Goal: Task Accomplishment & Management: Manage account settings

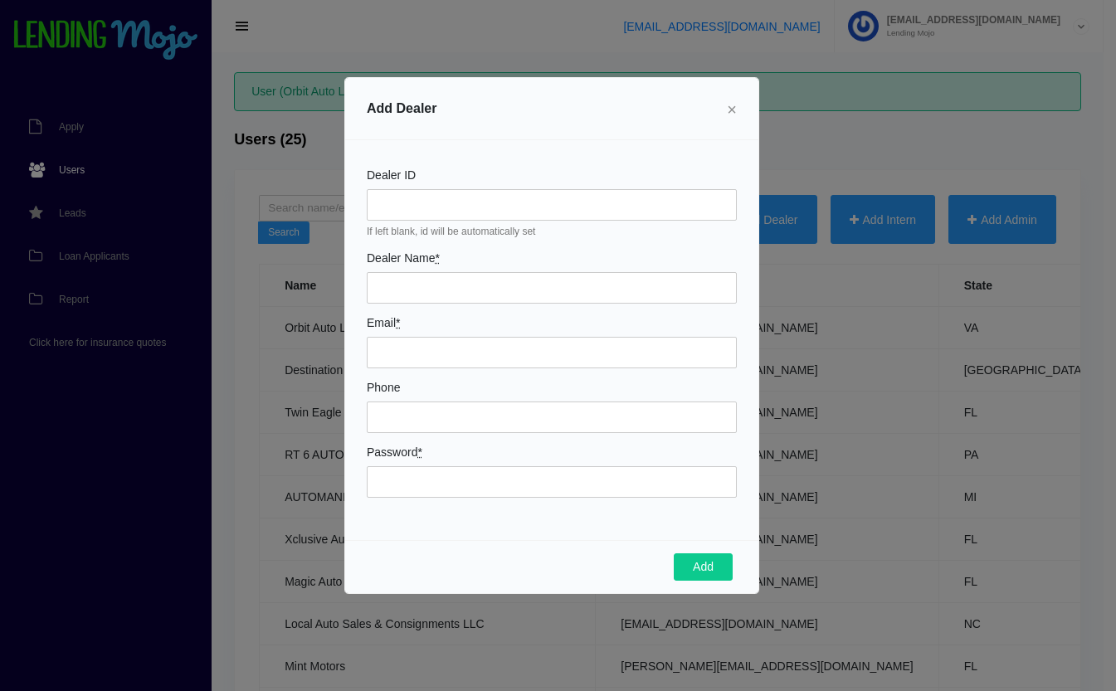
click at [732, 111] on span "×" at bounding box center [732, 109] width 10 height 18
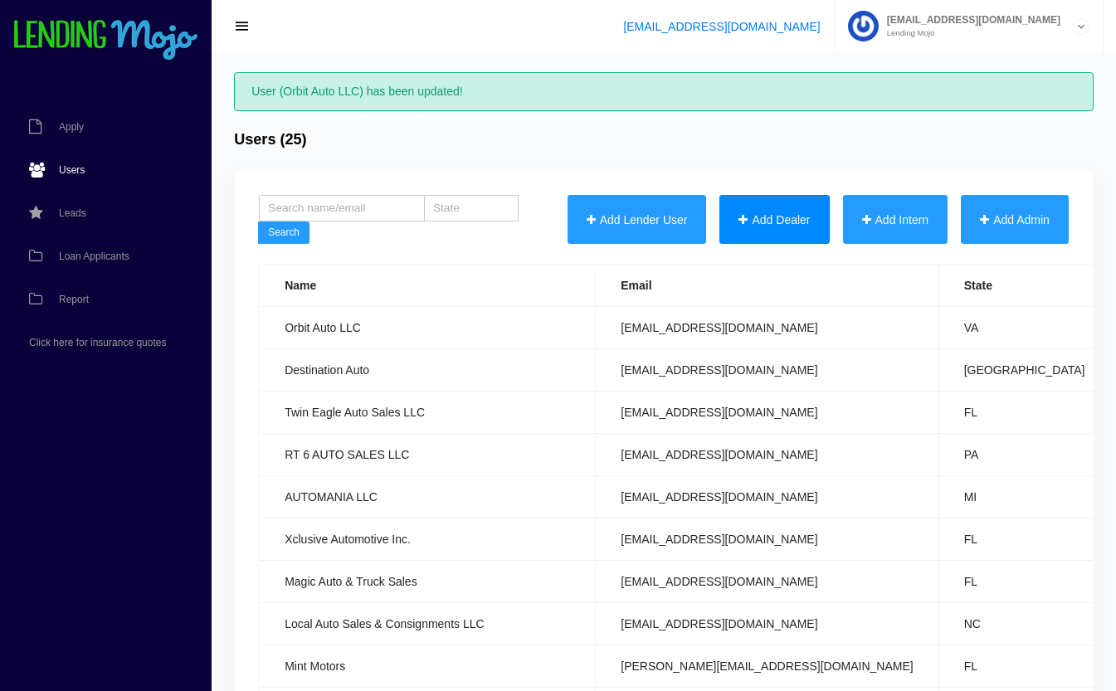
click at [786, 220] on button "Add Dealer" at bounding box center [775, 220] width 110 height 50
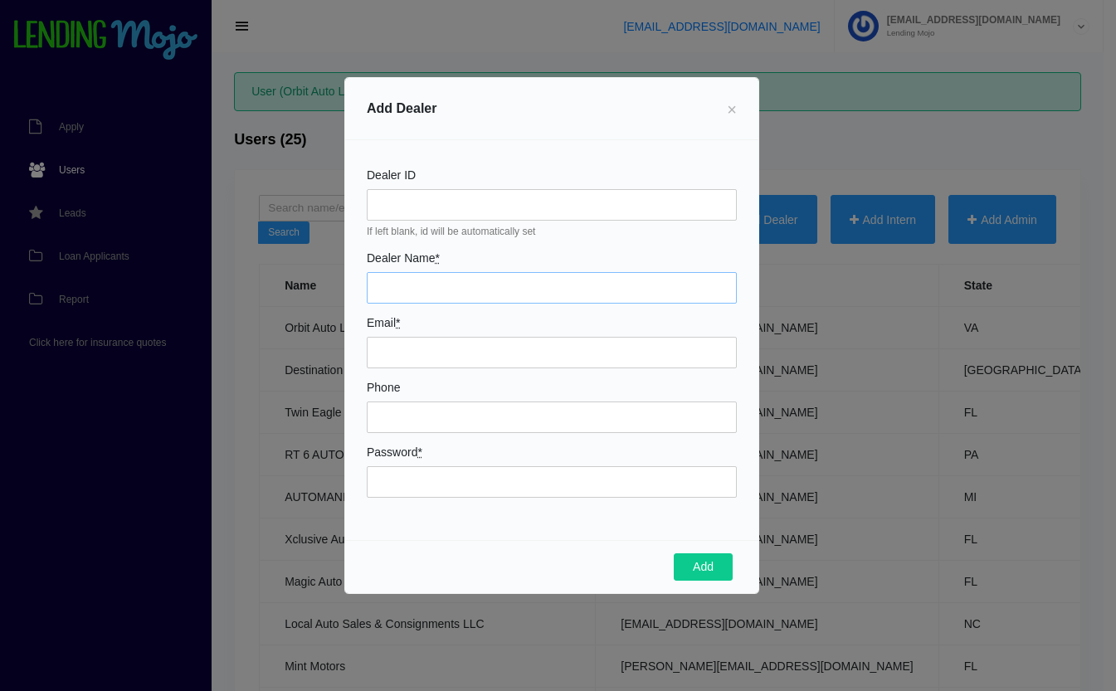
click at [510, 290] on input "Dealer Name *" at bounding box center [552, 288] width 370 height 32
type input "Progressive Auto Finance"
type input "[EMAIL_ADDRESS][DOMAIN_NAME]"
click at [627, 316] on div "Dealer ID If left blank, id will be automatically set Dealer Name * Progressive…" at bounding box center [551, 340] width 413 height 400
click at [421, 415] on input "Phone" at bounding box center [552, 418] width 370 height 32
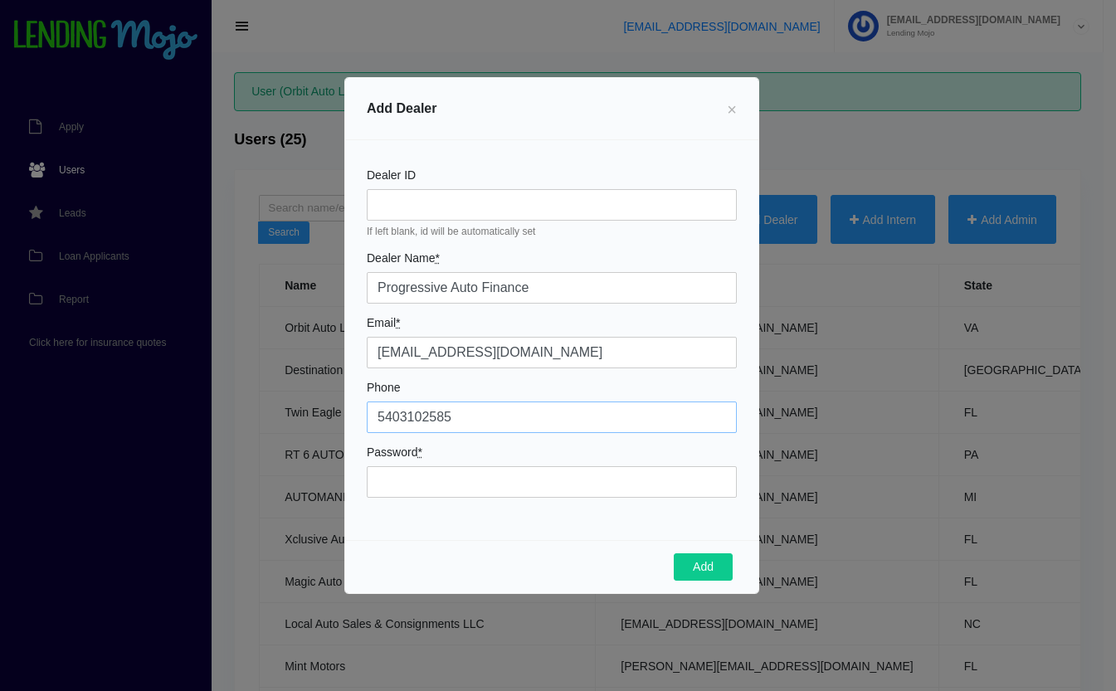
type input "5403102585"
type input "Mojo1026!"
click at [686, 568] on button "Add" at bounding box center [703, 568] width 59 height 28
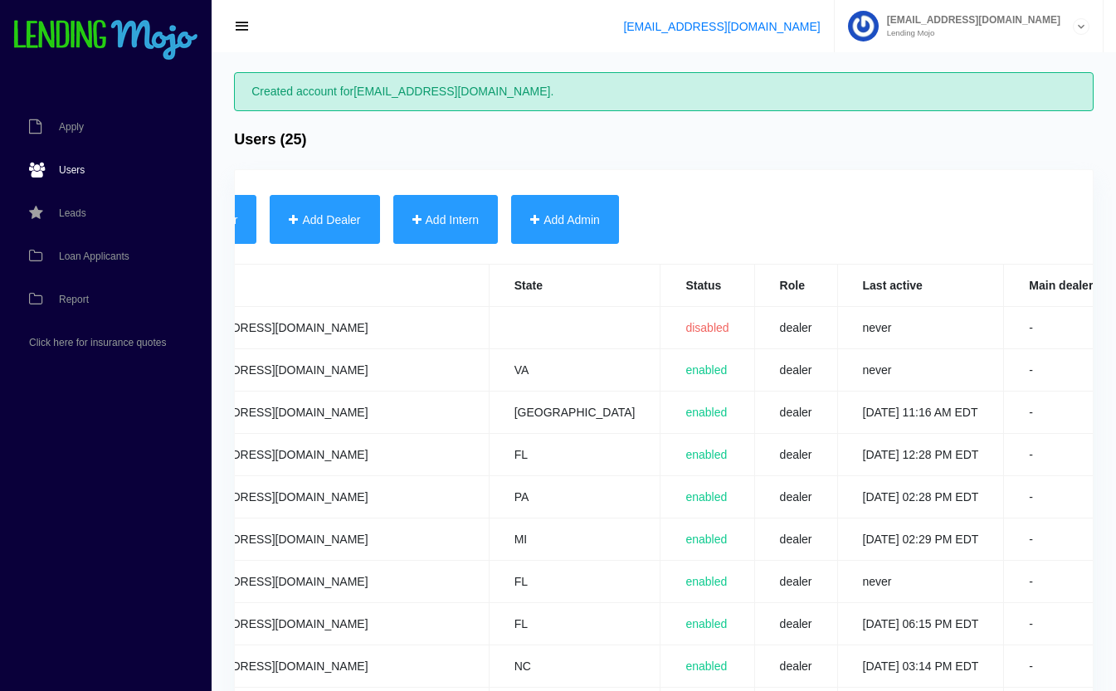
scroll to position [0, 654]
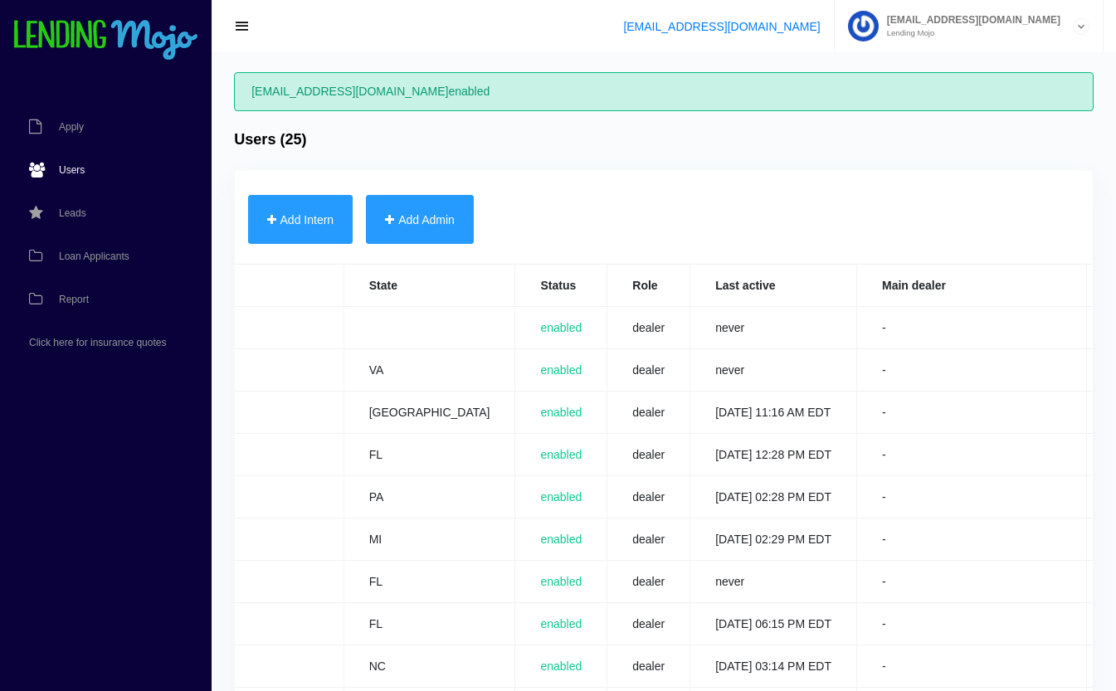
scroll to position [0, 652]
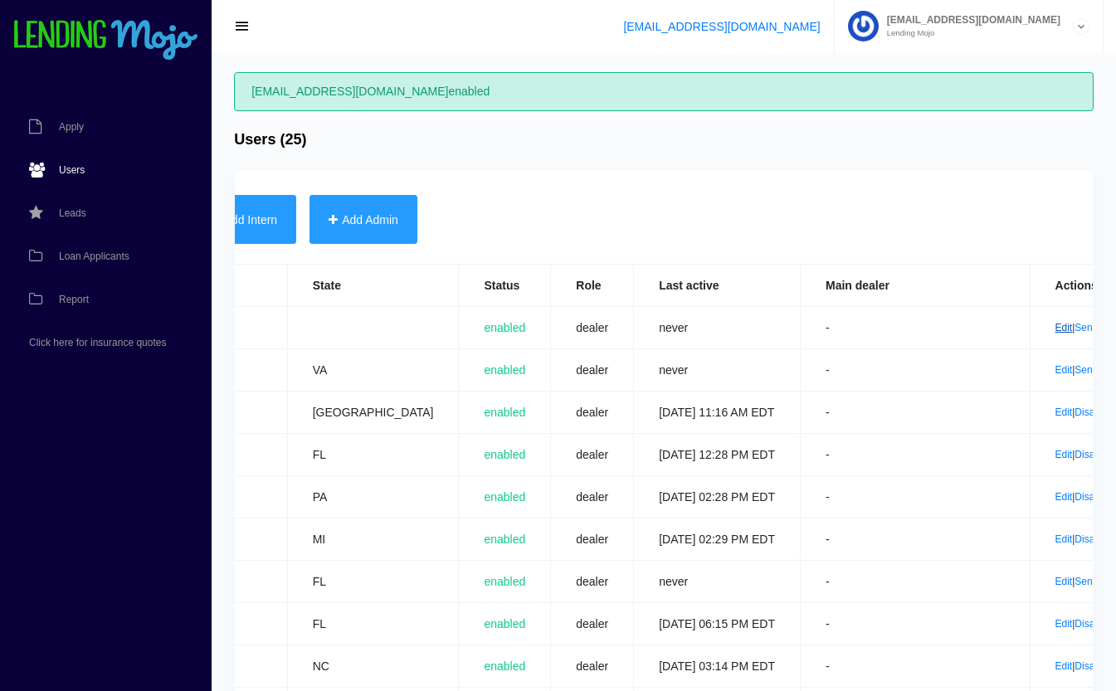
click at [1056, 329] on link "Edit" at bounding box center [1064, 328] width 17 height 12
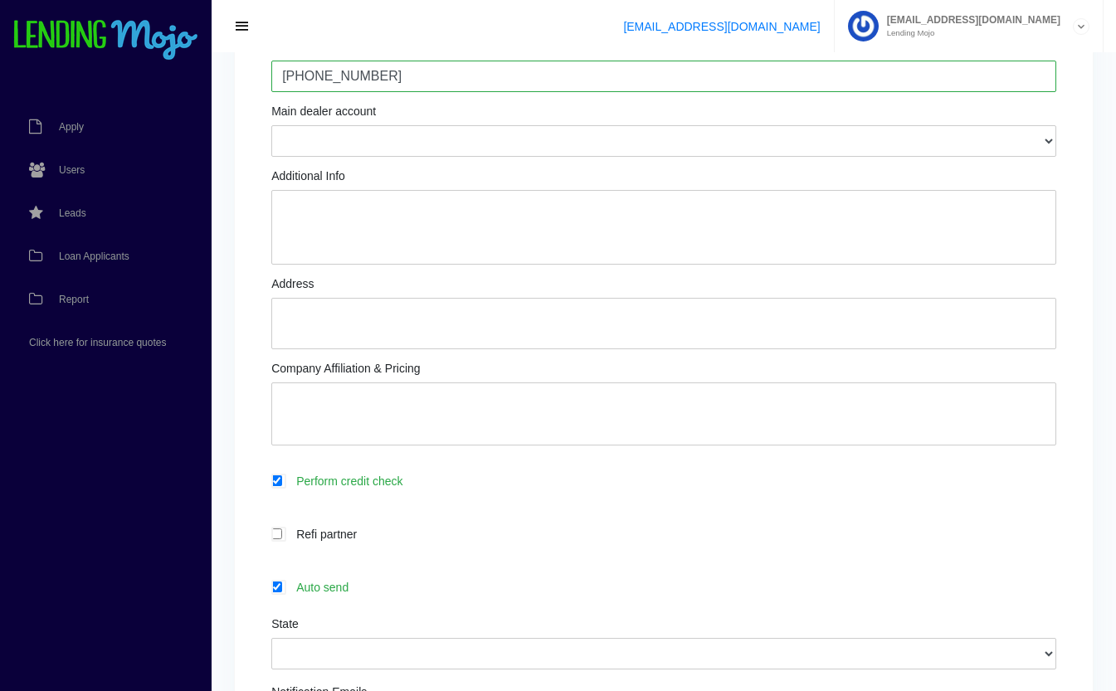
scroll to position [345, 0]
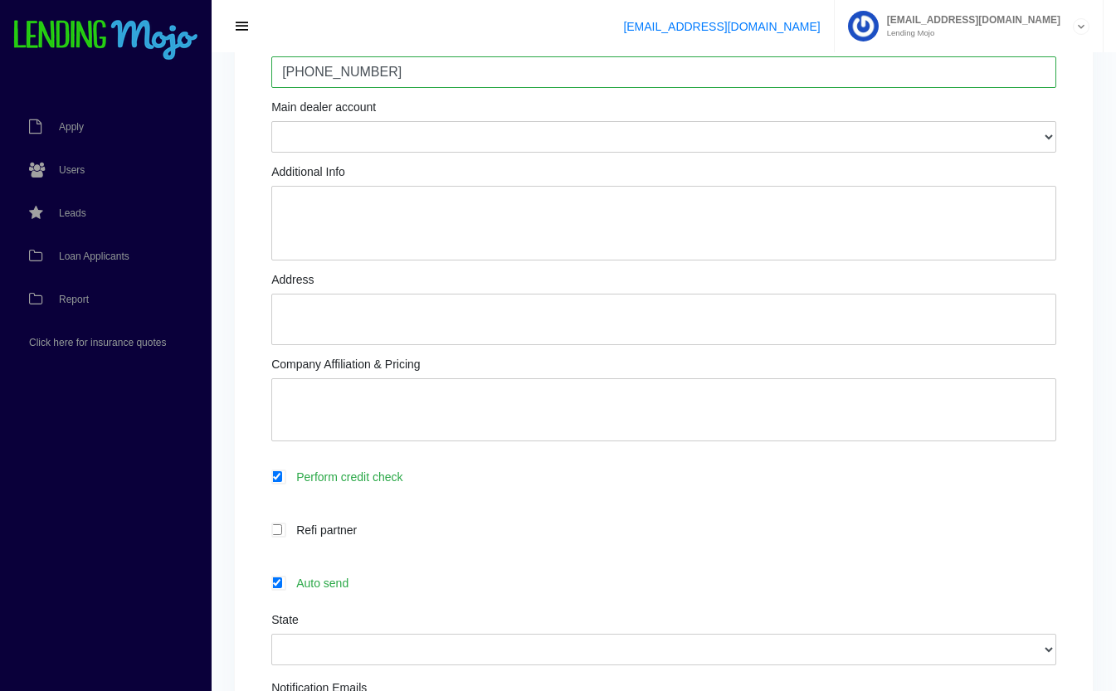
click at [361, 592] on label "Auto send" at bounding box center [672, 583] width 769 height 19
click at [282, 588] on input "Auto send" at bounding box center [276, 583] width 11 height 11
checkbox input "false"
click at [426, 649] on select "Alabama Alaska Arizona Arkansas California Colorado Connecticut Delaware Distri…" at bounding box center [663, 650] width 785 height 32
select select "VA"
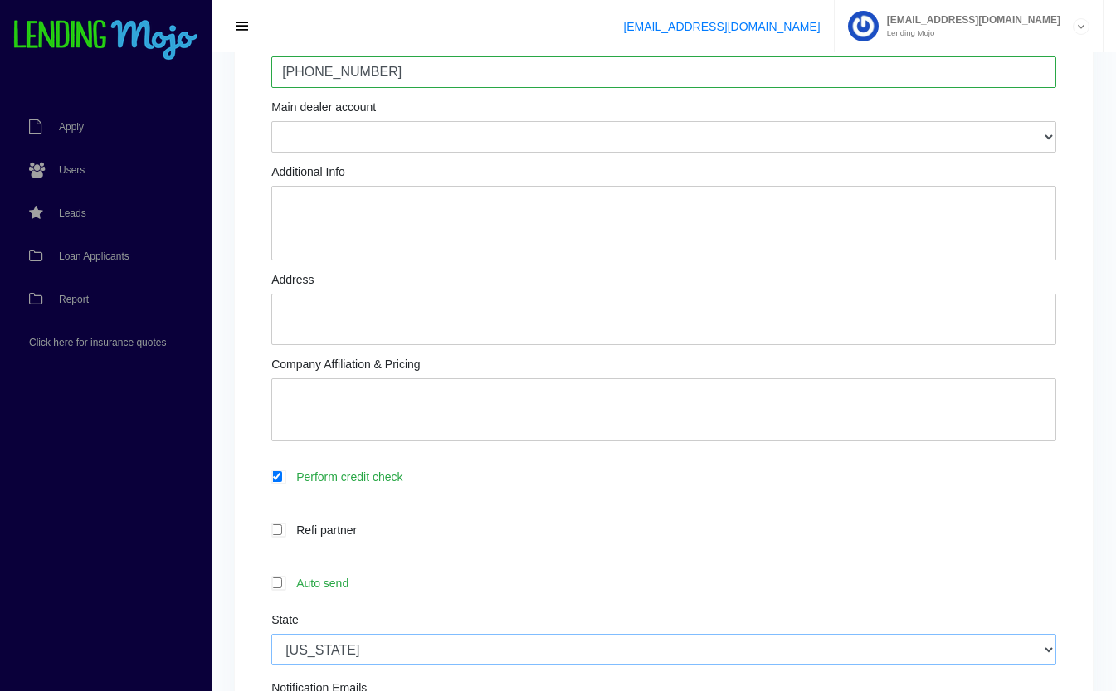
click at [271, 635] on select "Alabama Alaska Arizona Arkansas California Colorado Connecticut Delaware Distri…" at bounding box center [663, 650] width 785 height 32
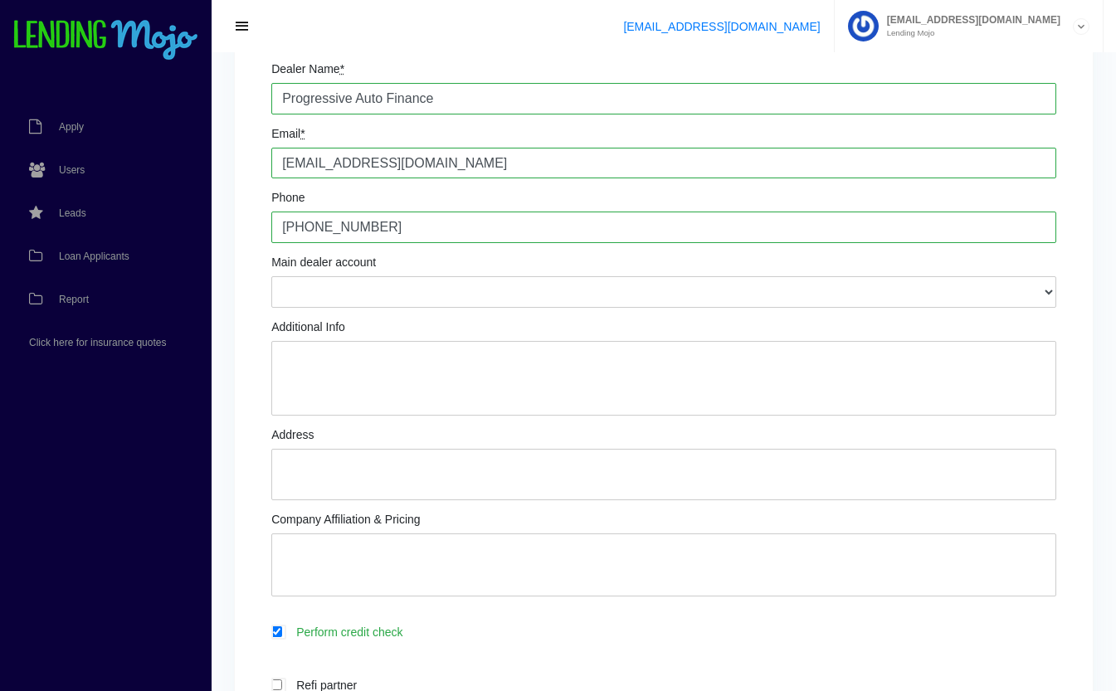
scroll to position [191, 0]
click at [444, 361] on textarea "Additional Info" at bounding box center [663, 377] width 785 height 75
type textarea "Progressive Auto Finance LLC is legal name Hela Derouiche: Owner Same # for text"
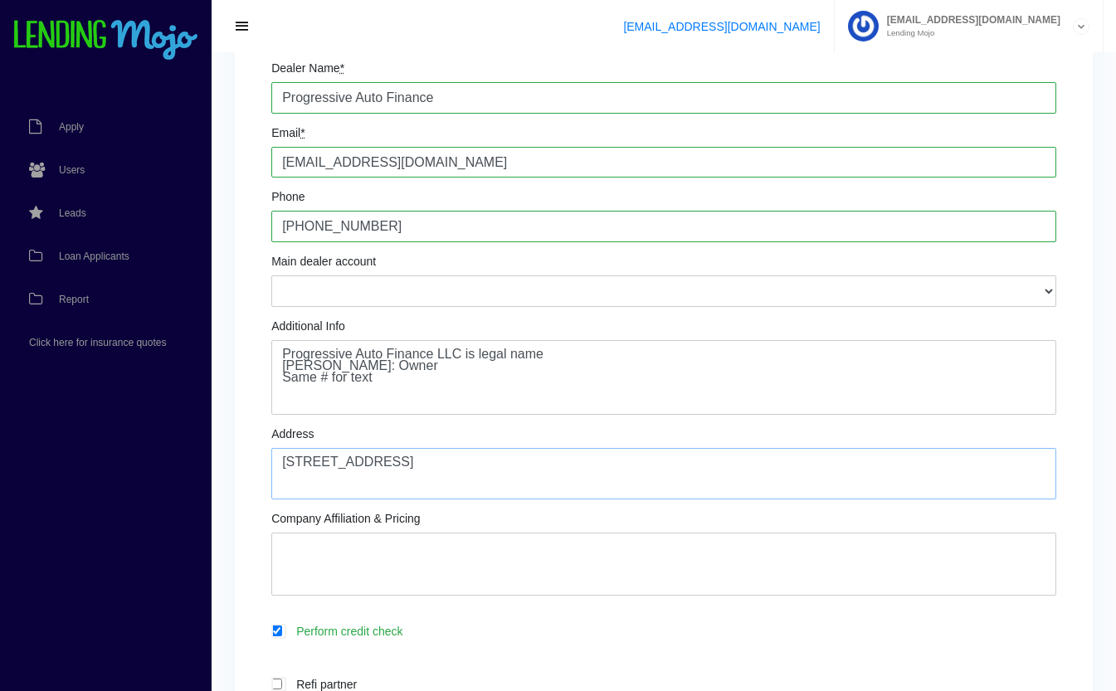
type textarea "10911 Courthouse Rd Ste 113 Fredericksburg, VA 22408"
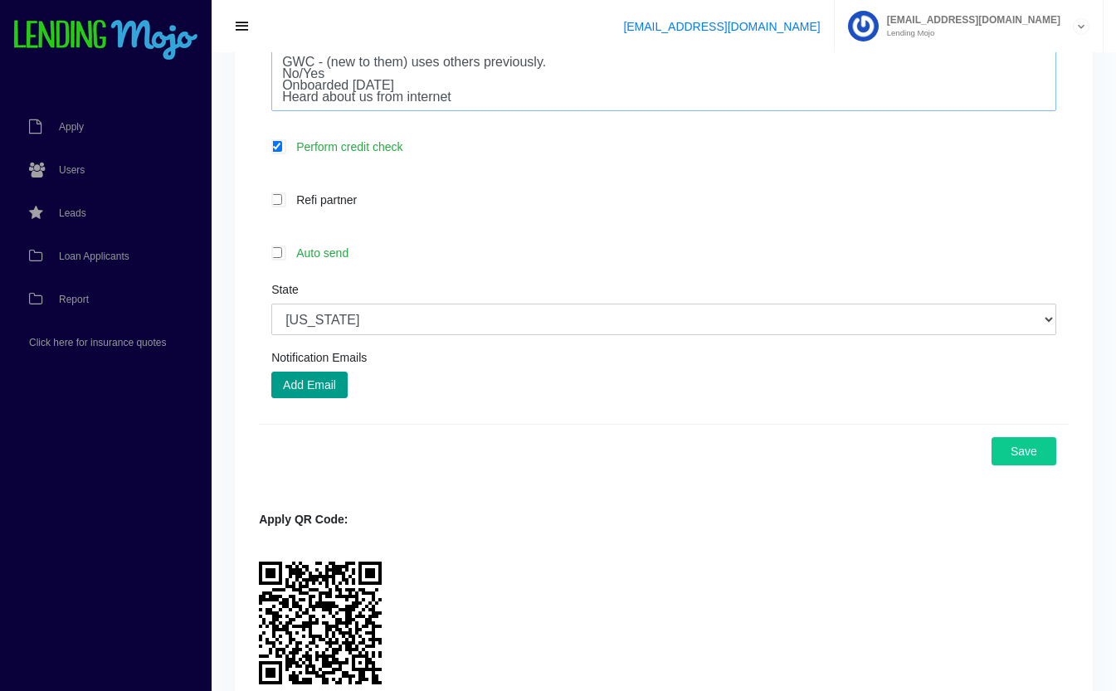
scroll to position [772, 0]
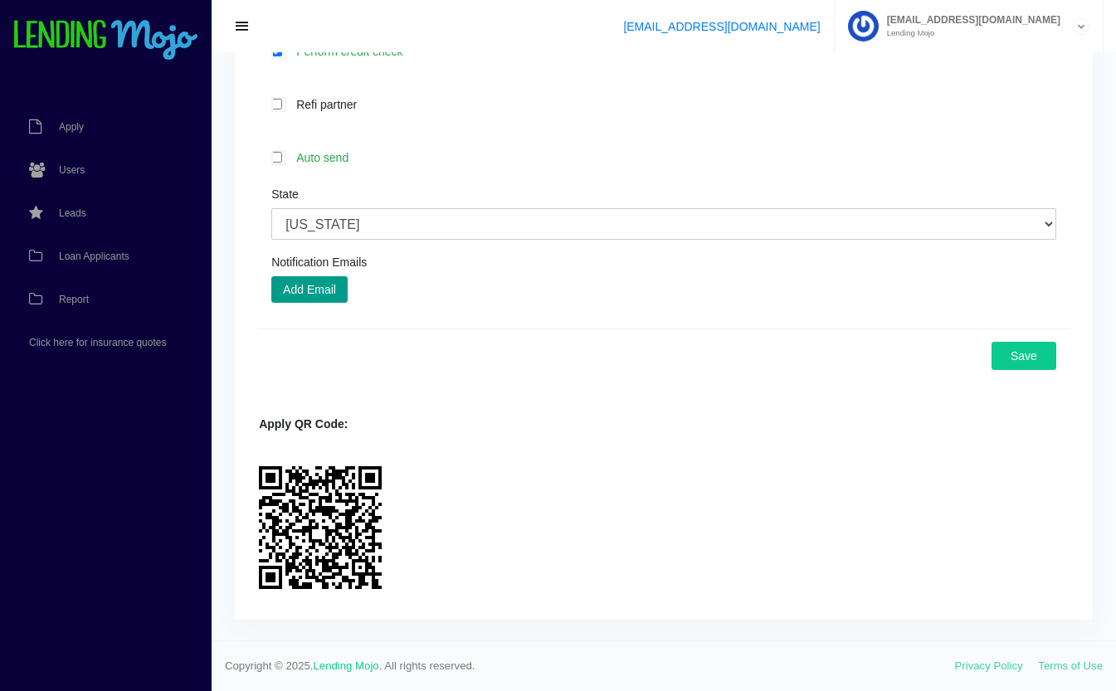
type textarea "GWC - (new to them) uses others previously. No/Yes Onboarded 09.04.25 Heard abo…"
click at [1028, 366] on button "Save" at bounding box center [1024, 356] width 65 height 28
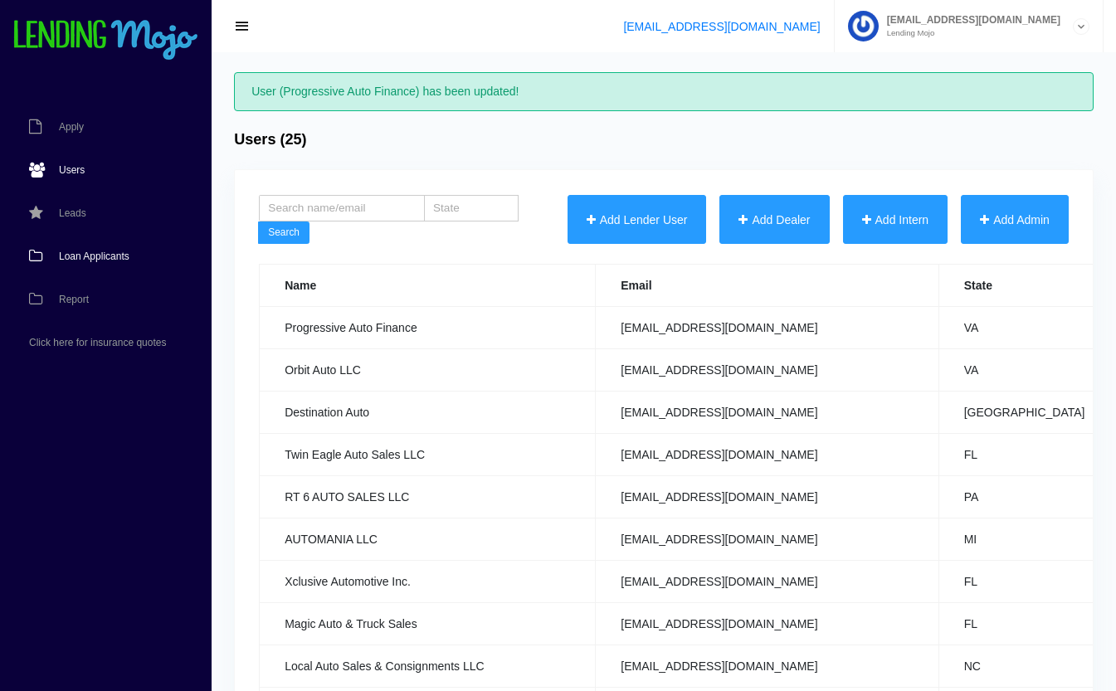
click at [90, 259] on span "Loan Applicants" at bounding box center [94, 256] width 71 height 10
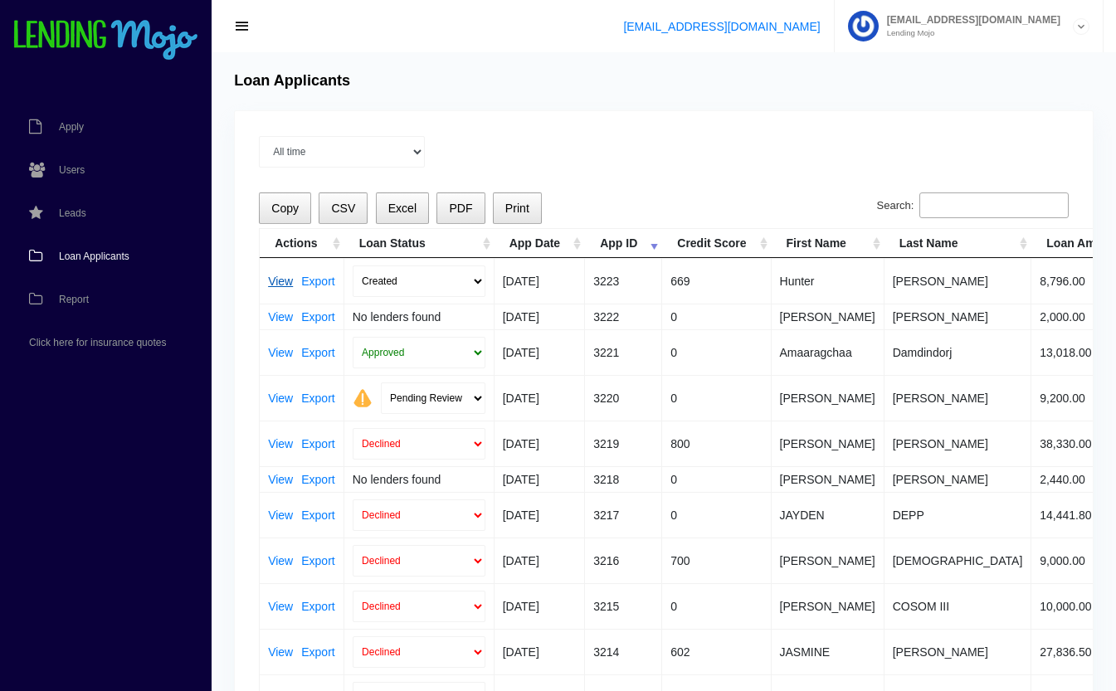
click at [279, 280] on link "View" at bounding box center [280, 282] width 25 height 12
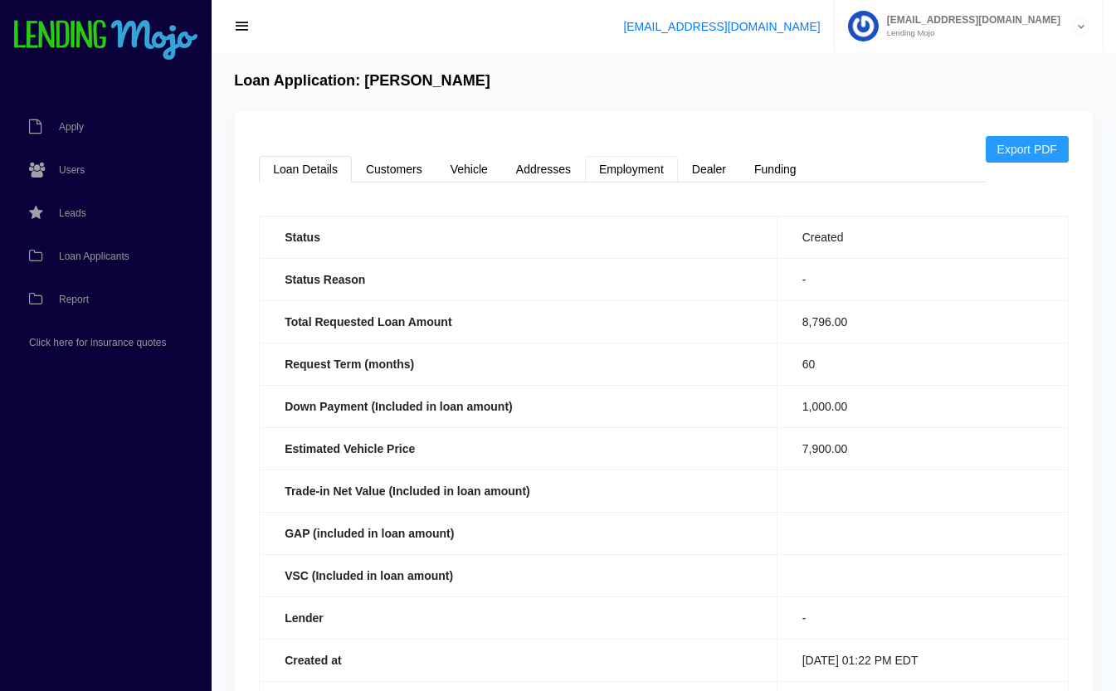
click at [635, 171] on link "Employment" at bounding box center [631, 169] width 93 height 27
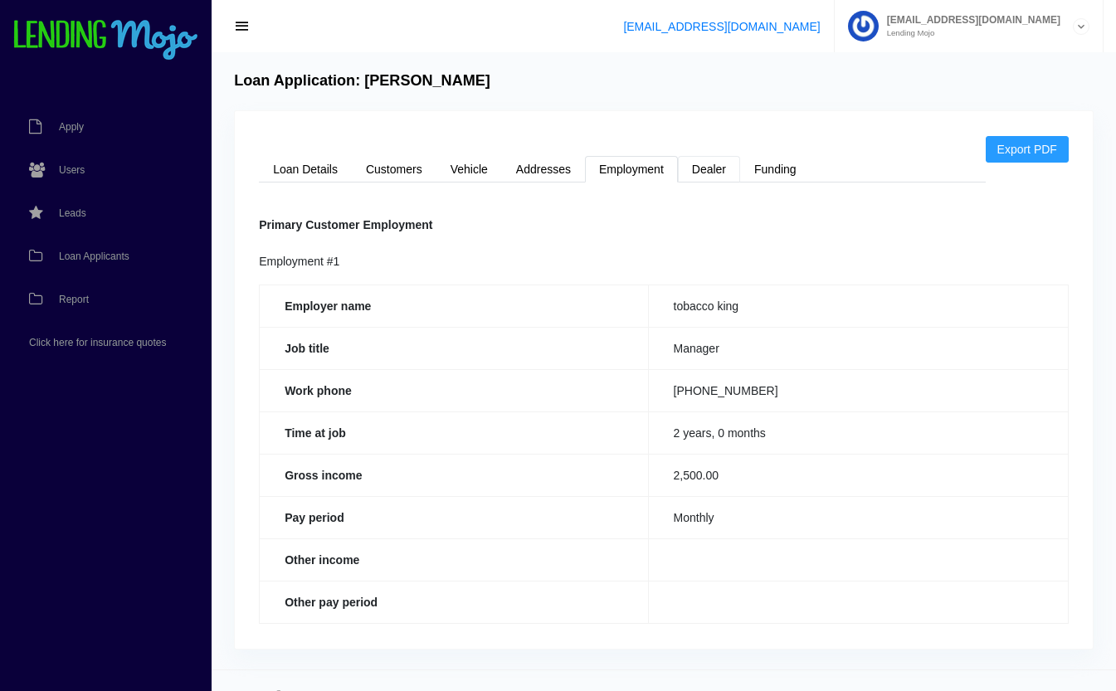
click at [718, 175] on link "Dealer" at bounding box center [709, 169] width 62 height 27
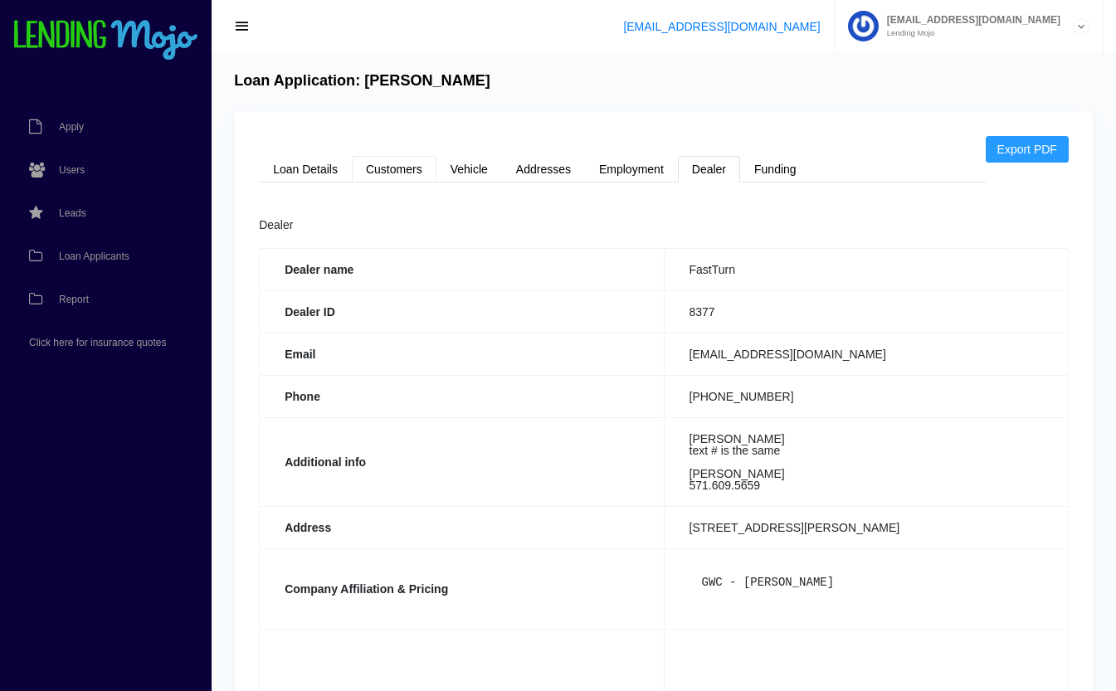
click at [419, 171] on link "Customers" at bounding box center [394, 169] width 85 height 27
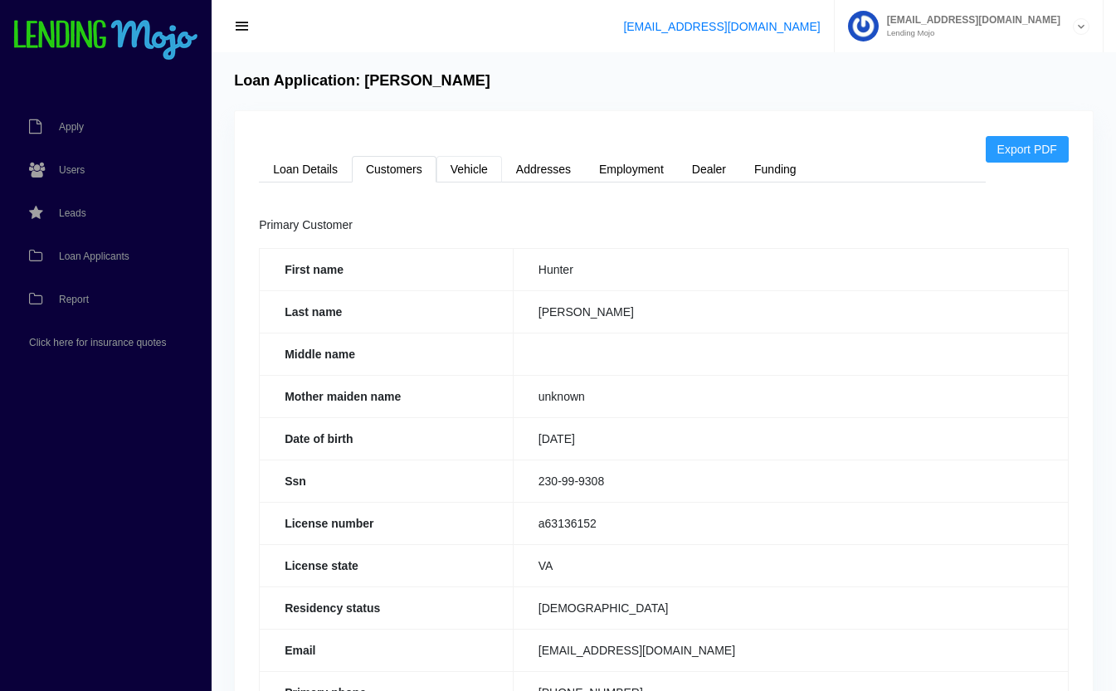
click at [485, 168] on link "Vehicle" at bounding box center [470, 169] width 66 height 27
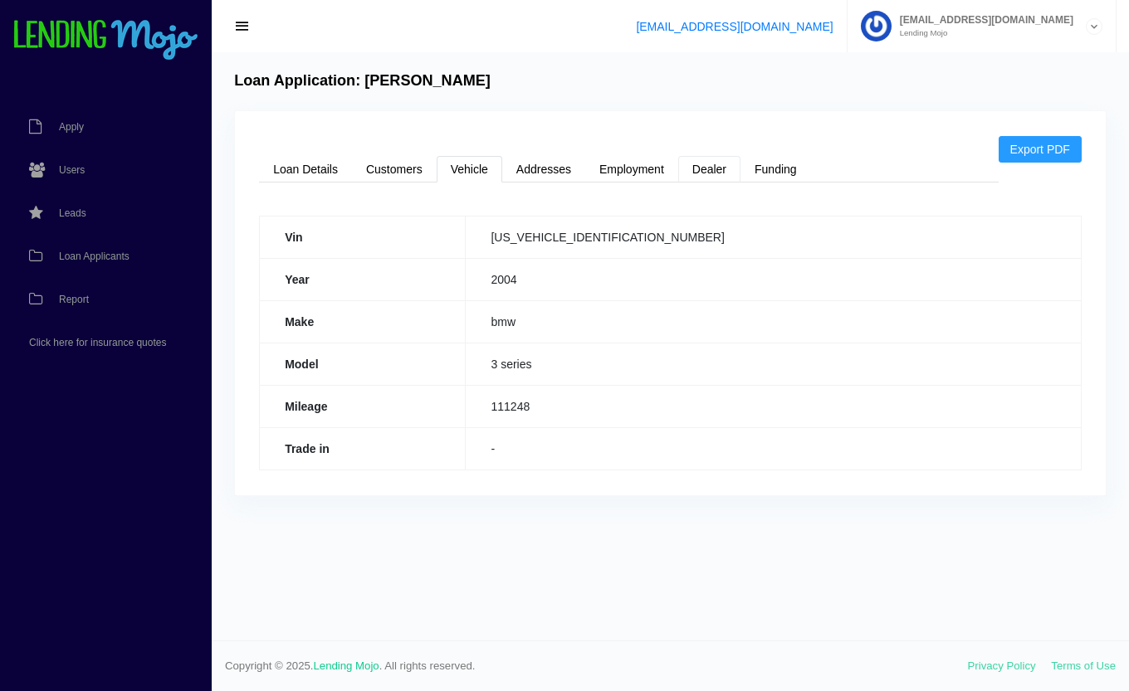
click at [709, 173] on link "Dealer" at bounding box center [709, 169] width 62 height 27
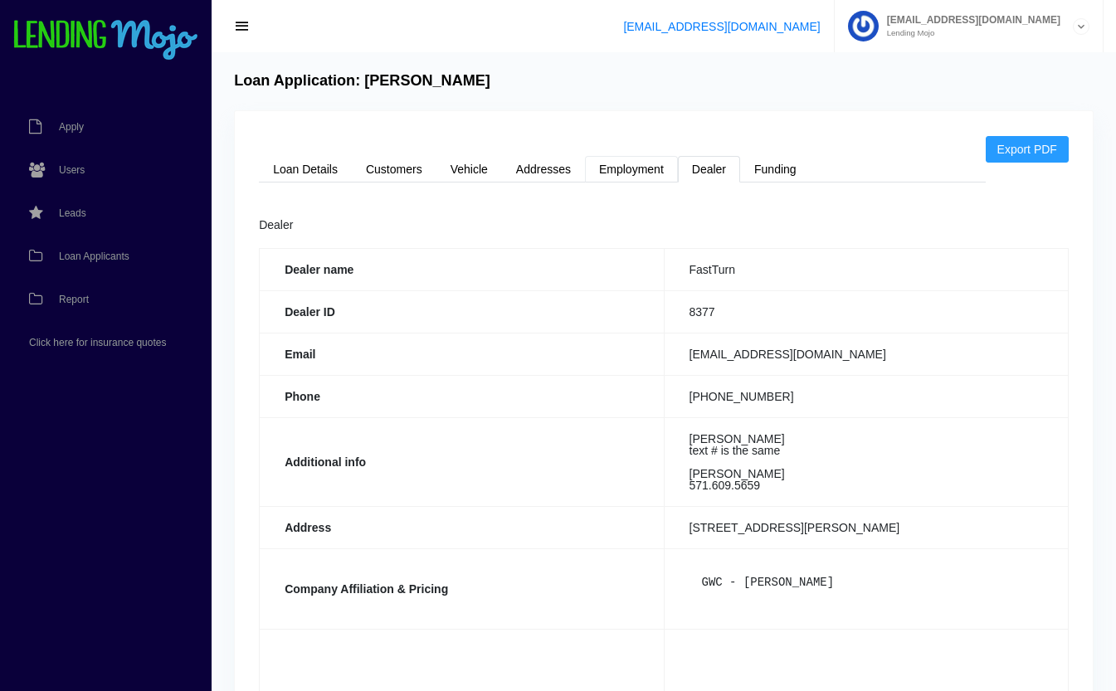
click at [627, 169] on link "Employment" at bounding box center [631, 169] width 93 height 27
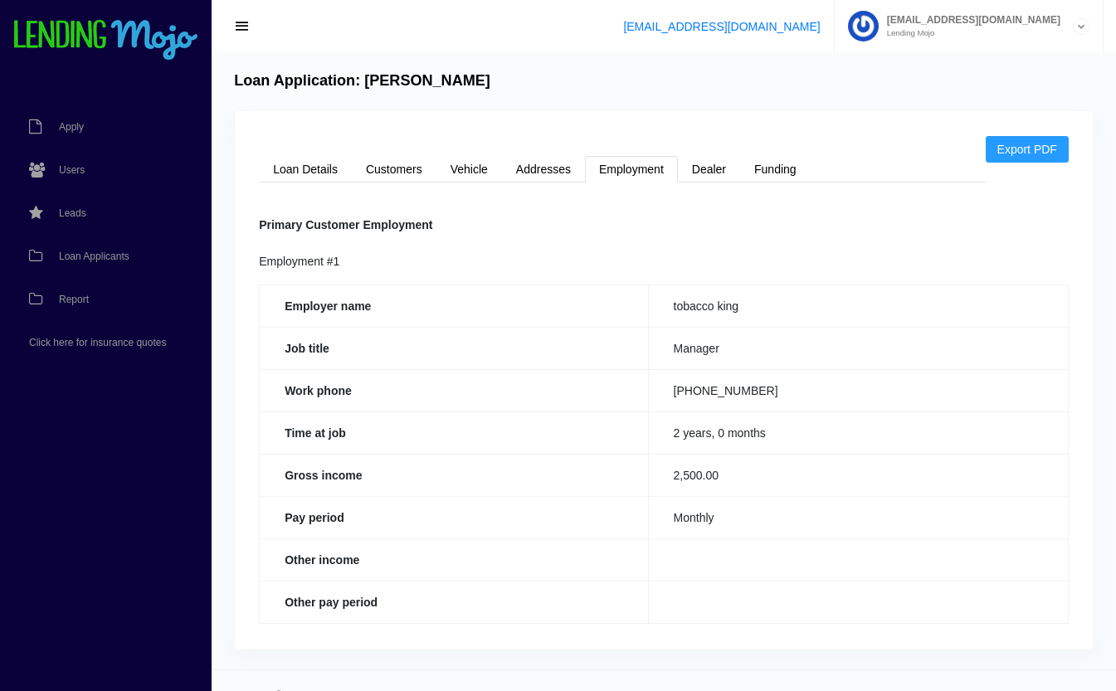
click at [321, 173] on link "Loan Details" at bounding box center [305, 169] width 93 height 27
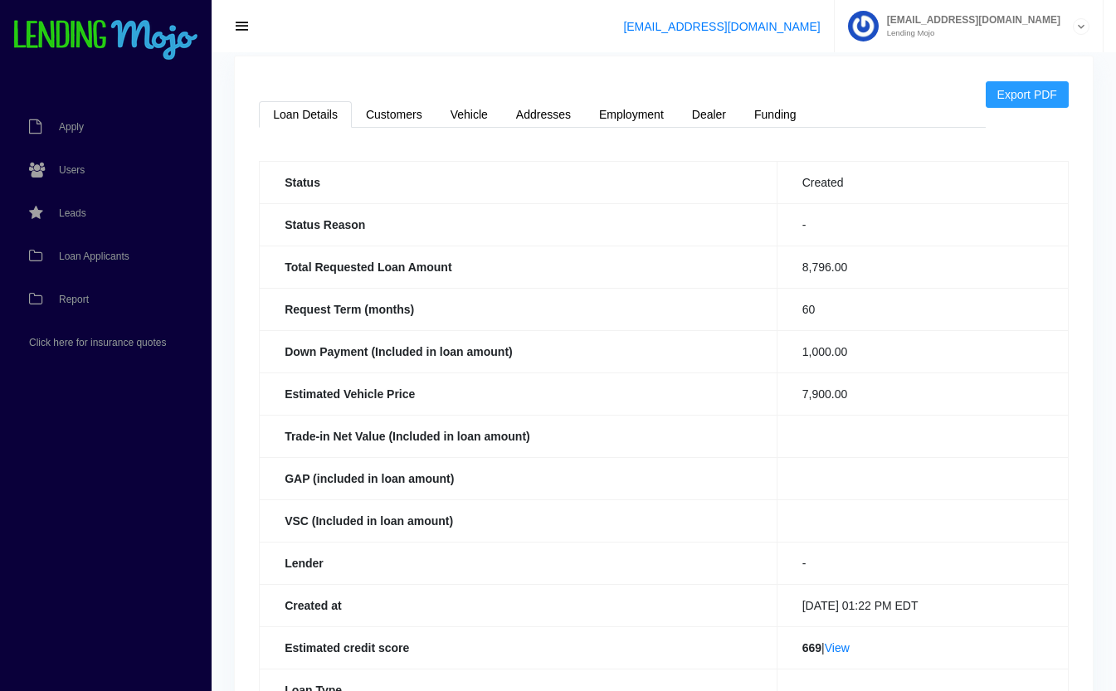
scroll to position [140, 0]
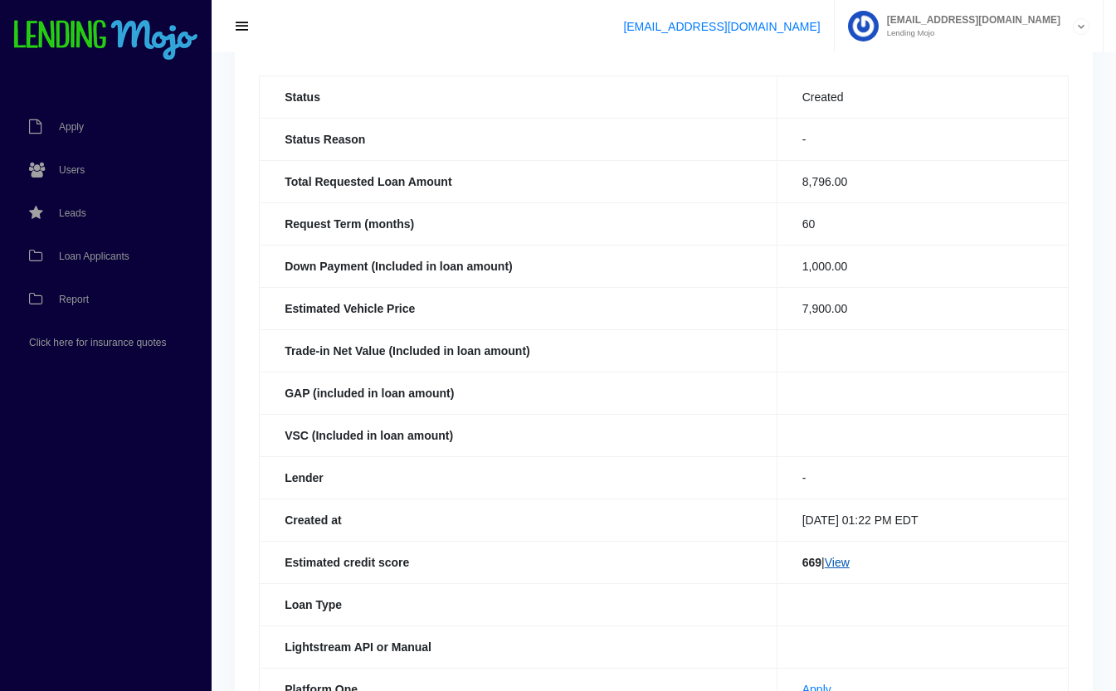
click at [835, 559] on link "View" at bounding box center [837, 562] width 25 height 13
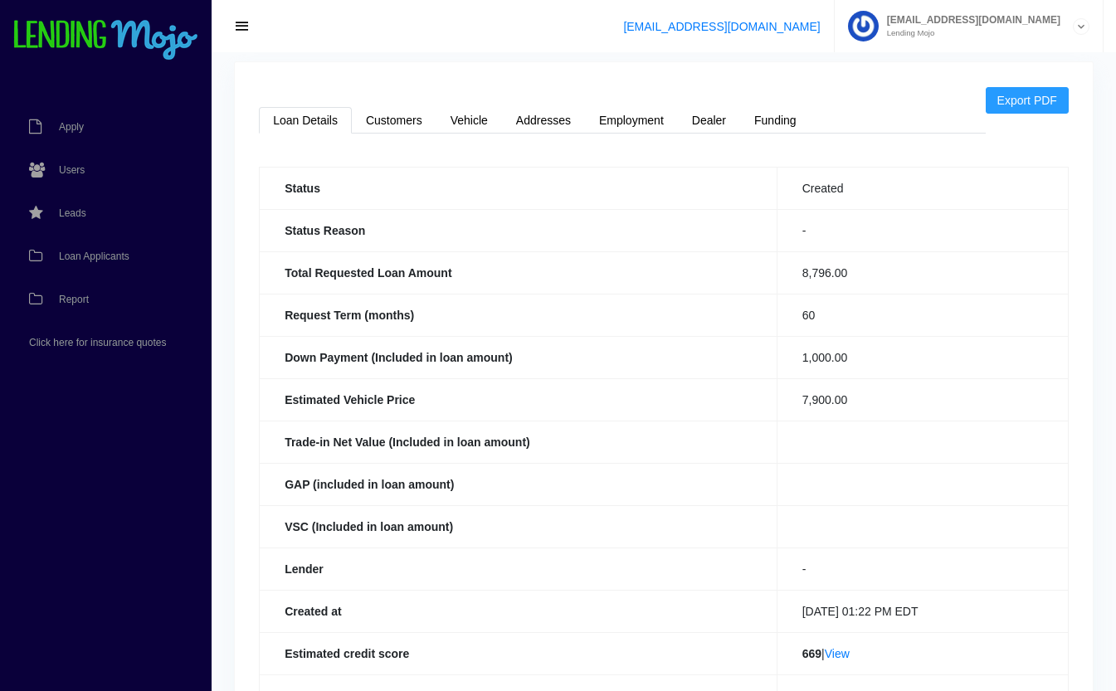
scroll to position [0, 0]
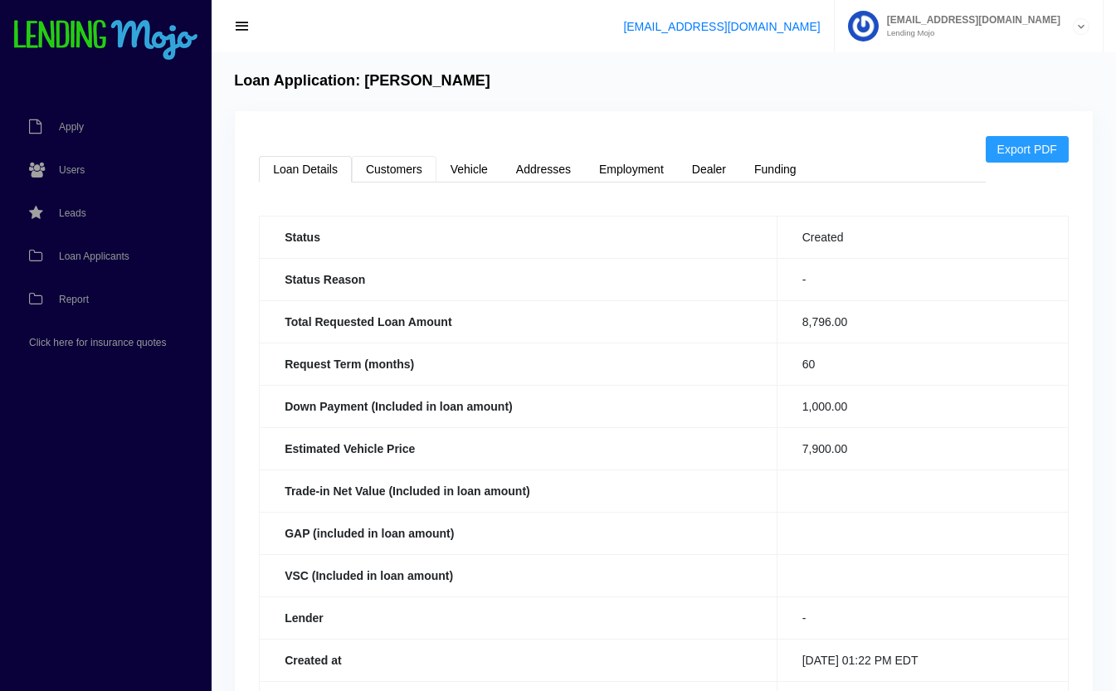
click at [406, 165] on link "Customers" at bounding box center [394, 169] width 85 height 27
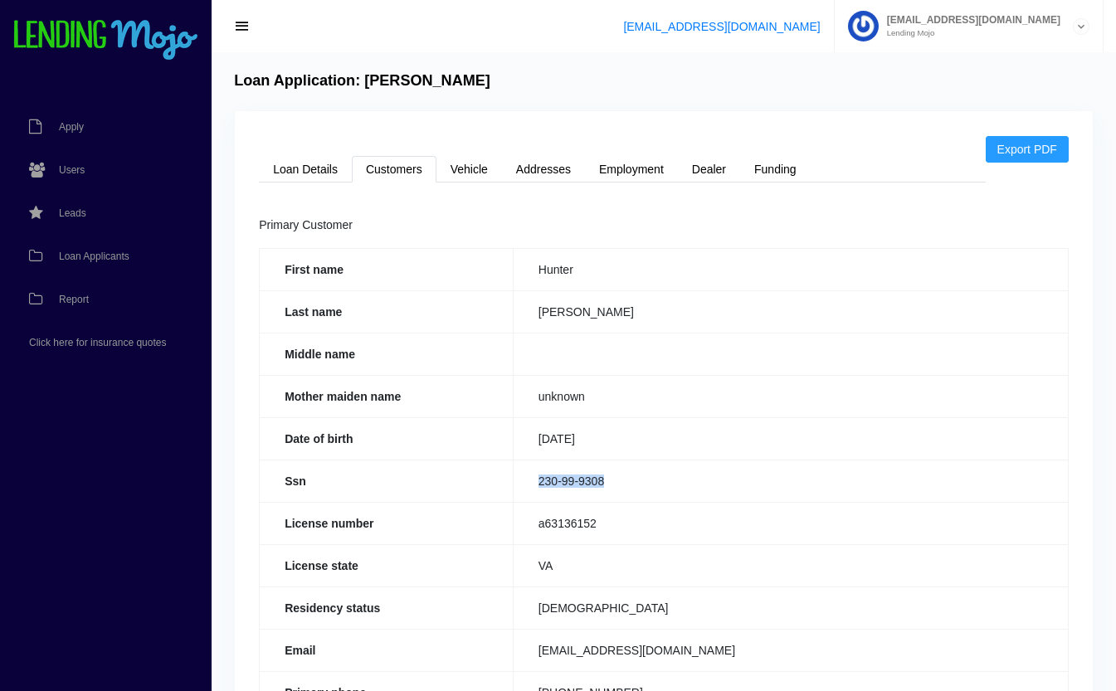
drag, startPoint x: 617, startPoint y: 481, endPoint x: 510, endPoint y: 495, distance: 107.1
click at [510, 495] on tr "Ssn 230-99-9308" at bounding box center [664, 481] width 809 height 42
copy tr "230-99-9308"
click at [325, 170] on link "Loan Details" at bounding box center [305, 169] width 93 height 27
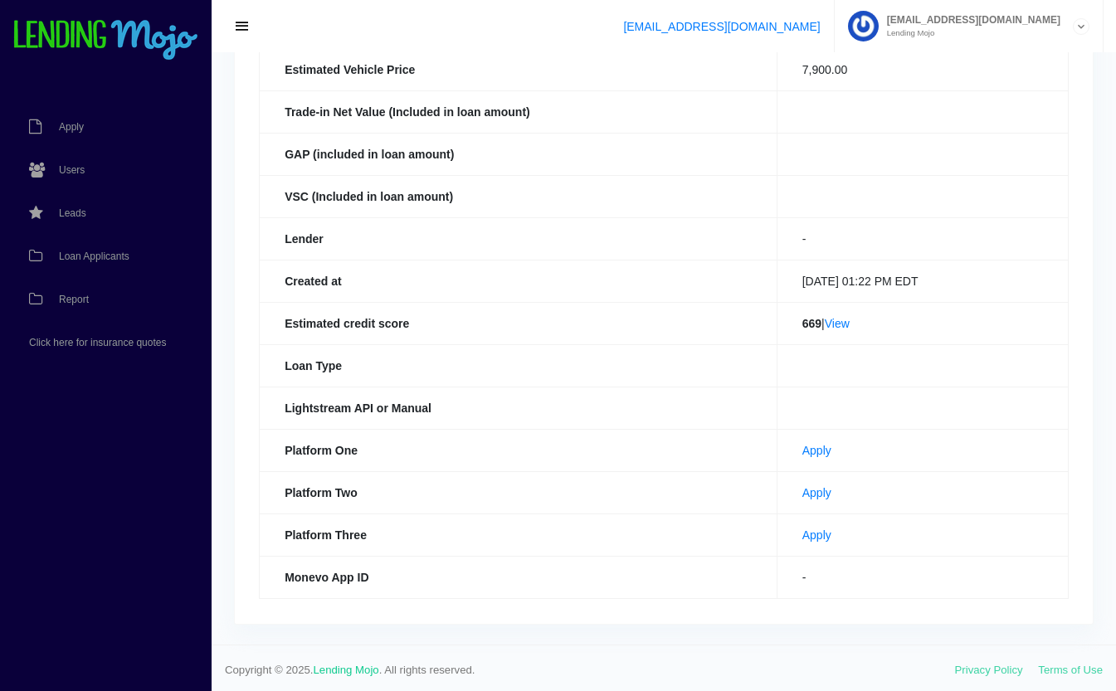
scroll to position [383, 0]
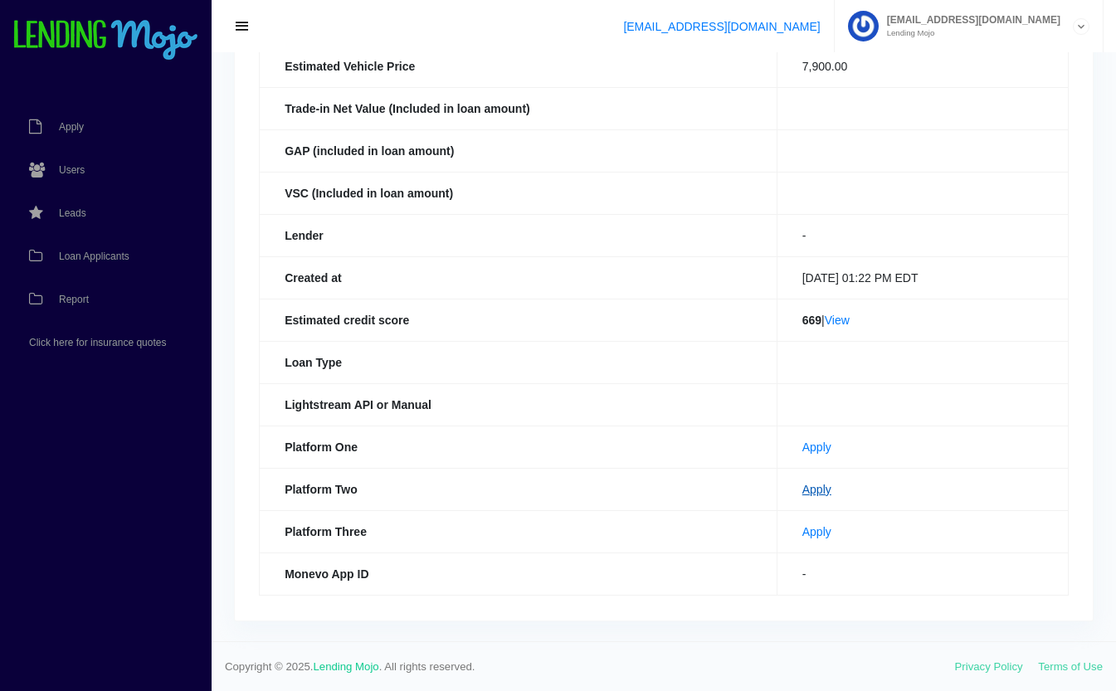
click at [804, 494] on link "Apply" at bounding box center [817, 489] width 29 height 13
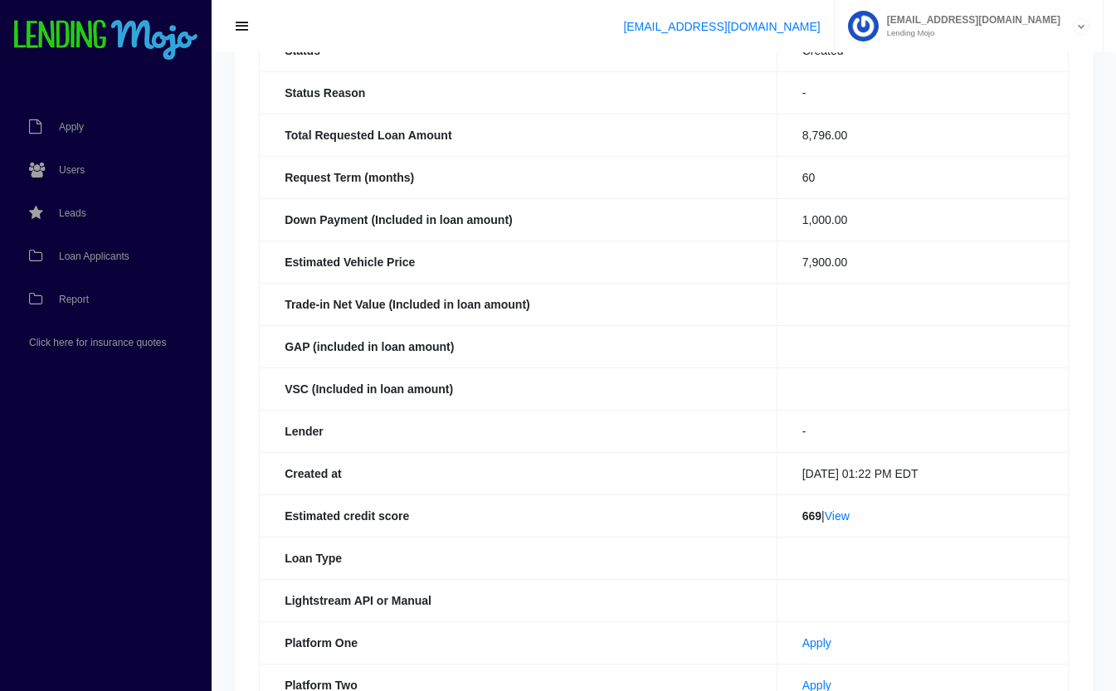
scroll to position [0, 0]
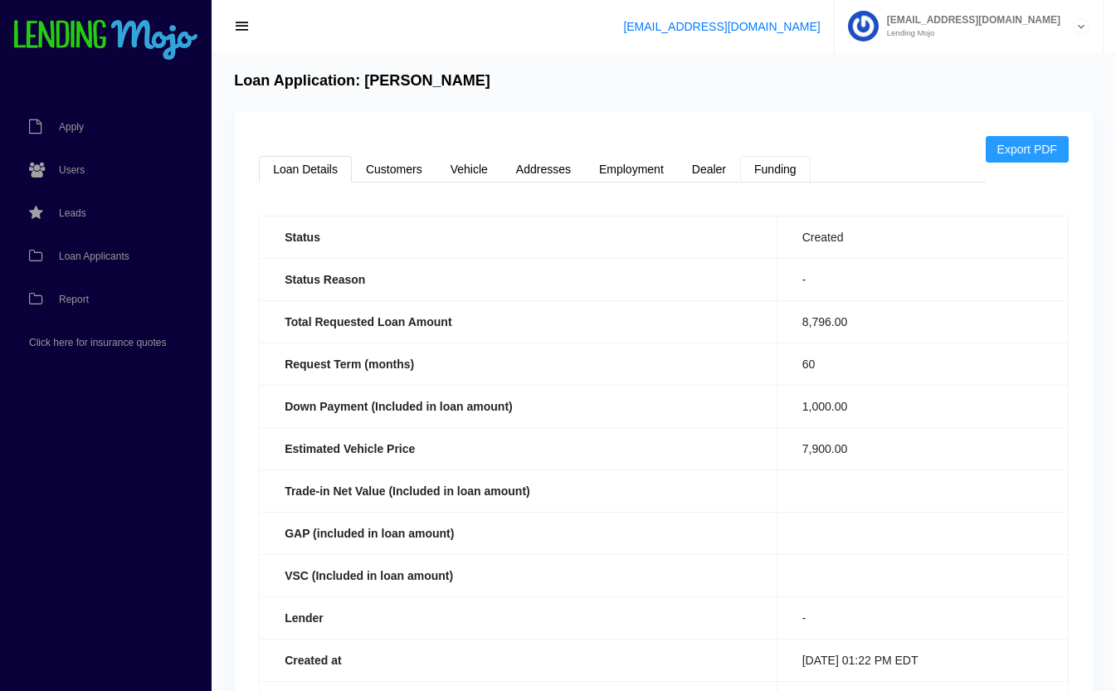
click at [790, 172] on link "Funding" at bounding box center [775, 169] width 71 height 27
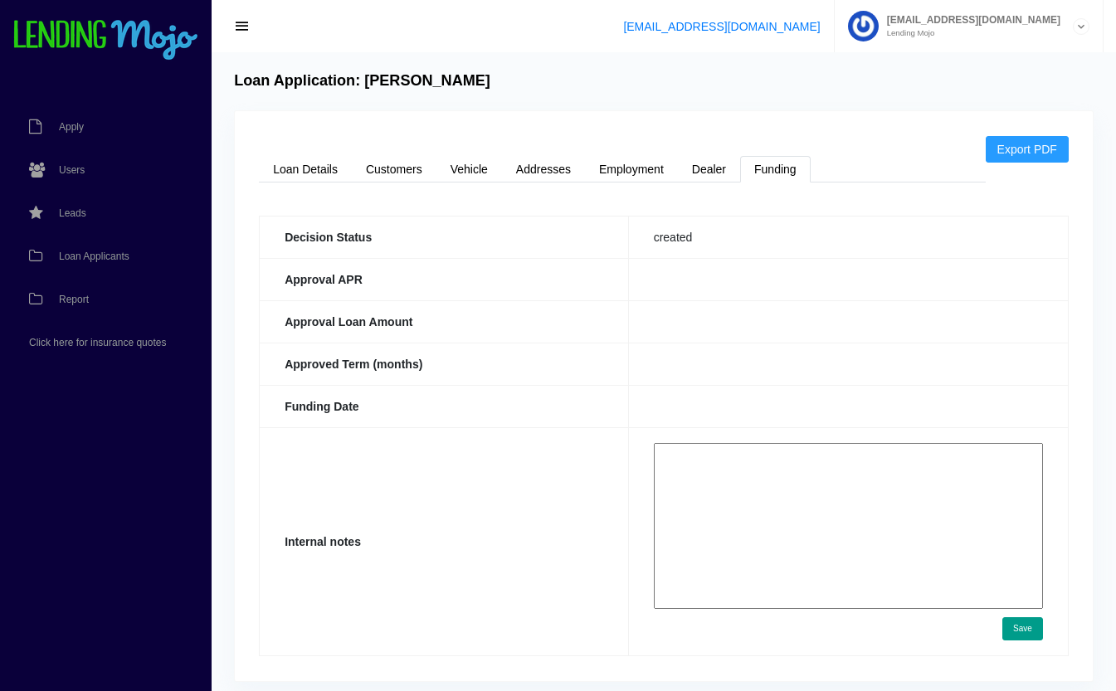
click at [779, 480] on textarea at bounding box center [848, 526] width 389 height 166
paste textarea "https://app.monevo.us/result/2ea464d7855481853cbaf593fc33588c"
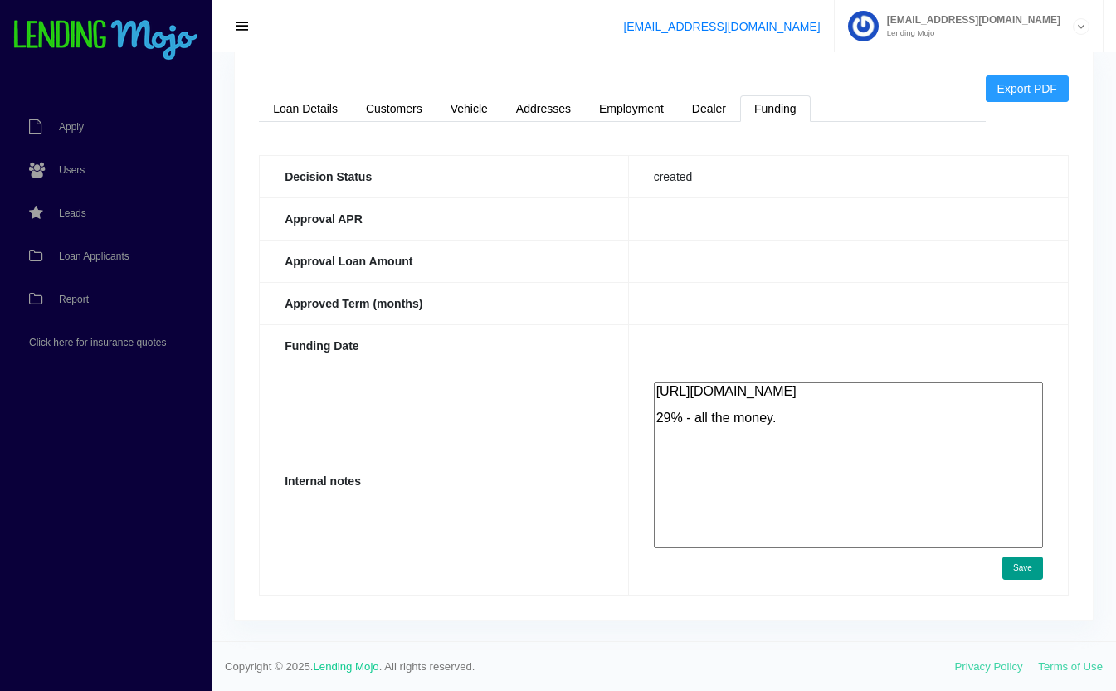
scroll to position [61, 0]
type textarea "https://app.monevo.us/result/2ea464d7855481853cbaf593fc33588c 29% - all the mon…"
click at [1035, 578] on button "Save" at bounding box center [1023, 567] width 41 height 23
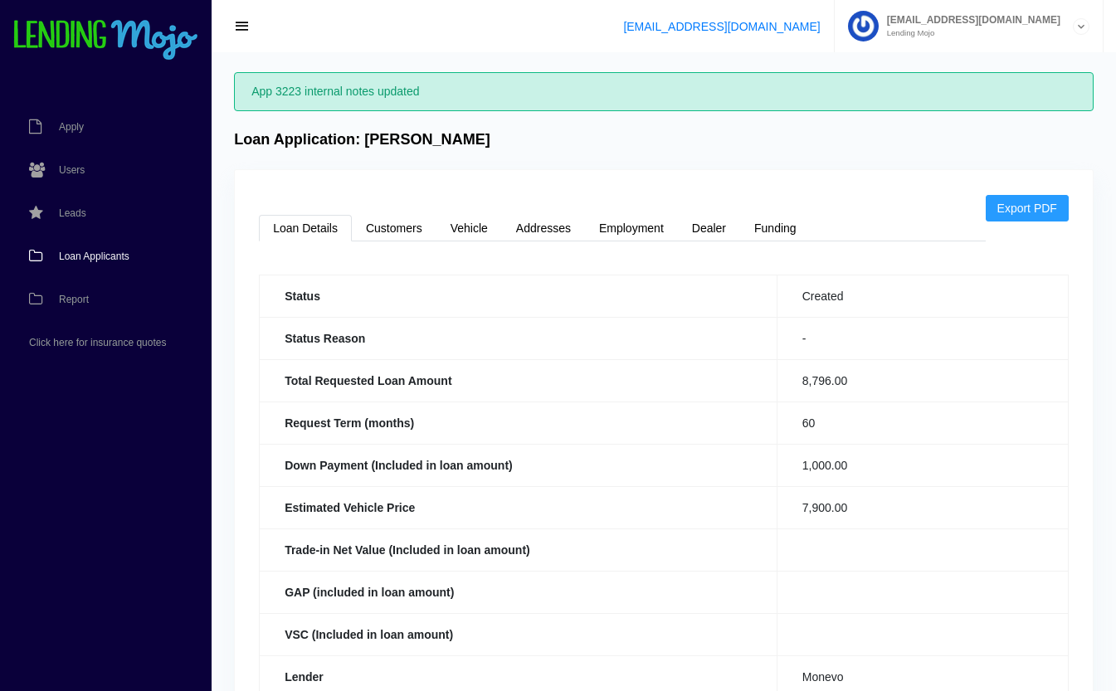
click at [90, 248] on link "Loan Applicants" at bounding box center [97, 256] width 195 height 43
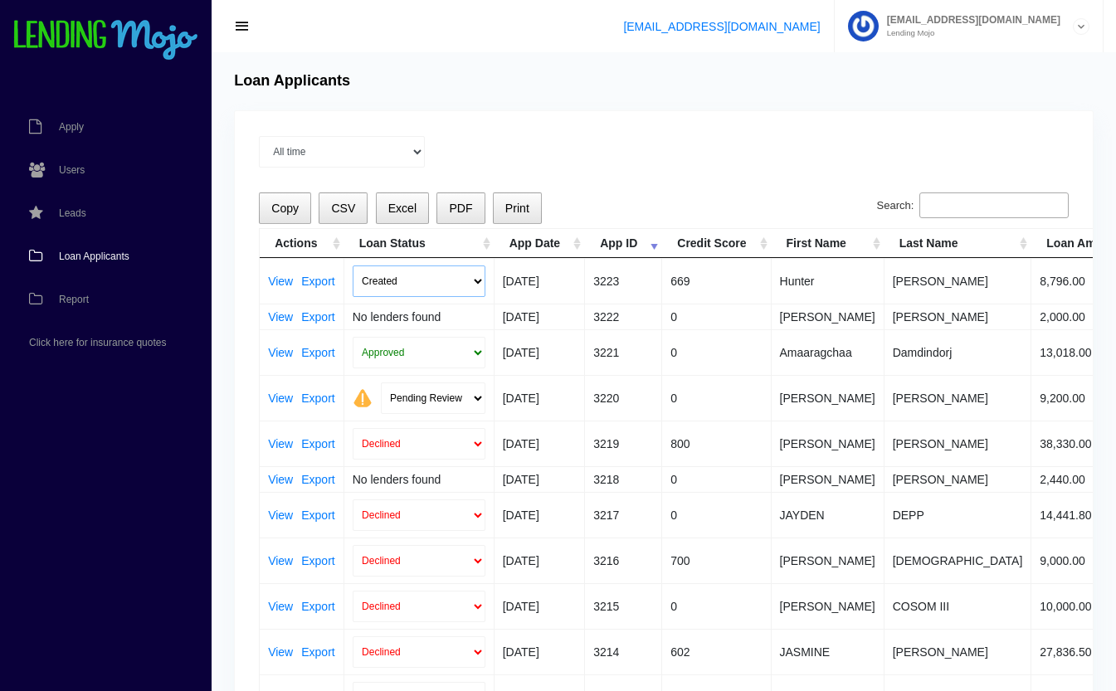
click at [398, 278] on select "Created Submitted" at bounding box center [419, 282] width 133 height 32
select select "submitted"
click at [353, 266] on select "Created Submitted" at bounding box center [419, 282] width 133 height 32
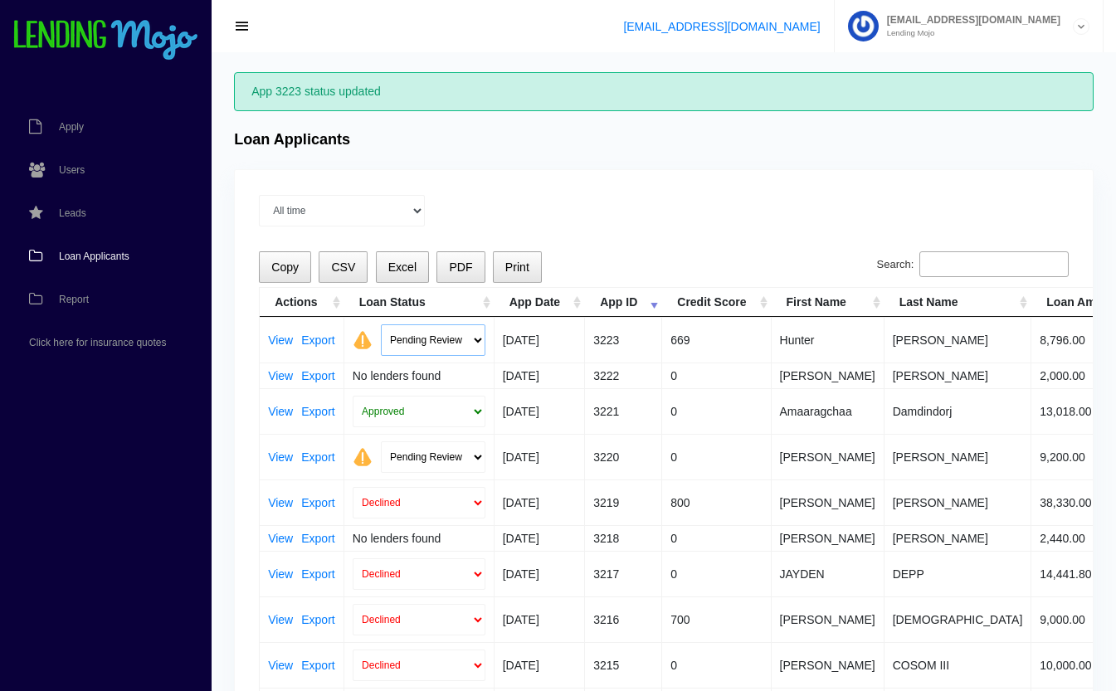
click at [422, 341] on select "Pending Review Approve Decline Unqualified" at bounding box center [433, 341] width 105 height 32
select select "approved"
click at [381, 325] on select "Pending Review Approve Decline Unqualified" at bounding box center [433, 341] width 105 height 32
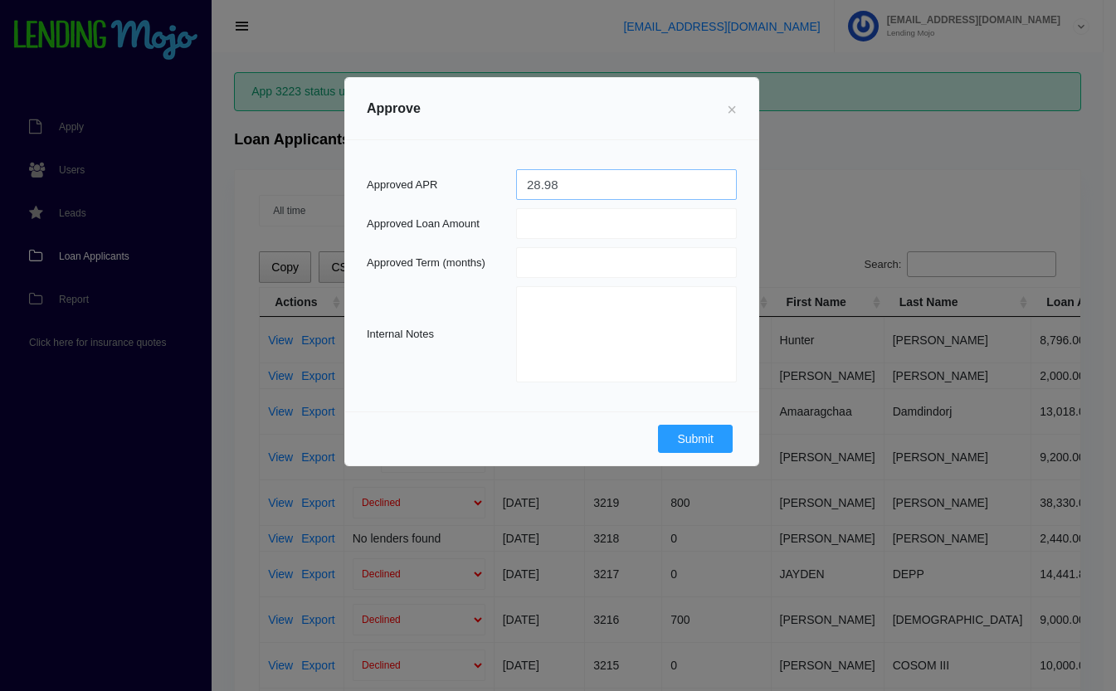
type input "28.98"
type input "9000"
type input "60"
click at [693, 439] on button "Submit" at bounding box center [695, 439] width 75 height 28
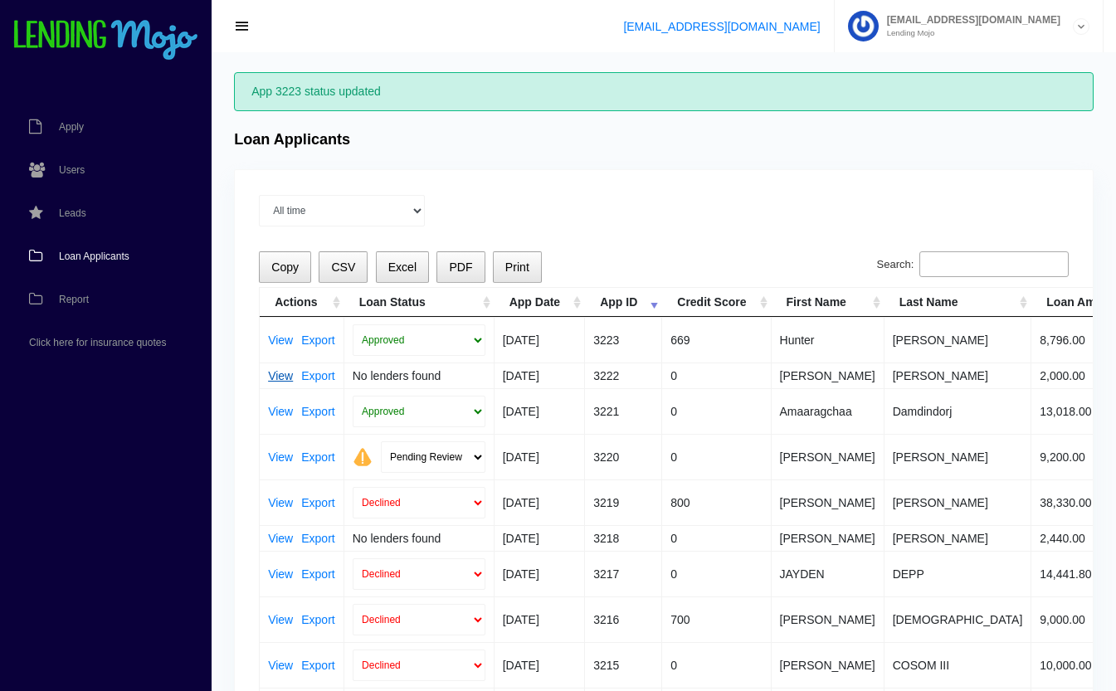
click at [282, 373] on link "View" at bounding box center [280, 376] width 25 height 12
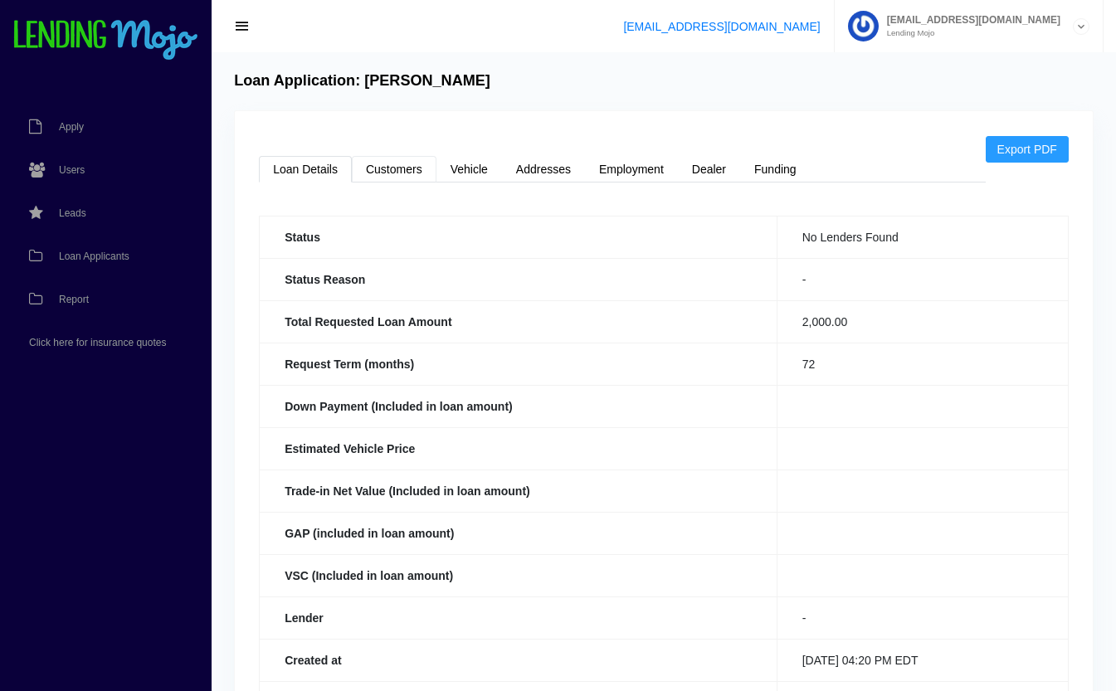
click at [391, 171] on link "Customers" at bounding box center [394, 169] width 85 height 27
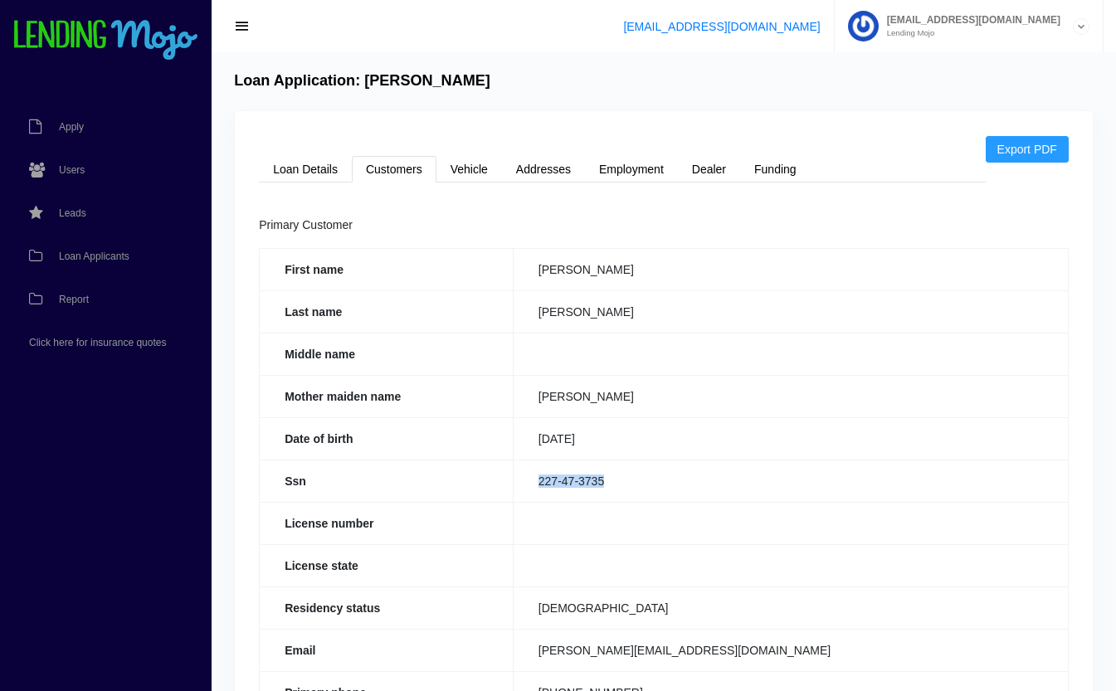
drag, startPoint x: 617, startPoint y: 481, endPoint x: 536, endPoint y: 495, distance: 81.7
click at [536, 495] on td "227-47-3735" at bounding box center [790, 481] width 555 height 42
copy td "227-47-3735"
click at [302, 176] on link "Loan Details" at bounding box center [305, 169] width 93 height 27
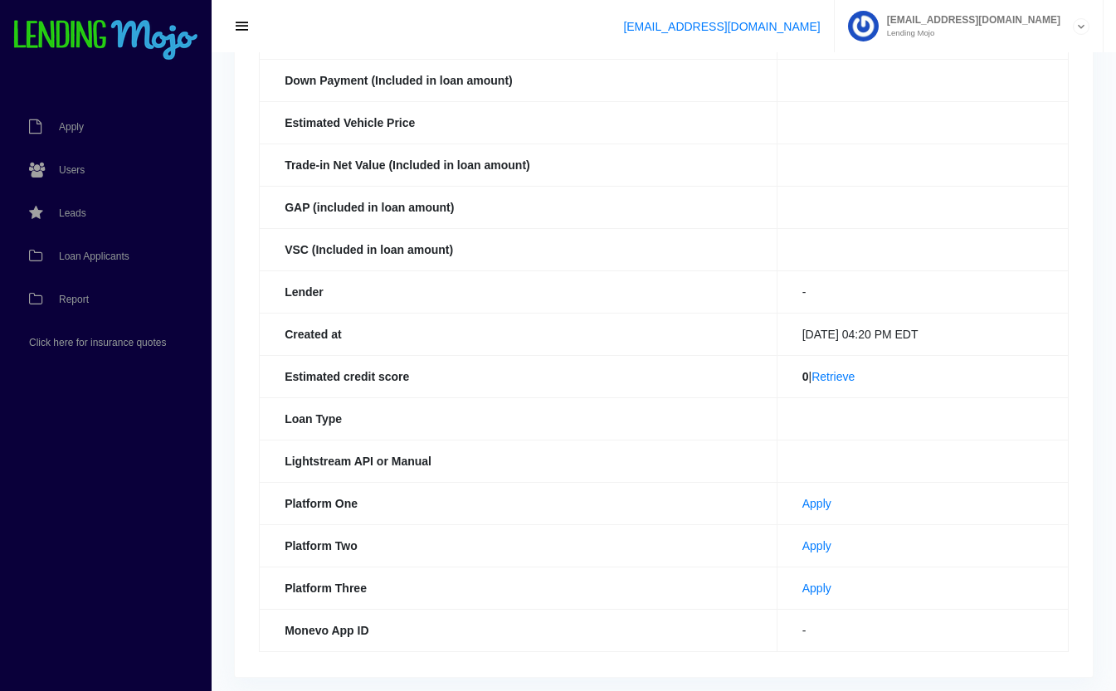
scroll to position [383, 0]
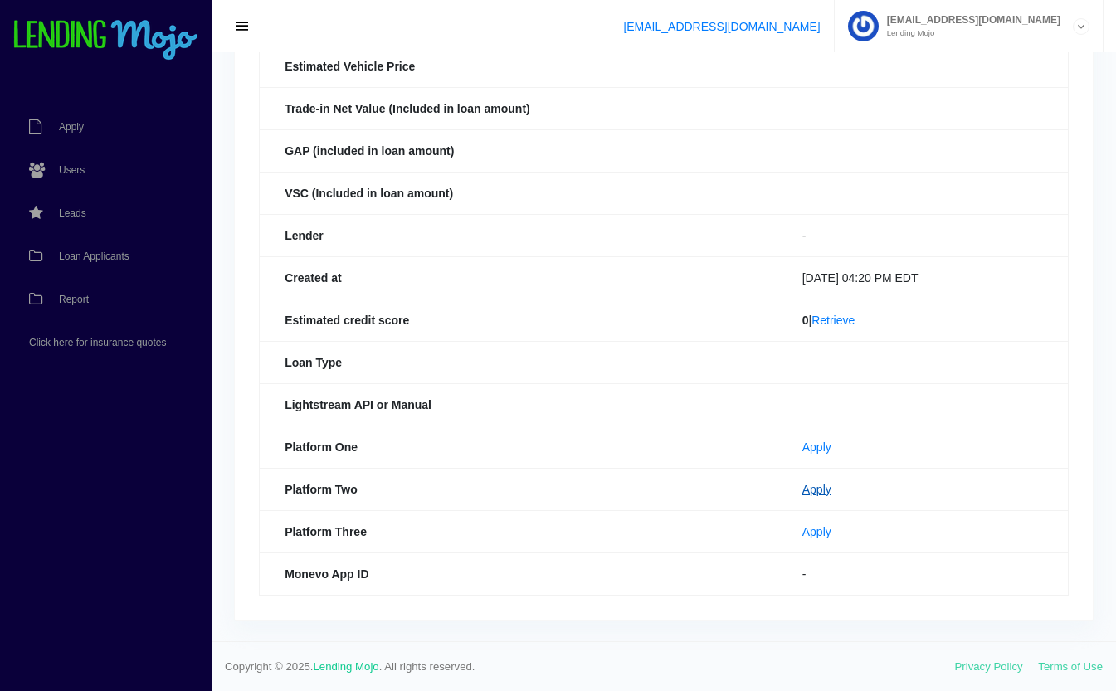
click at [803, 488] on link "Apply" at bounding box center [817, 489] width 29 height 13
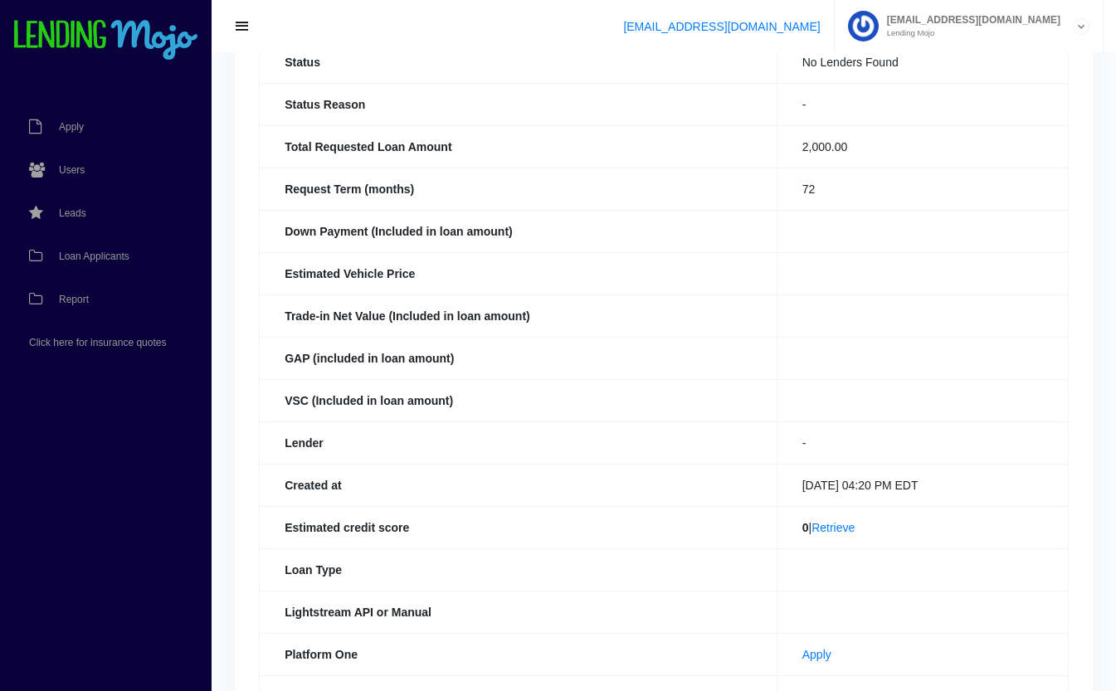
scroll to position [0, 0]
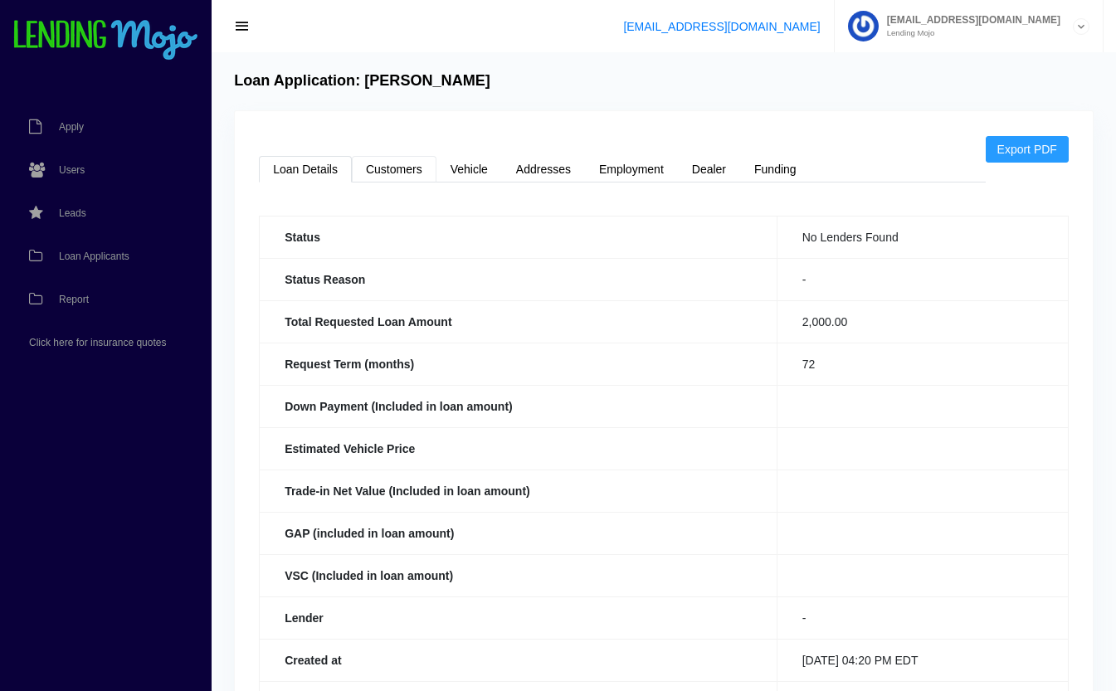
click at [403, 165] on link "Customers" at bounding box center [394, 169] width 85 height 27
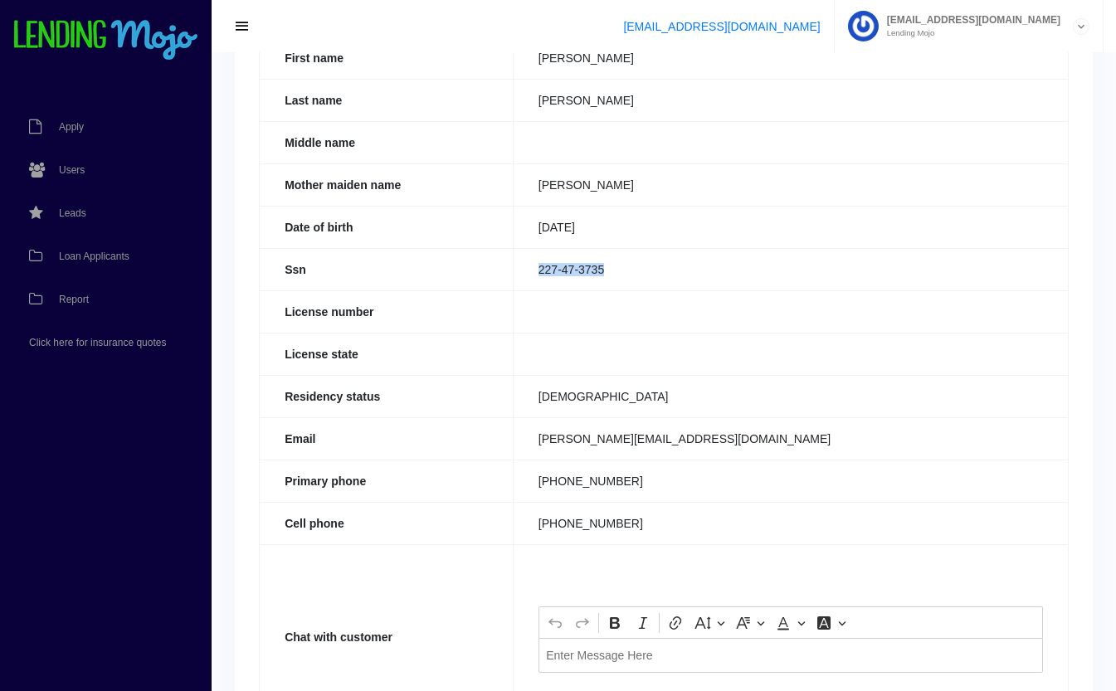
scroll to position [346, 0]
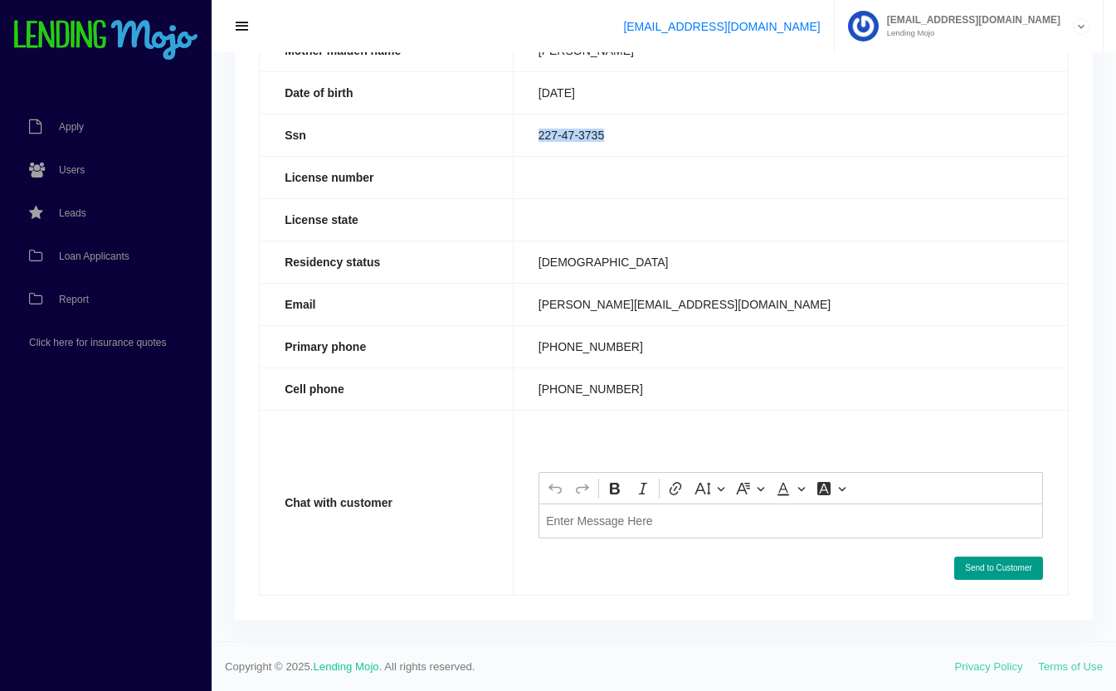
click at [604, 532] on div "Editor editing area: main. Press Alt+0 for help." at bounding box center [791, 521] width 505 height 34
click at [1000, 568] on button "Send to Customer" at bounding box center [999, 568] width 89 height 23
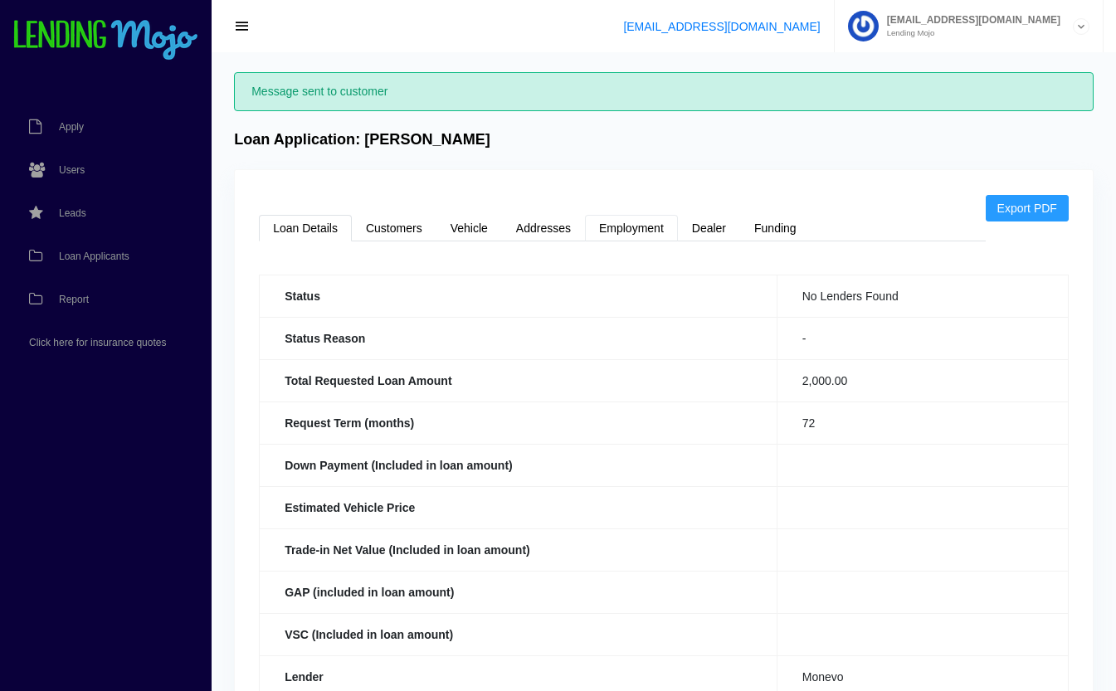
click at [647, 229] on link "Employment" at bounding box center [631, 228] width 93 height 27
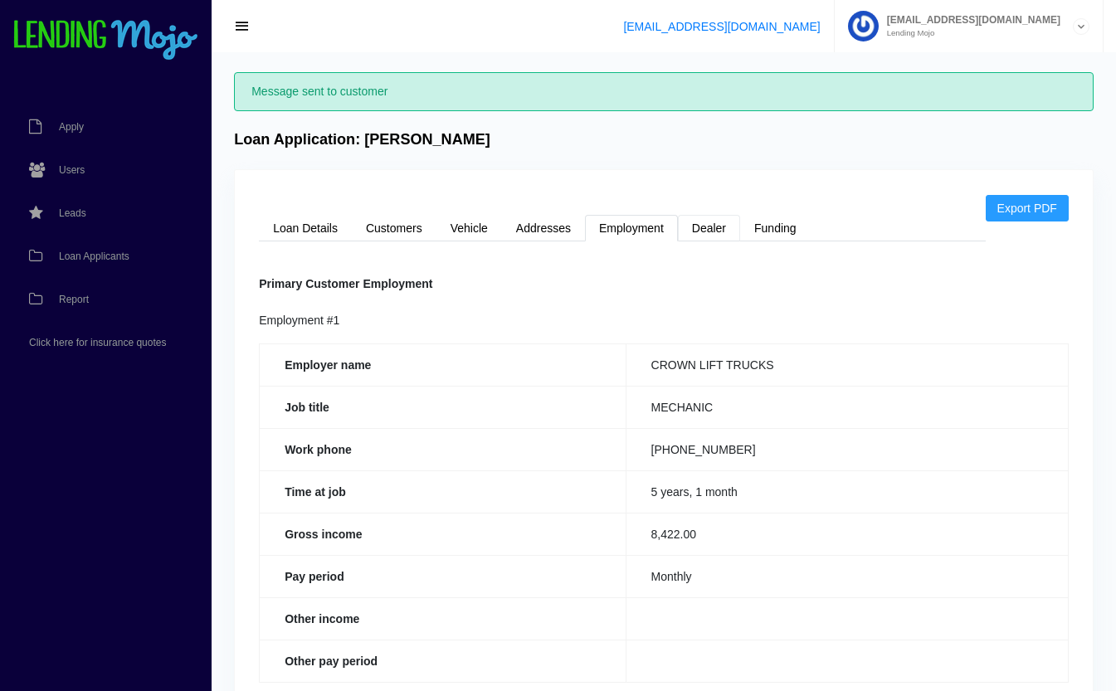
click at [724, 232] on link "Dealer" at bounding box center [709, 228] width 62 height 27
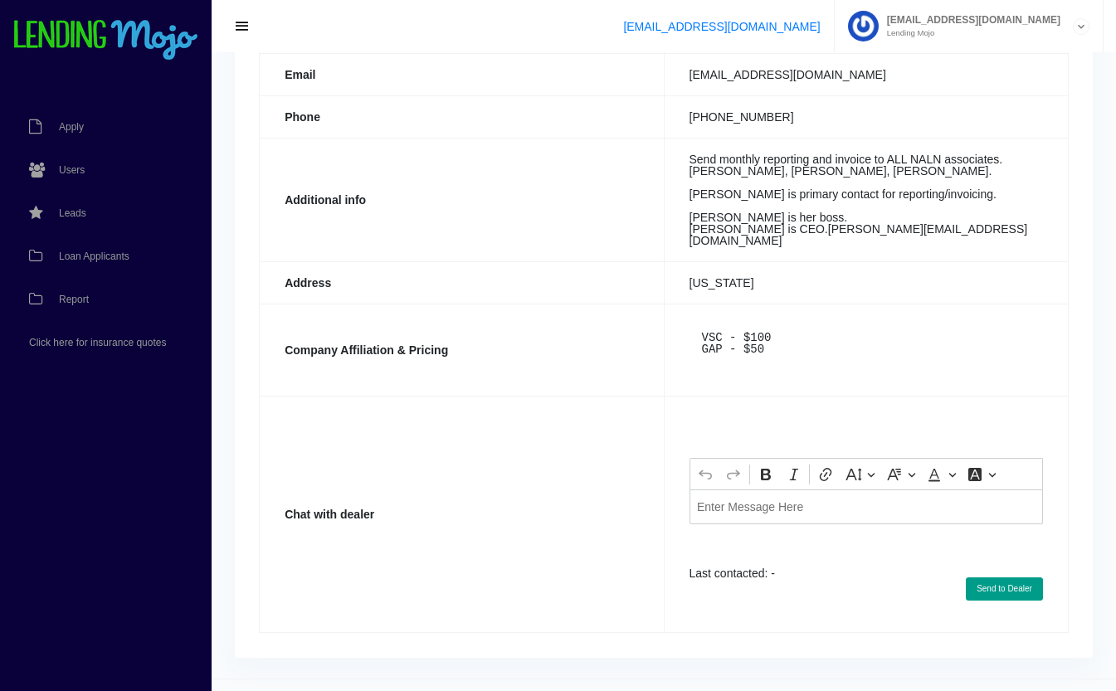
scroll to position [360, 0]
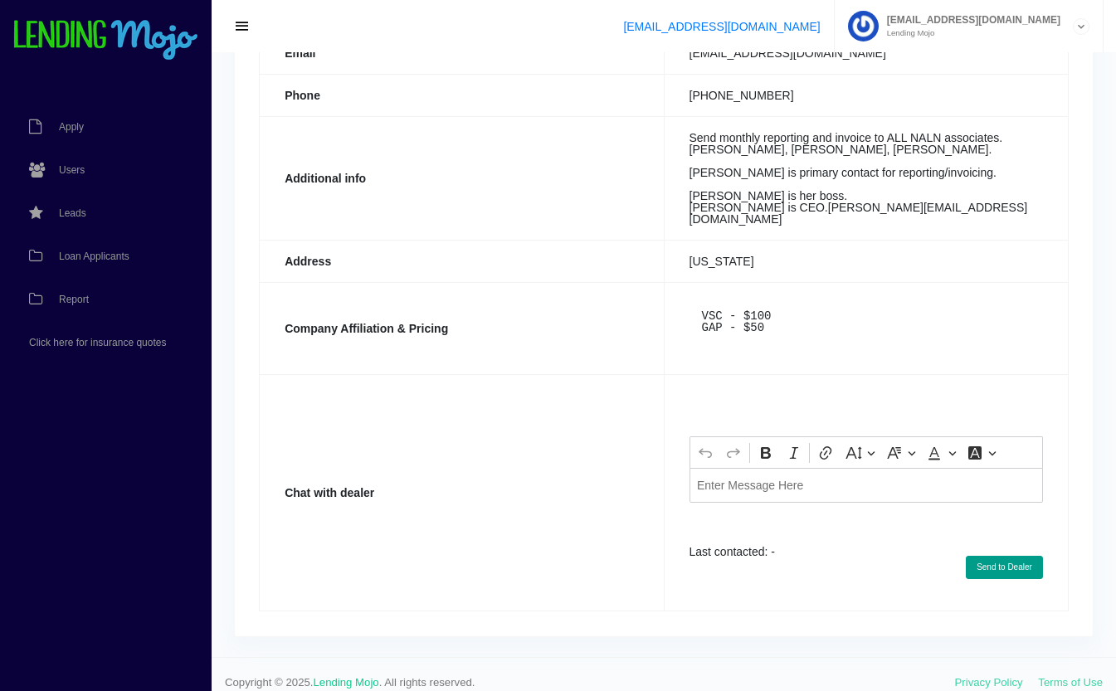
click at [769, 502] on div "Editor editing area: main. Press Alt+0 for help." at bounding box center [867, 485] width 354 height 34
click at [1009, 579] on button "Send to Dealer" at bounding box center [1004, 567] width 77 height 23
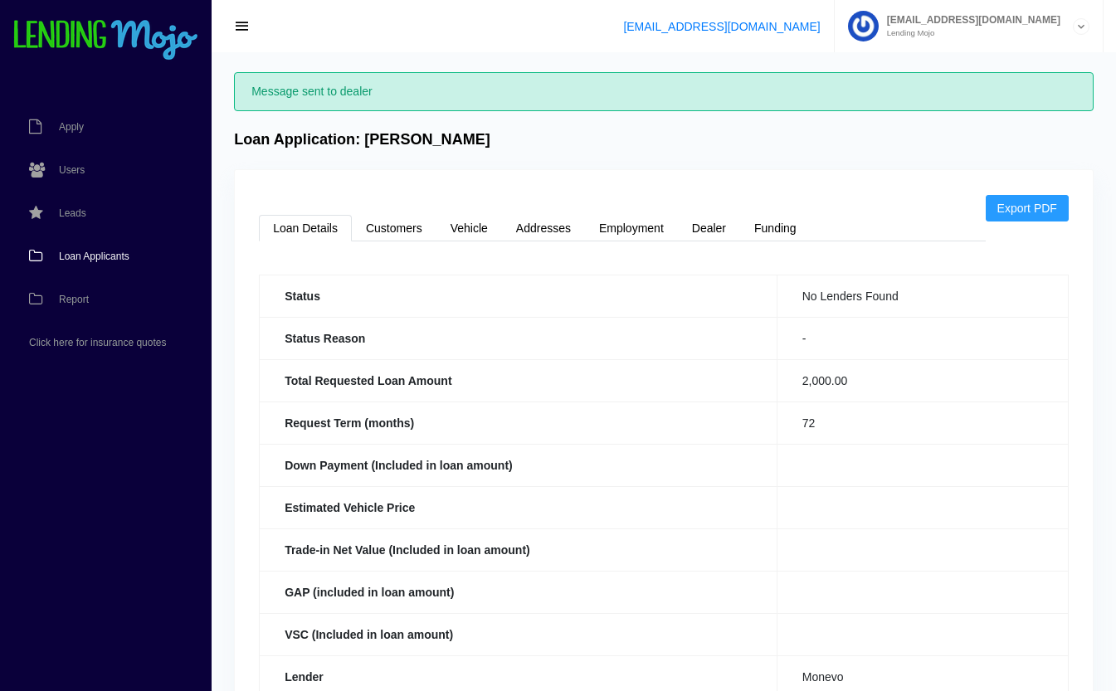
click at [72, 252] on span "Loan Applicants" at bounding box center [94, 256] width 71 height 10
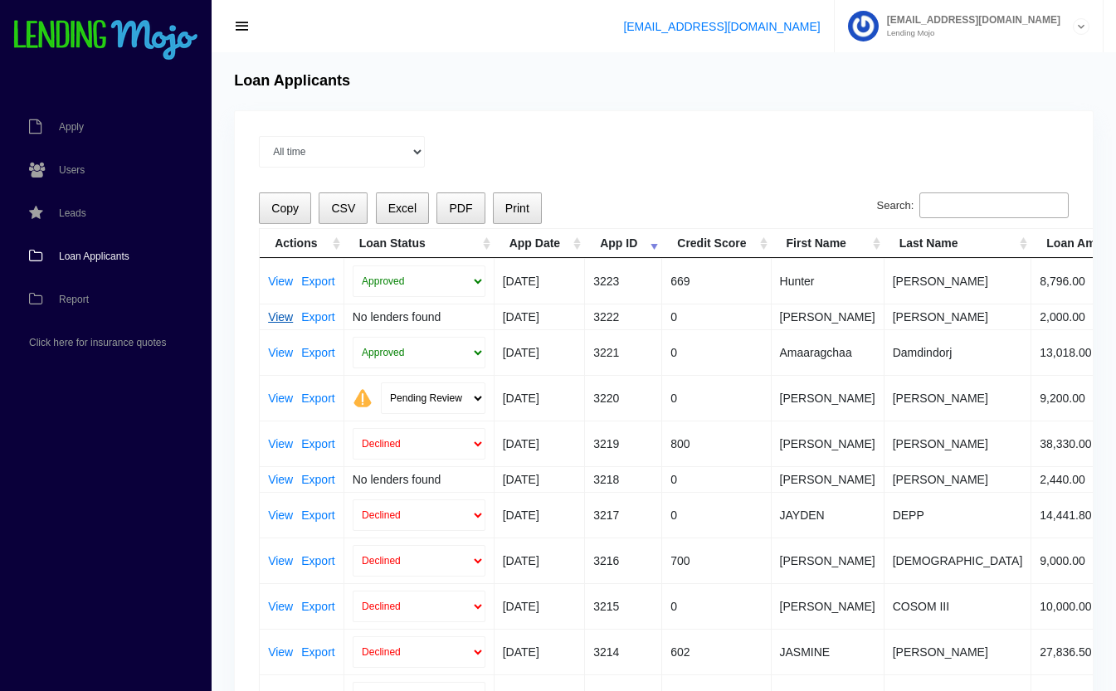
click at [275, 314] on link "View" at bounding box center [280, 317] width 25 height 12
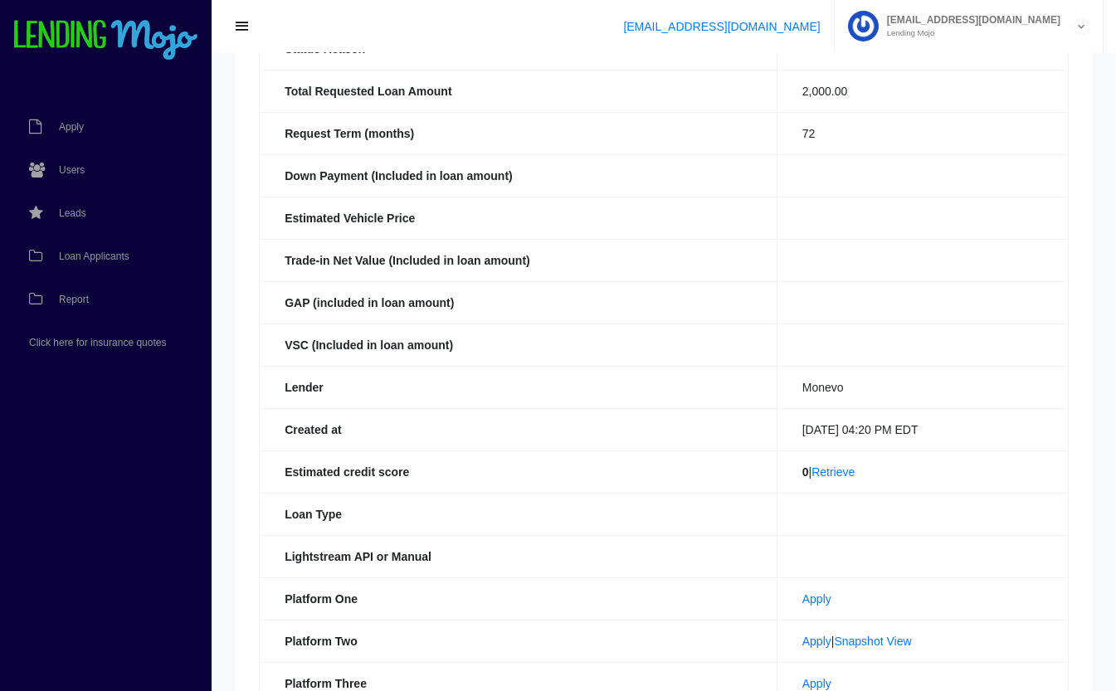
scroll to position [383, 0]
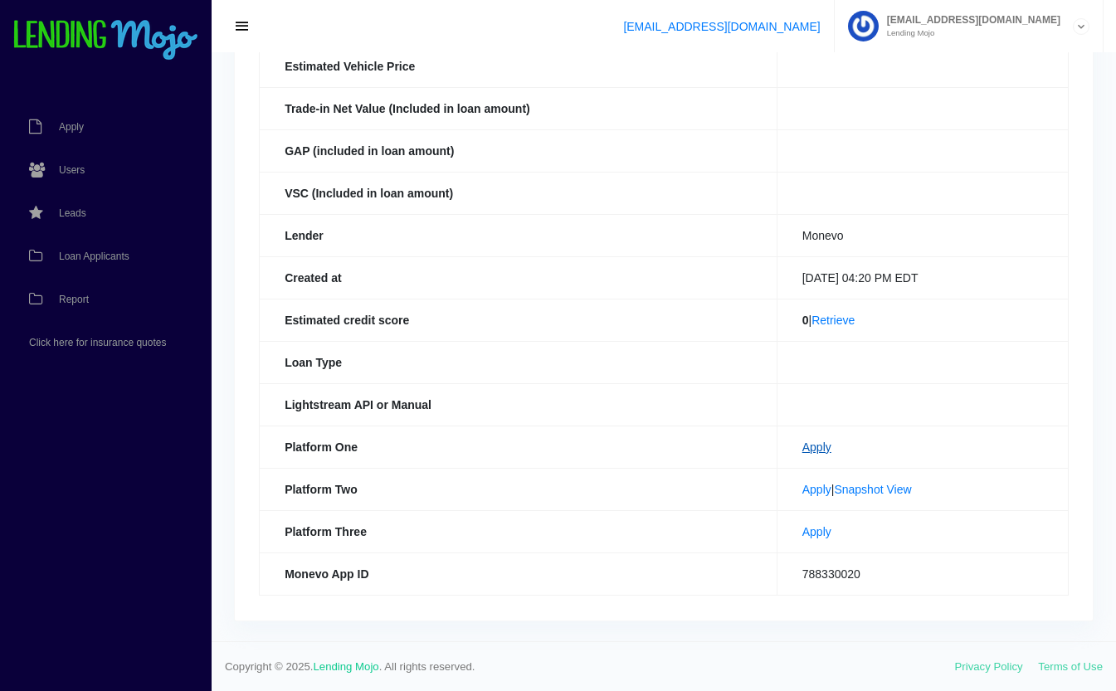
click at [803, 450] on link "Apply" at bounding box center [817, 447] width 29 height 13
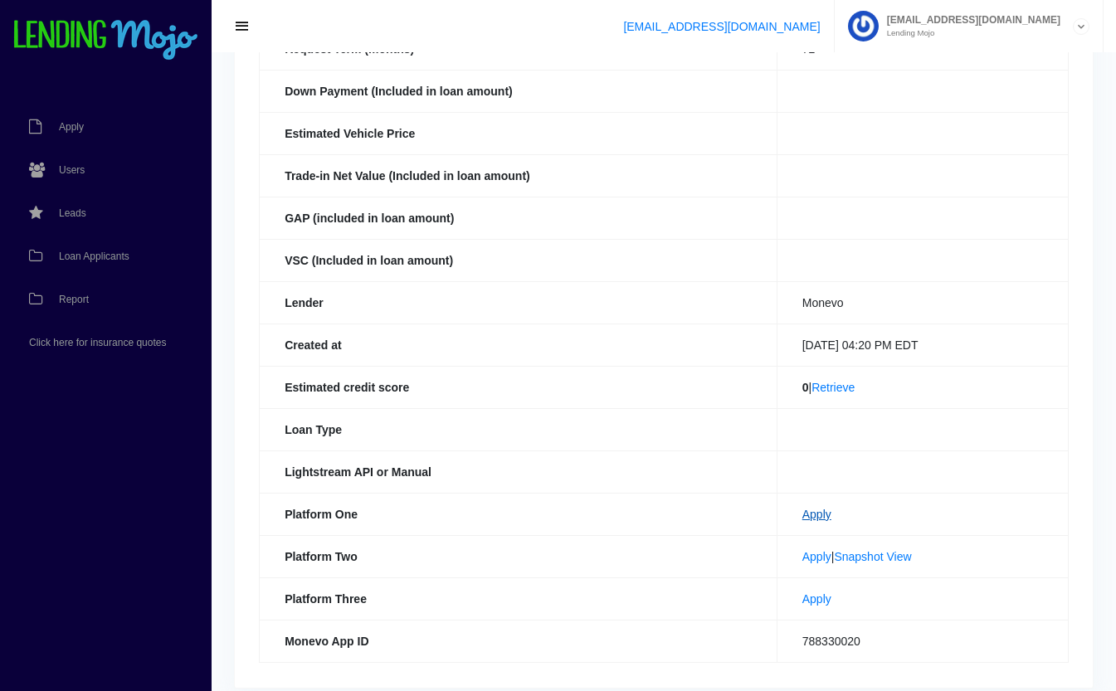
scroll to position [0, 0]
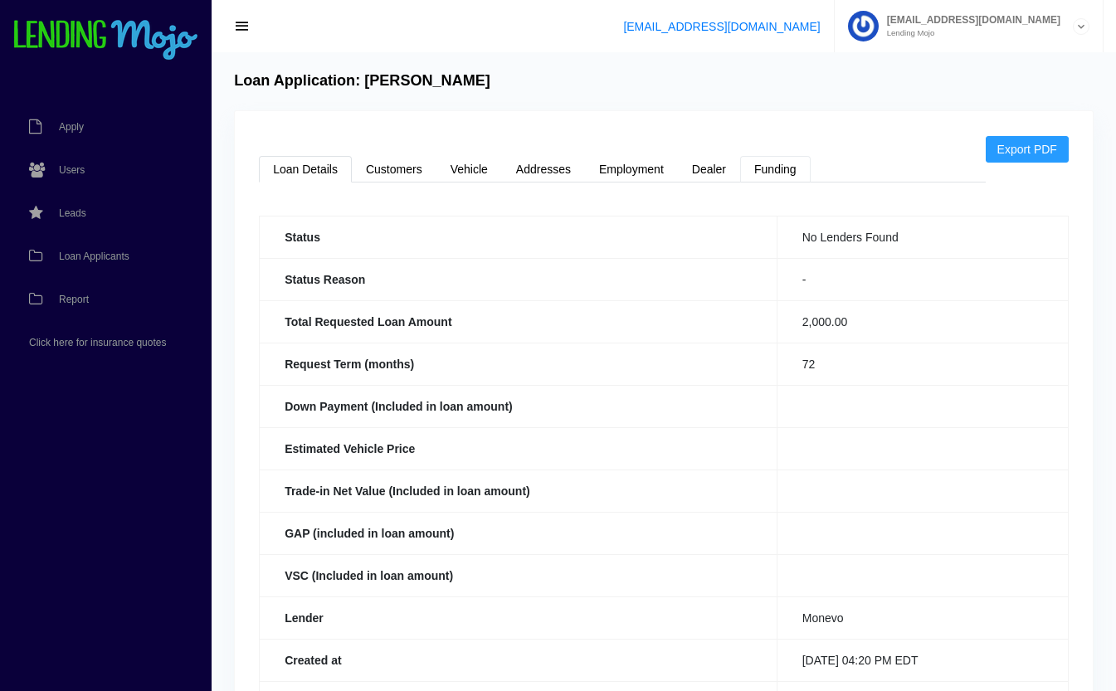
click at [786, 170] on link "Funding" at bounding box center [775, 169] width 71 height 27
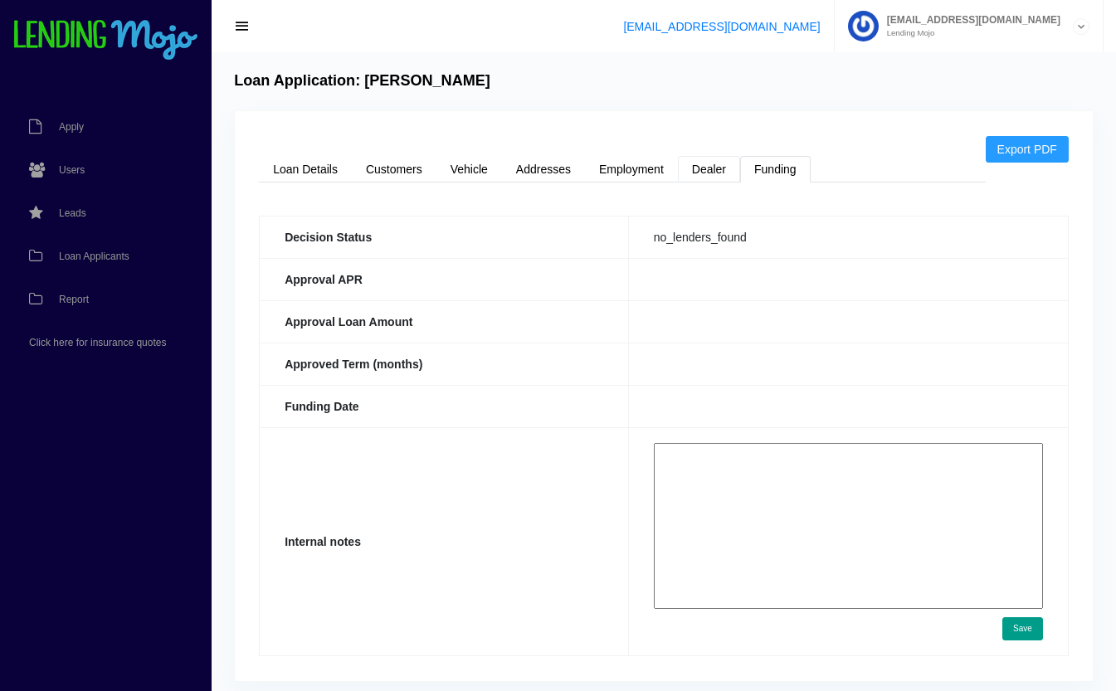
click at [716, 178] on link "Dealer" at bounding box center [709, 169] width 62 height 27
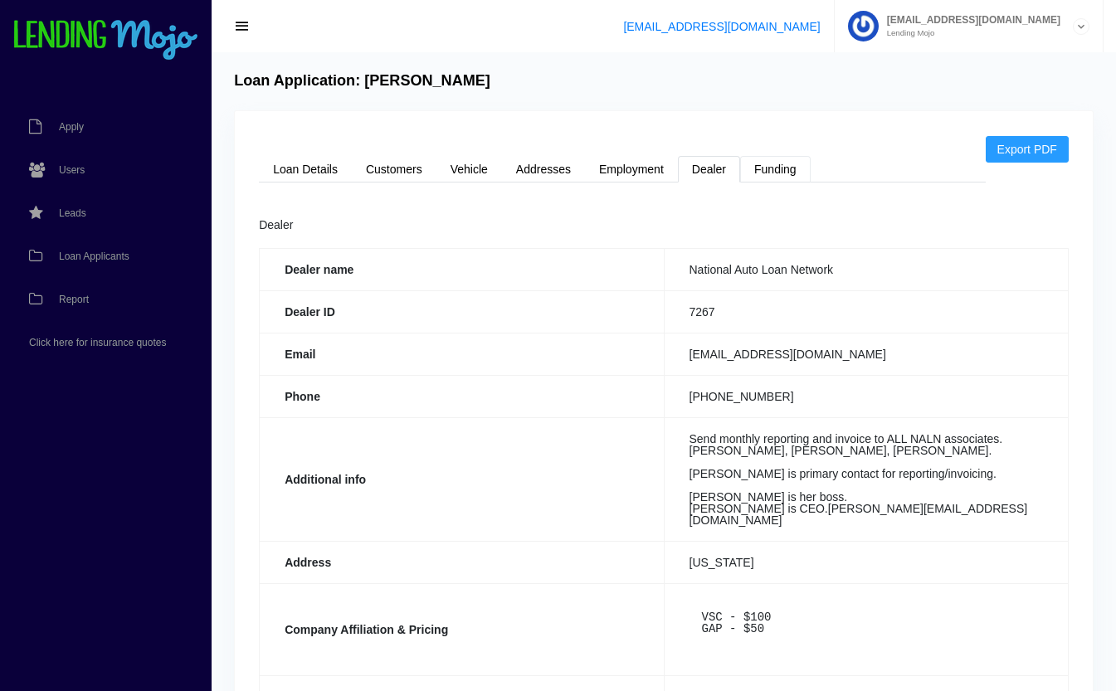
click at [789, 173] on link "Funding" at bounding box center [775, 169] width 71 height 27
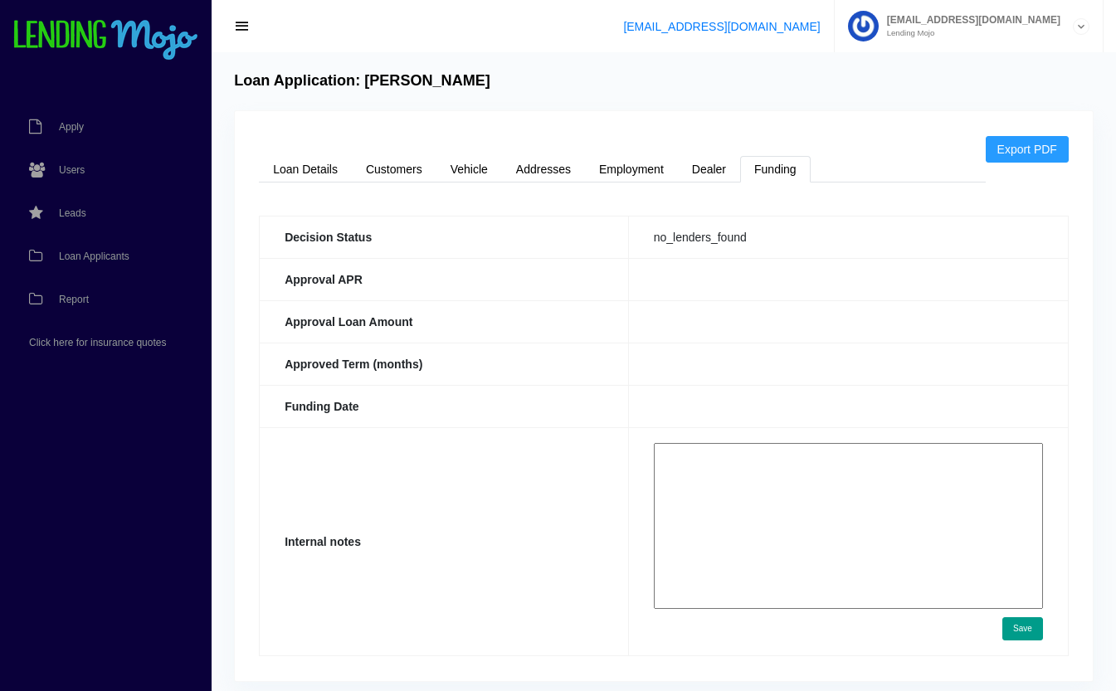
click at [790, 518] on textarea at bounding box center [848, 526] width 389 height 166
paste textarea "[URL][DOMAIN_NAME]"
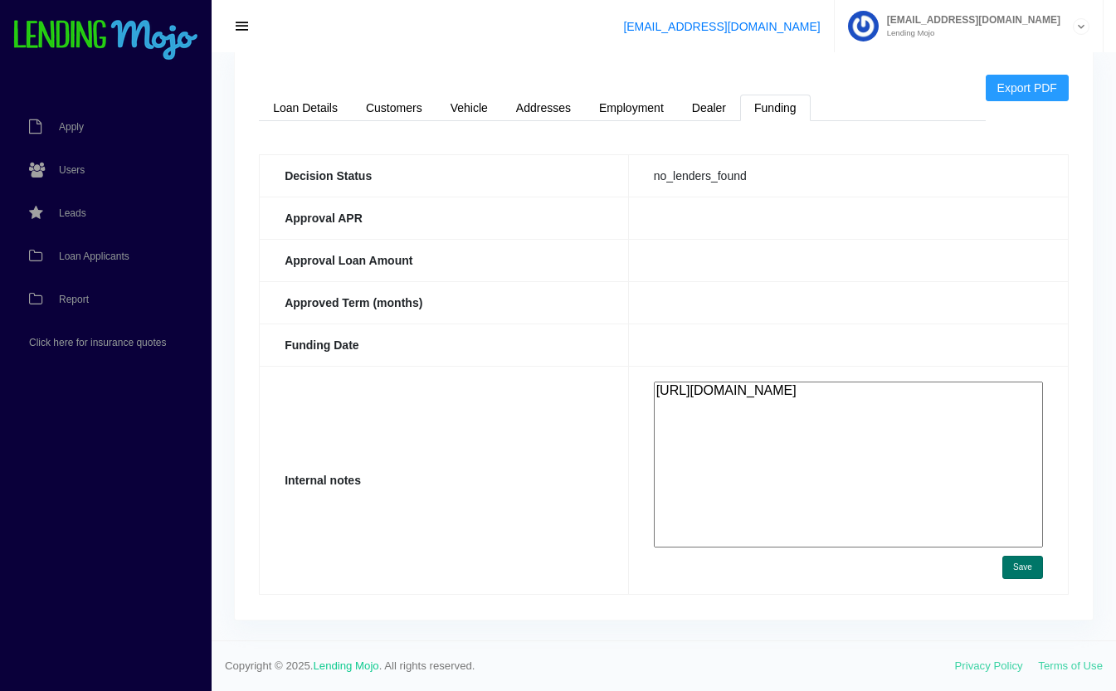
type textarea "[URL][DOMAIN_NAME]"
click at [1033, 575] on button "Save" at bounding box center [1023, 567] width 41 height 23
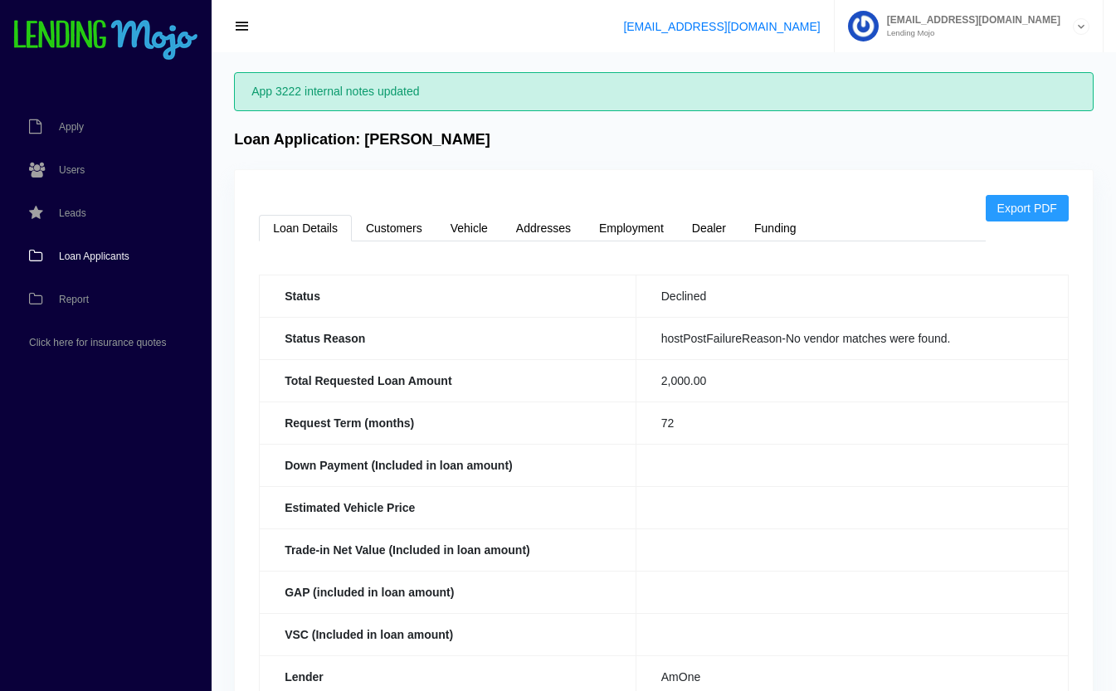
click at [104, 253] on span "Loan Applicants" at bounding box center [94, 256] width 71 height 10
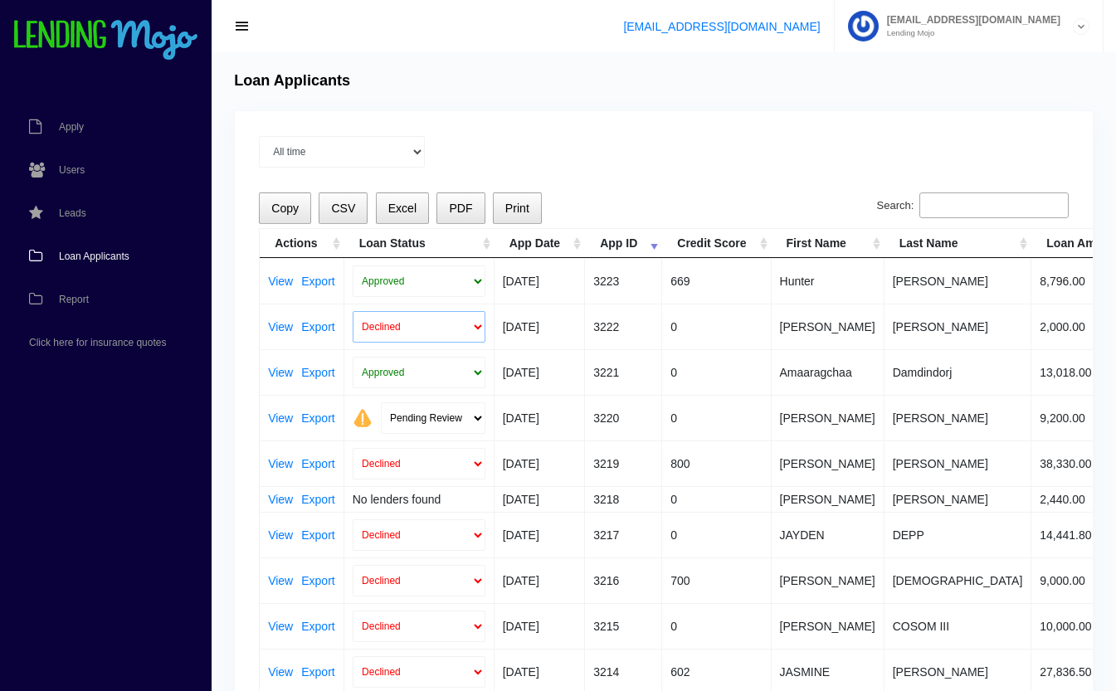
click at [382, 323] on select "Declined Approved" at bounding box center [419, 327] width 133 height 32
select select "approved"
click at [353, 311] on select "Declined Approved" at bounding box center [419, 327] width 133 height 32
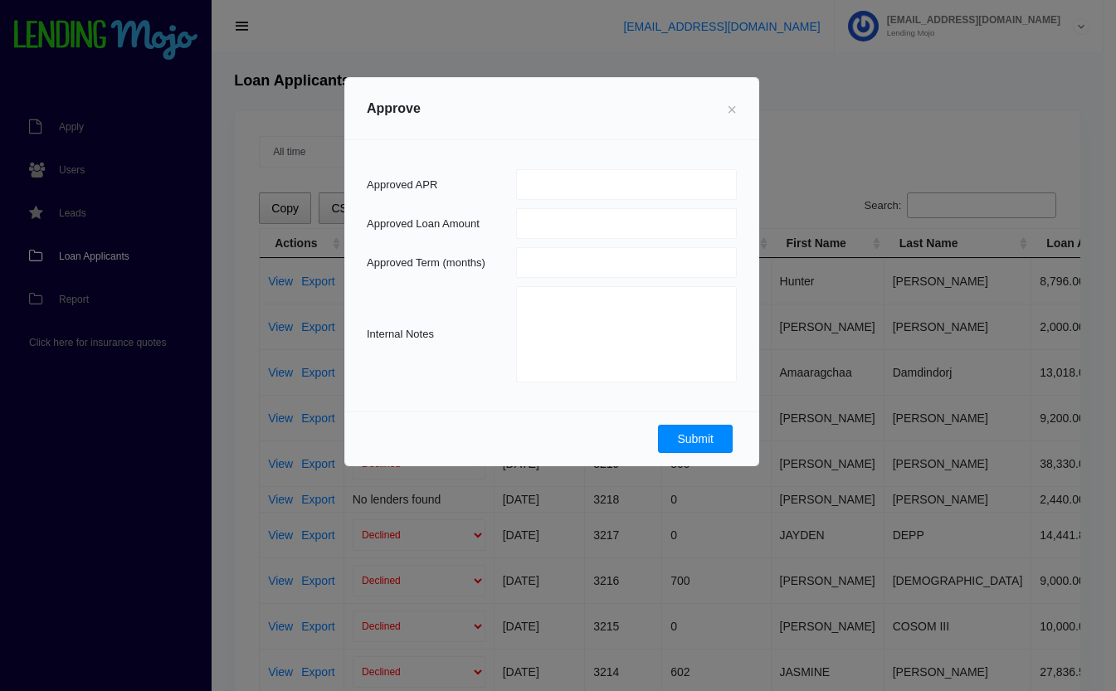
click at [687, 439] on button "Submit" at bounding box center [695, 439] width 75 height 28
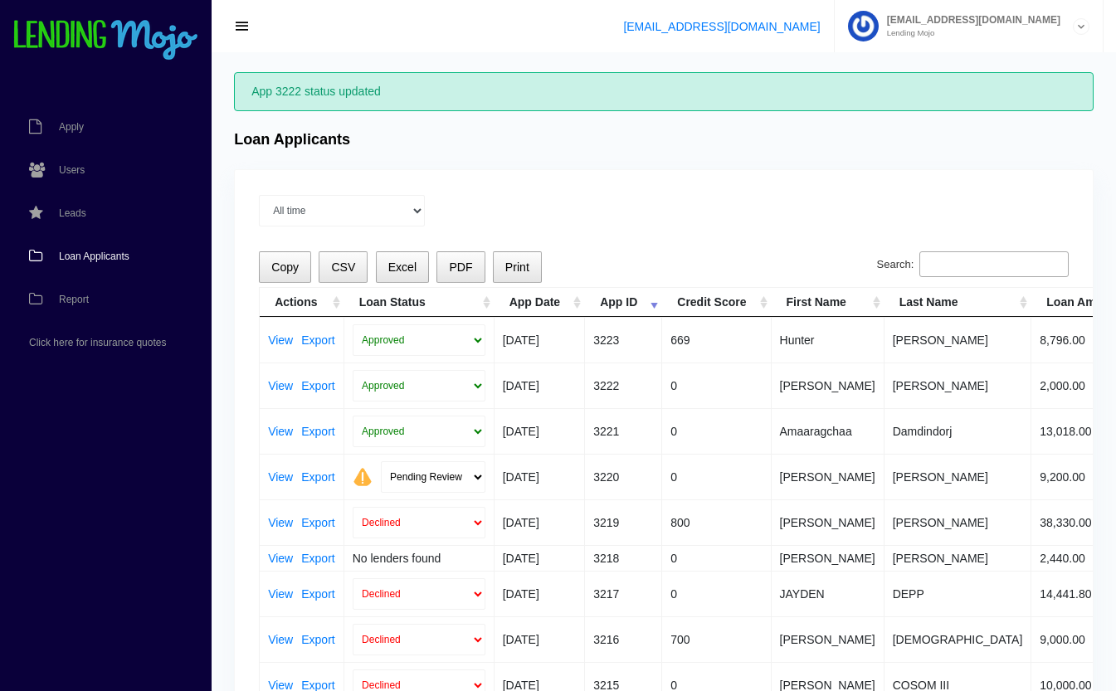
click at [982, 259] on input "Search:" at bounding box center [994, 264] width 149 height 27
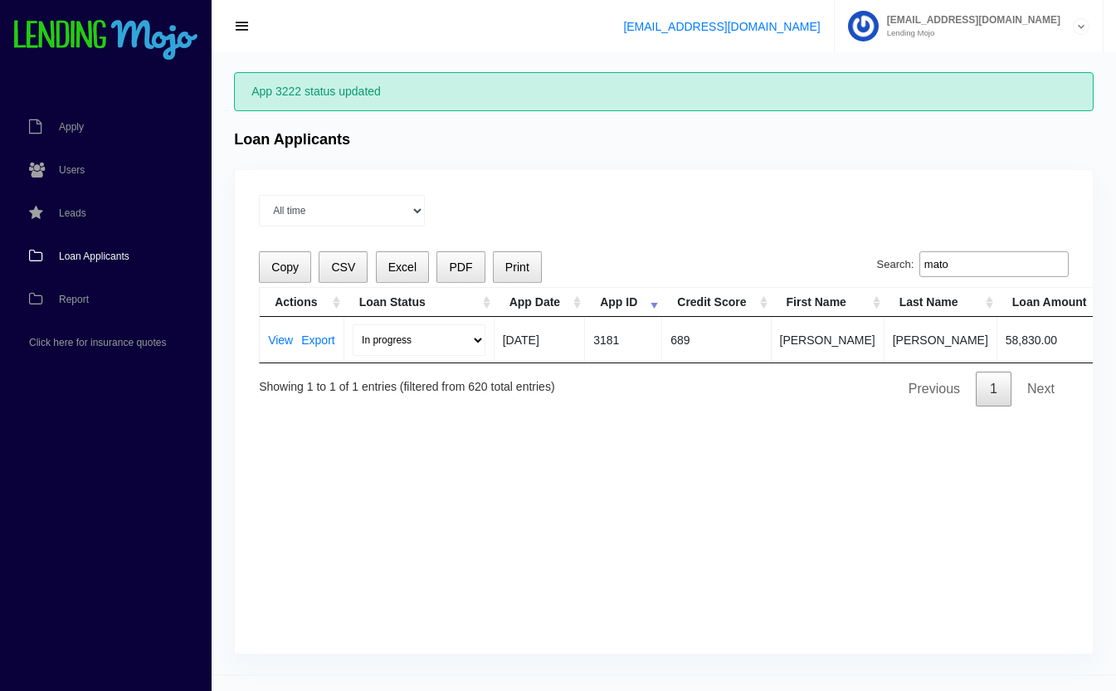
type input "mato"
click at [390, 344] on select "In progress Funded Did not fund" at bounding box center [419, 341] width 133 height 32
select select "did_not_fund"
click at [353, 325] on select "In progress Funded Did not fund" at bounding box center [419, 341] width 133 height 32
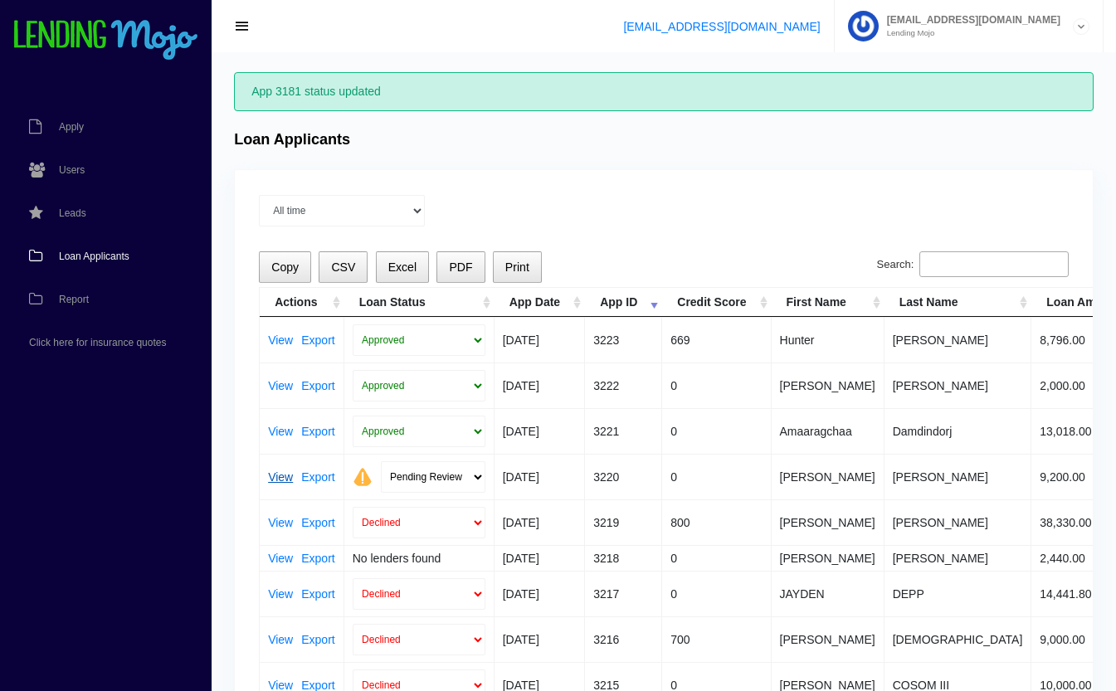
click at [277, 476] on link "View" at bounding box center [280, 477] width 25 height 12
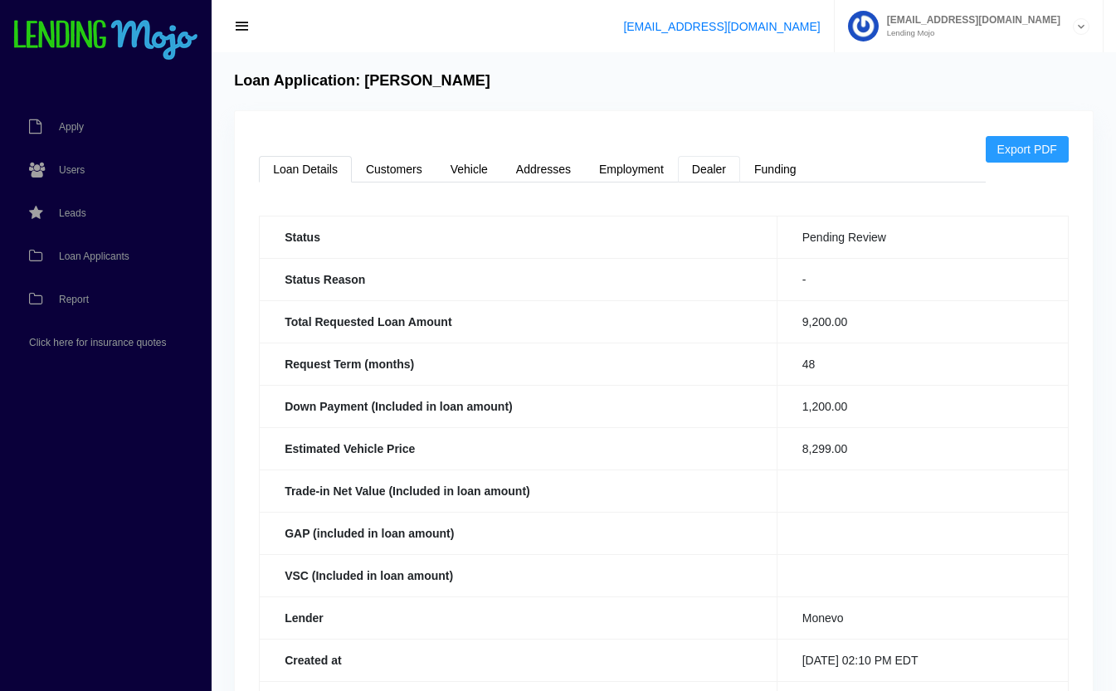
click at [714, 160] on link "Dealer" at bounding box center [709, 169] width 62 height 27
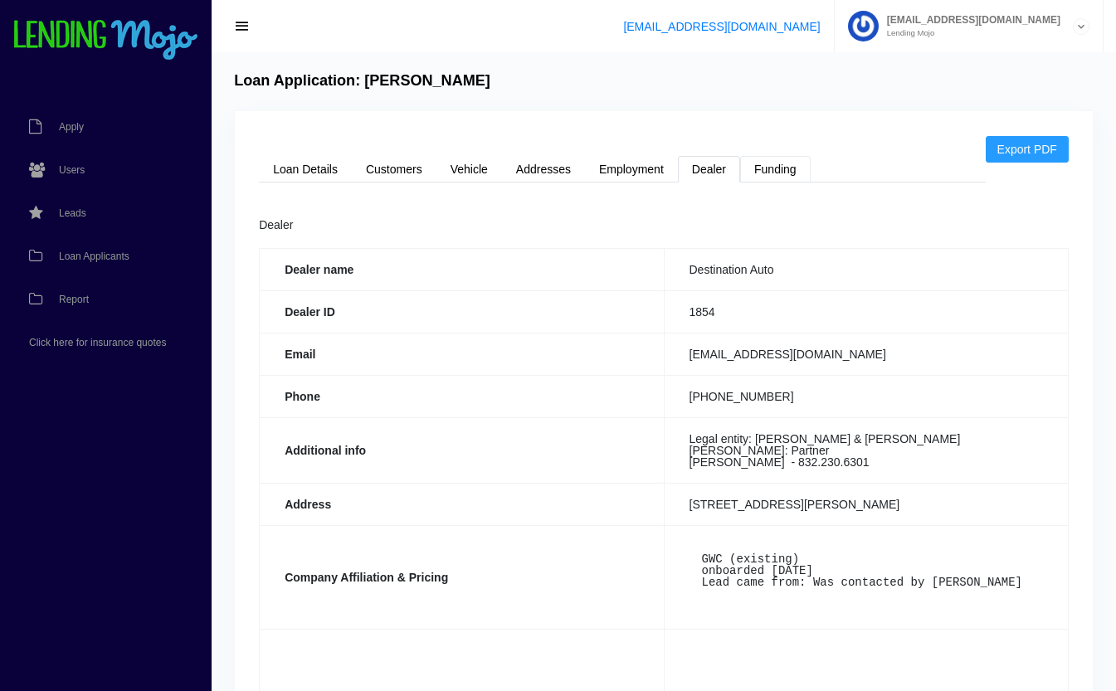
click at [783, 165] on link "Funding" at bounding box center [775, 169] width 71 height 27
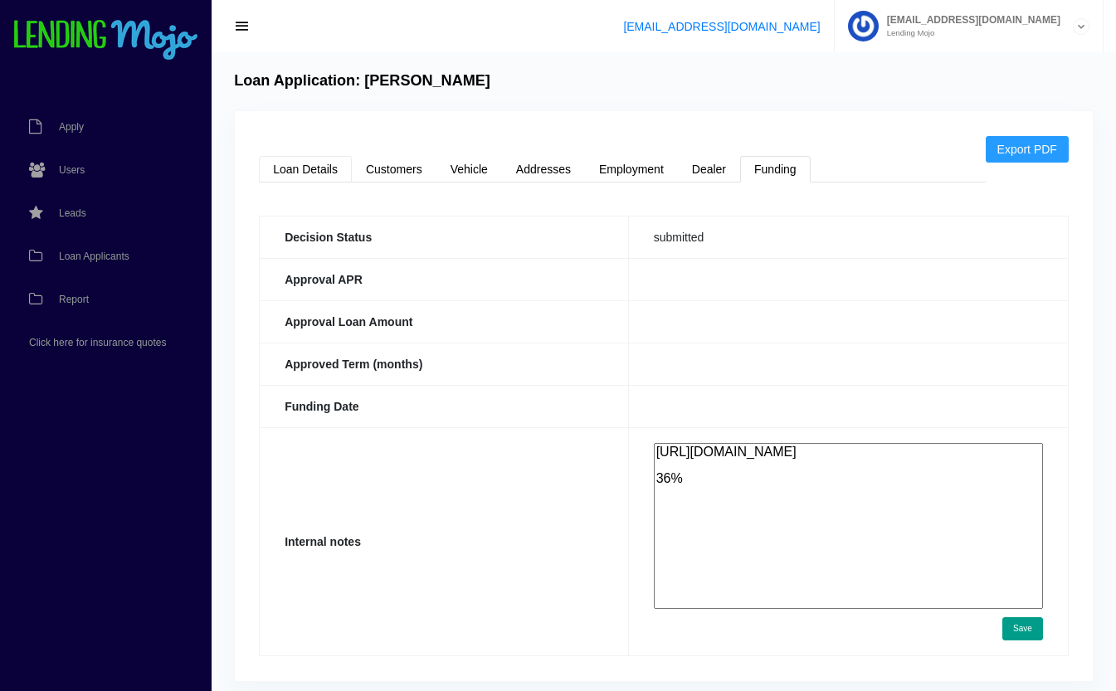
click at [316, 167] on link "Loan Details" at bounding box center [305, 169] width 93 height 27
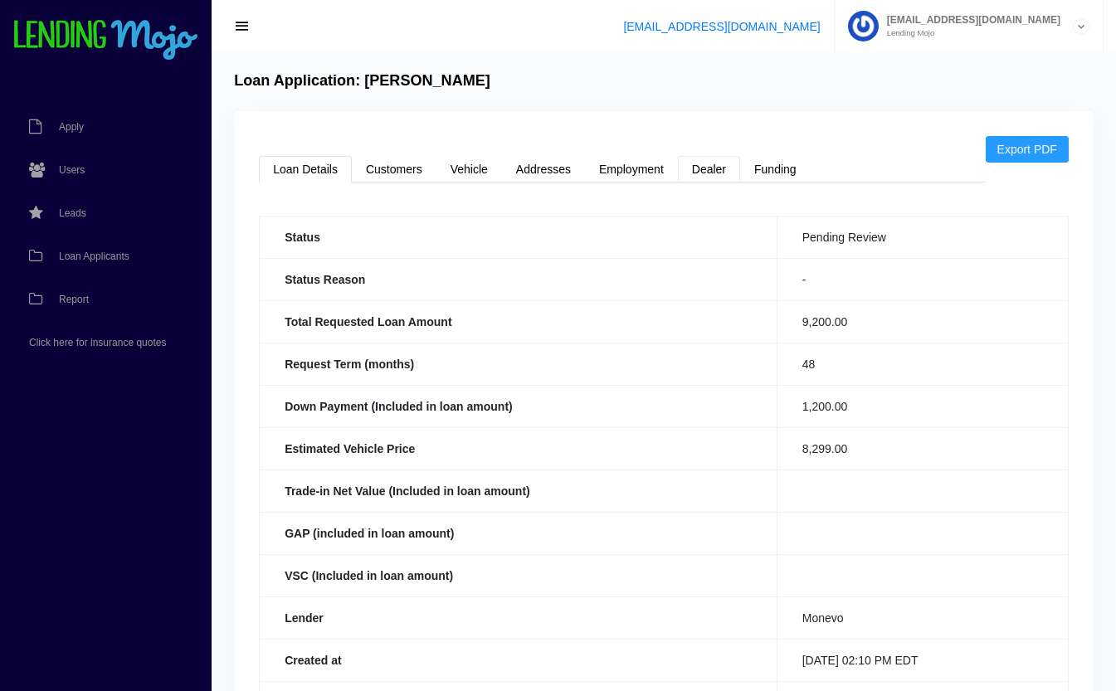
click at [728, 168] on link "Dealer" at bounding box center [709, 169] width 62 height 27
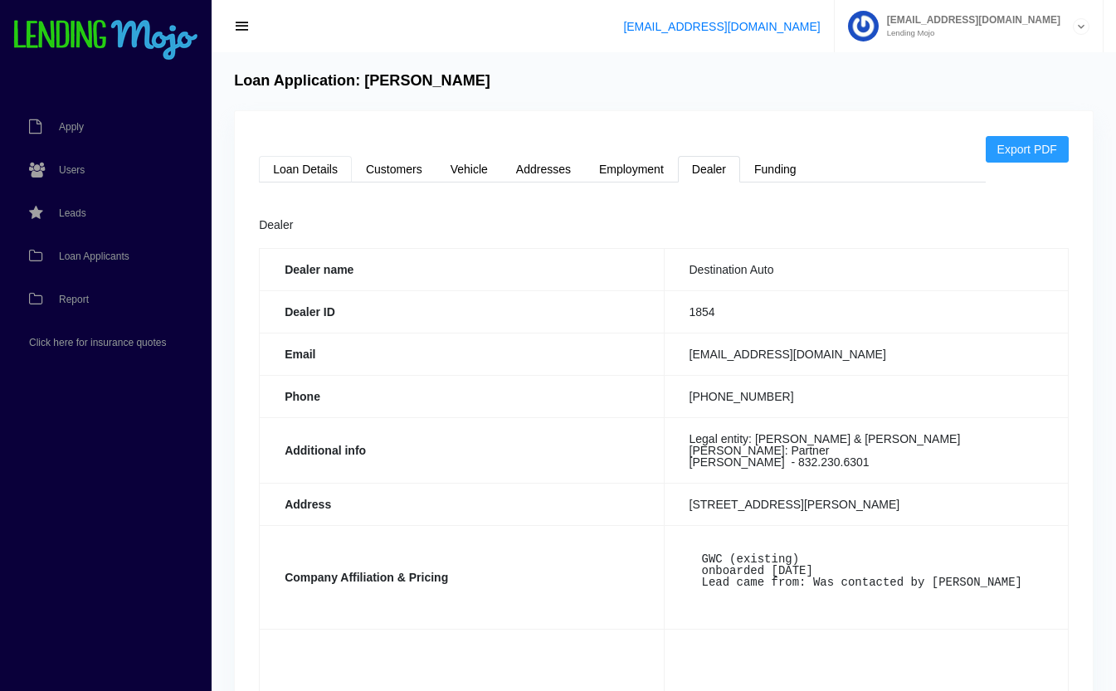
click at [310, 165] on link "Loan Details" at bounding box center [305, 169] width 93 height 27
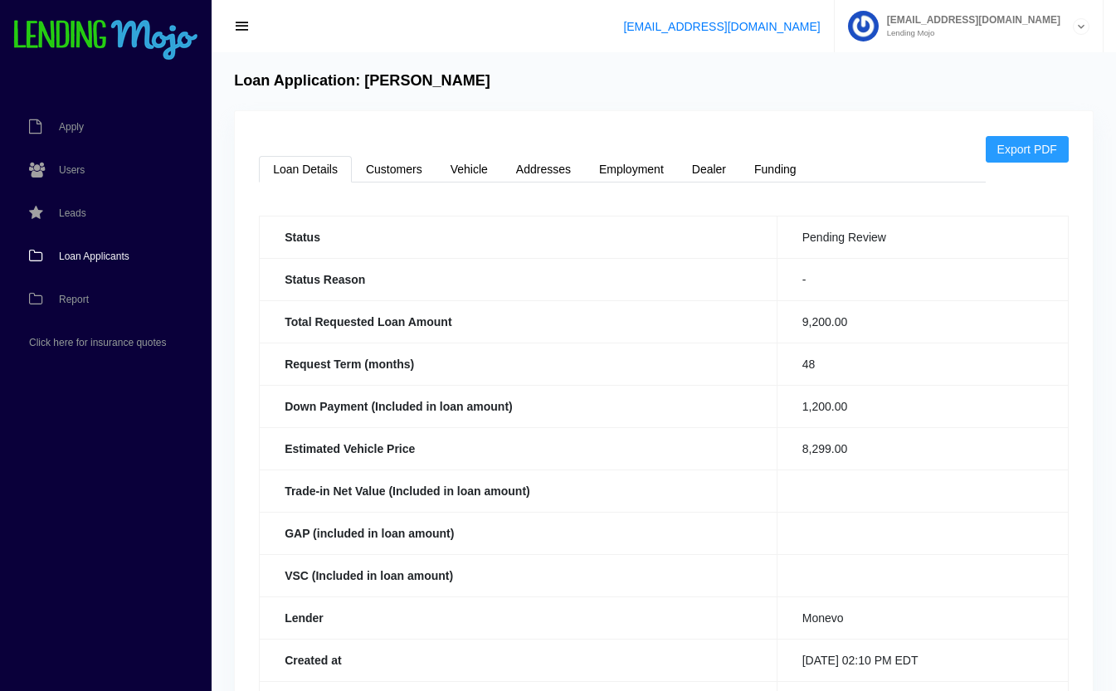
click at [95, 250] on link "Loan Applicants" at bounding box center [97, 256] width 195 height 43
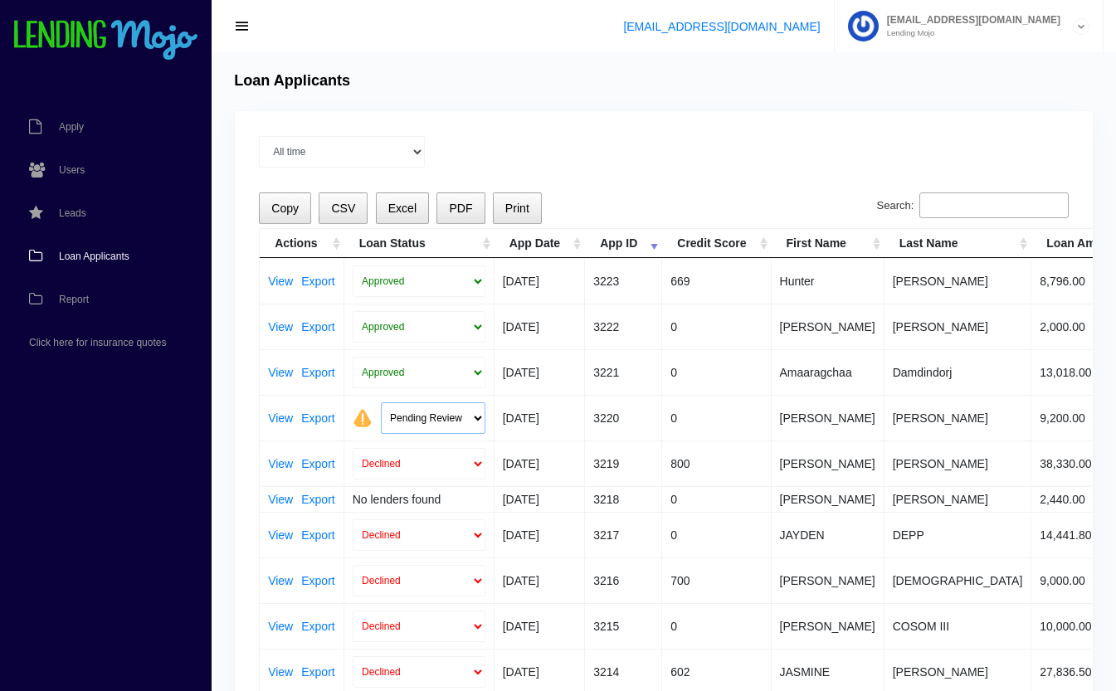
click at [412, 419] on select "Pending Review Approve Decline Unqualified" at bounding box center [433, 419] width 105 height 32
select select "approved"
click at [381, 403] on select "Pending Review Approve Decline Unqualified" at bounding box center [433, 419] width 105 height 32
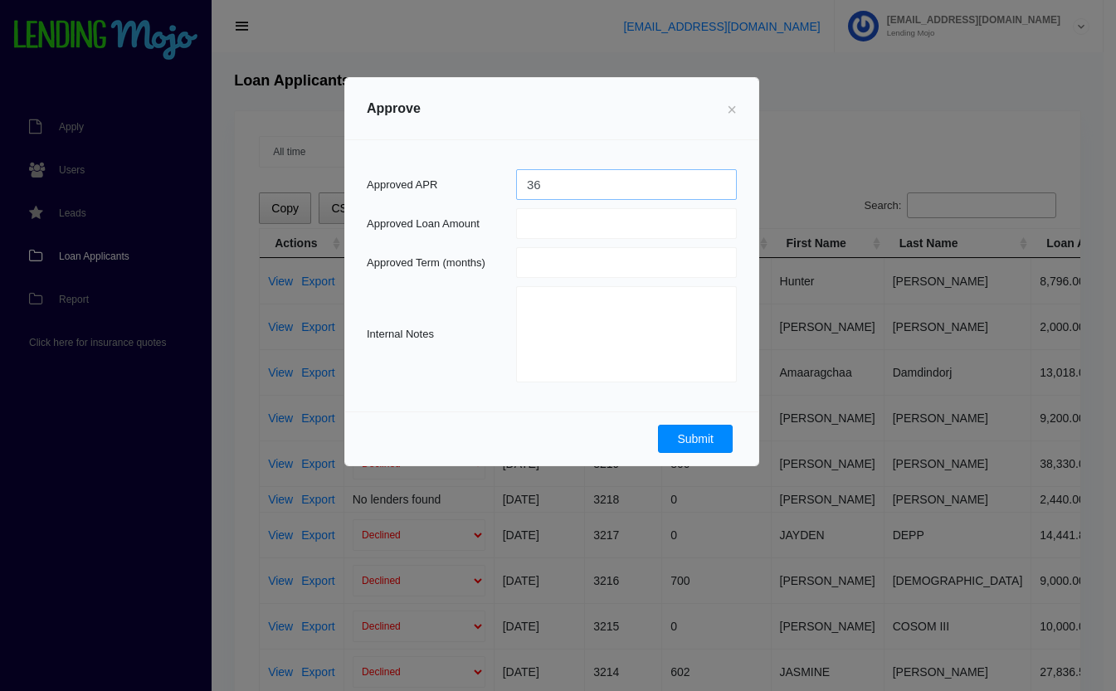
type input "36"
click at [713, 435] on button "Submit" at bounding box center [695, 439] width 75 height 28
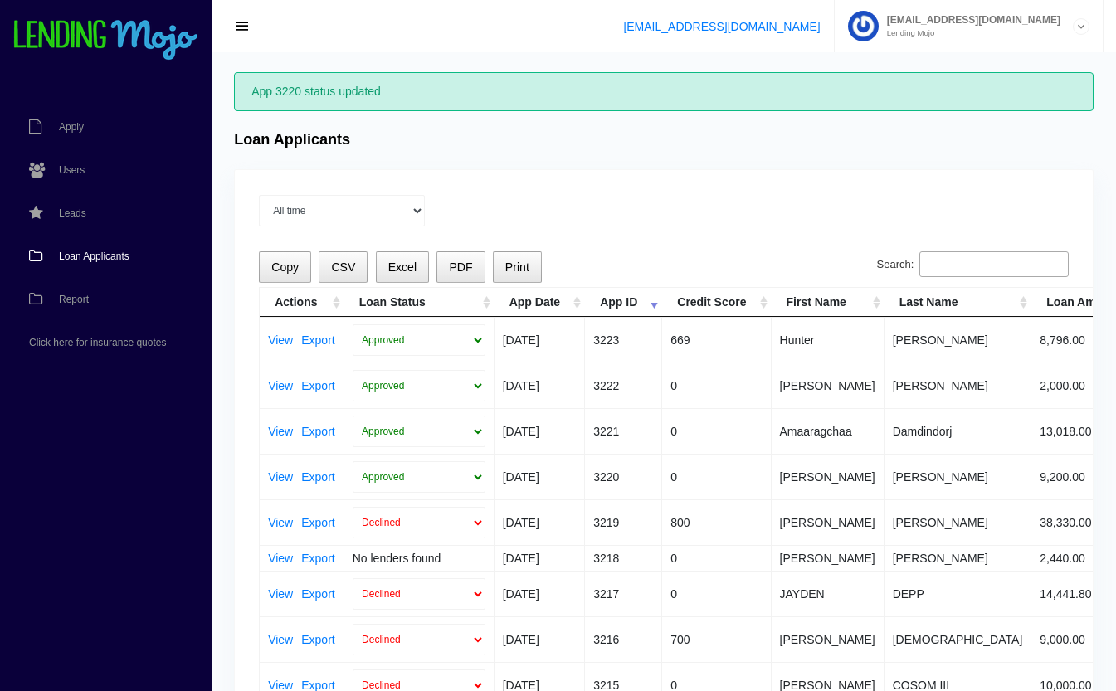
click at [445, 301] on th "Loan Status" at bounding box center [419, 302] width 150 height 29
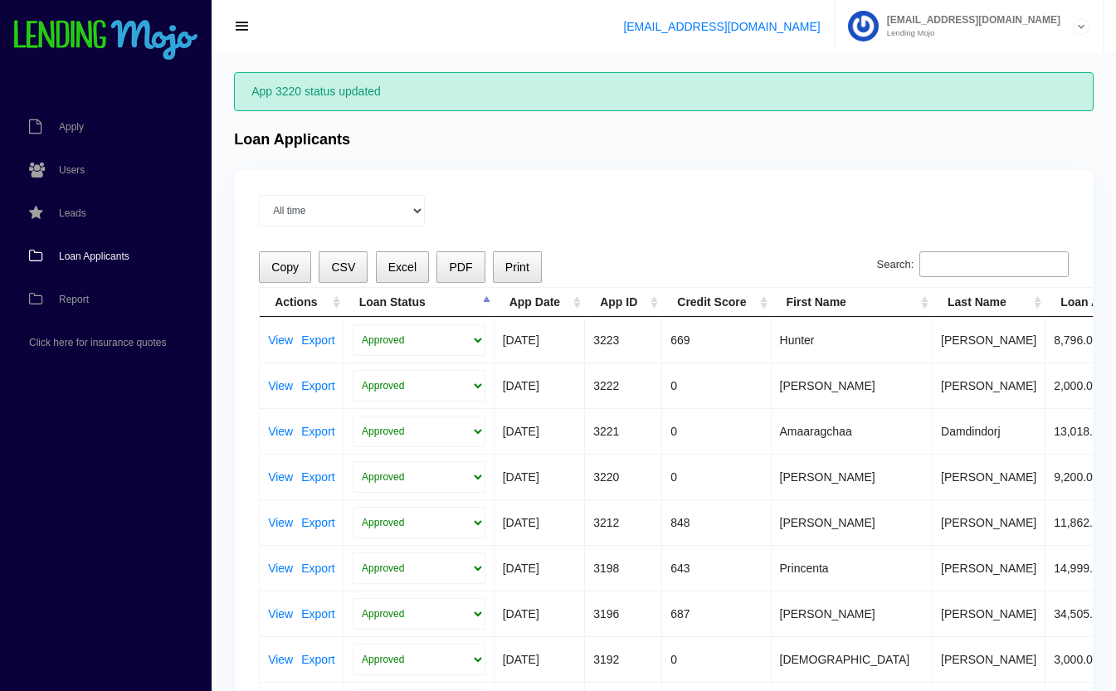
click at [445, 301] on th "Loan Status" at bounding box center [419, 302] width 150 height 29
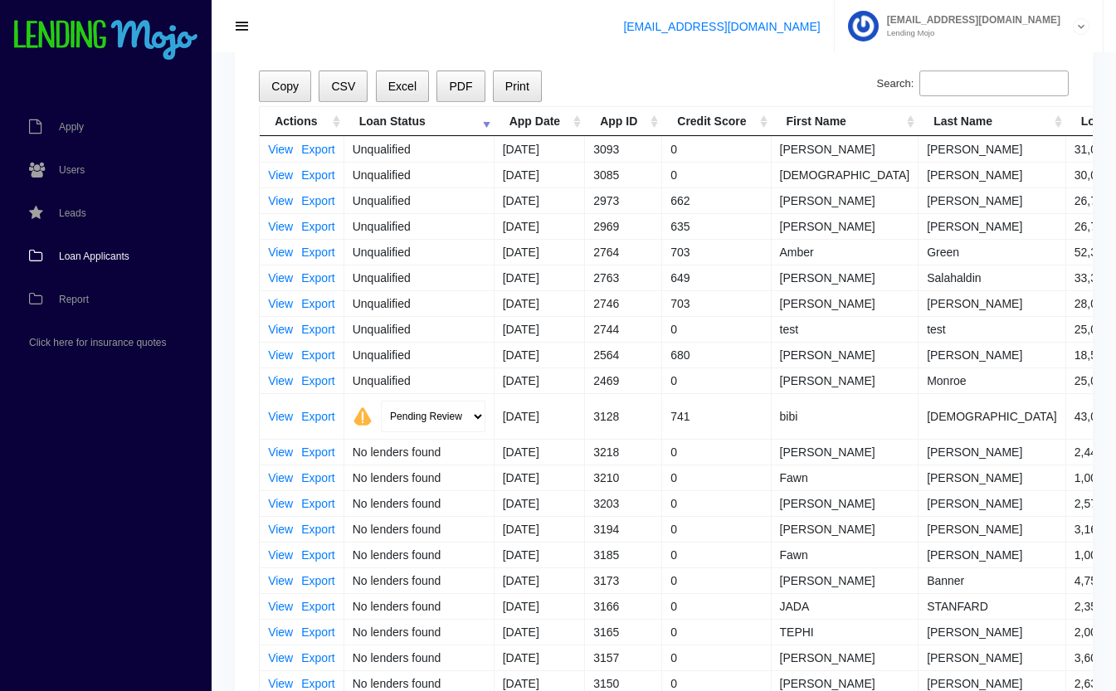
scroll to position [207, 0]
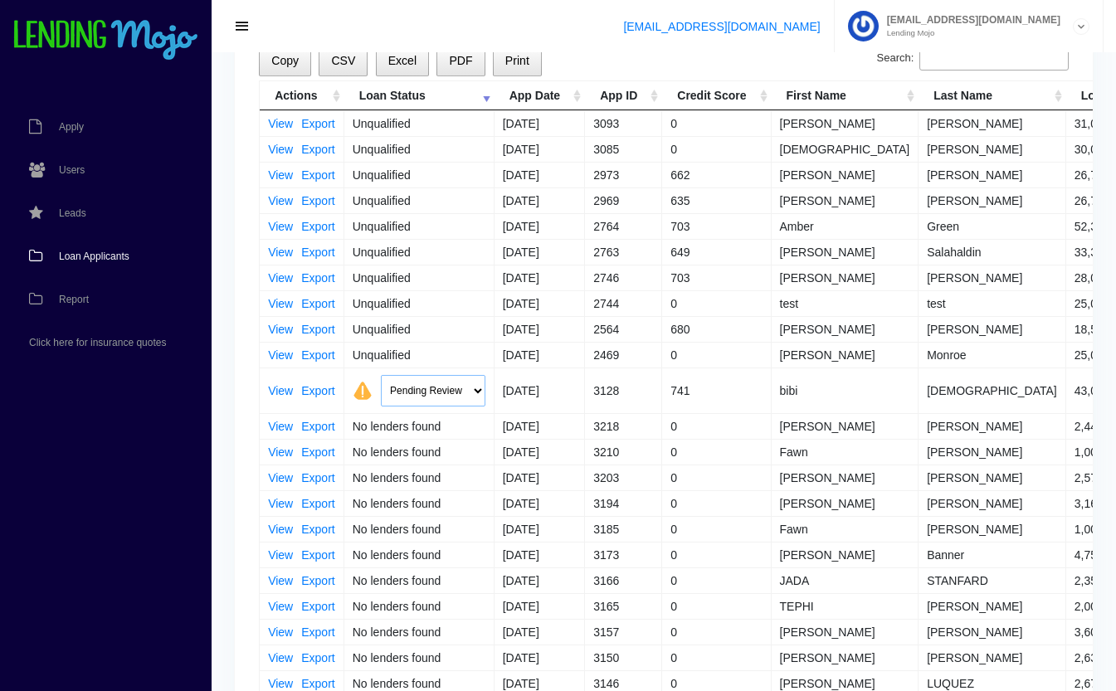
click at [432, 391] on select "Pending Review Approve Decline Unqualified" at bounding box center [433, 391] width 105 height 32
select select "unqualified"
click at [381, 375] on select "Pending Review Approve Decline Unqualified" at bounding box center [433, 391] width 105 height 32
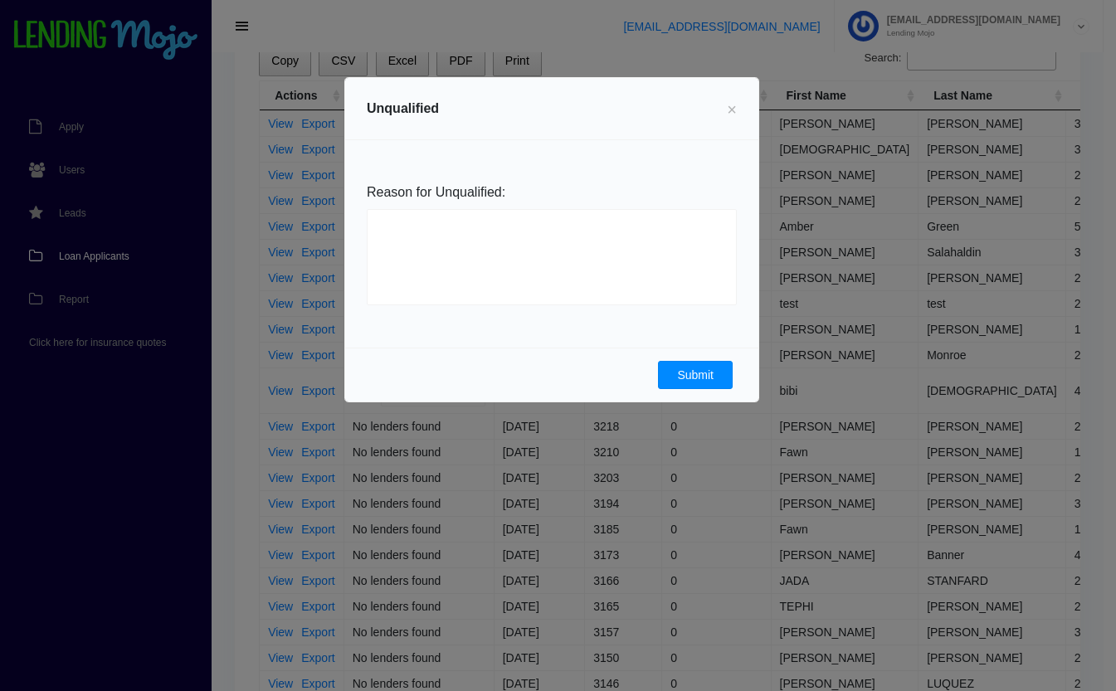
click at [705, 375] on button "Submit" at bounding box center [695, 375] width 75 height 28
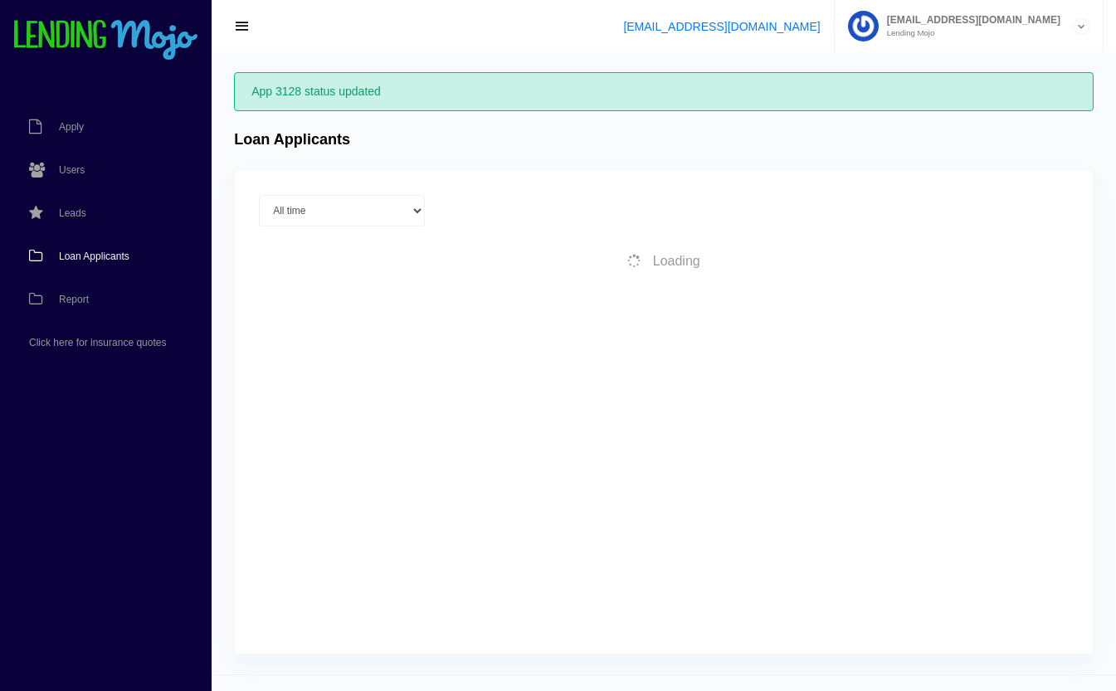
scroll to position [33, 0]
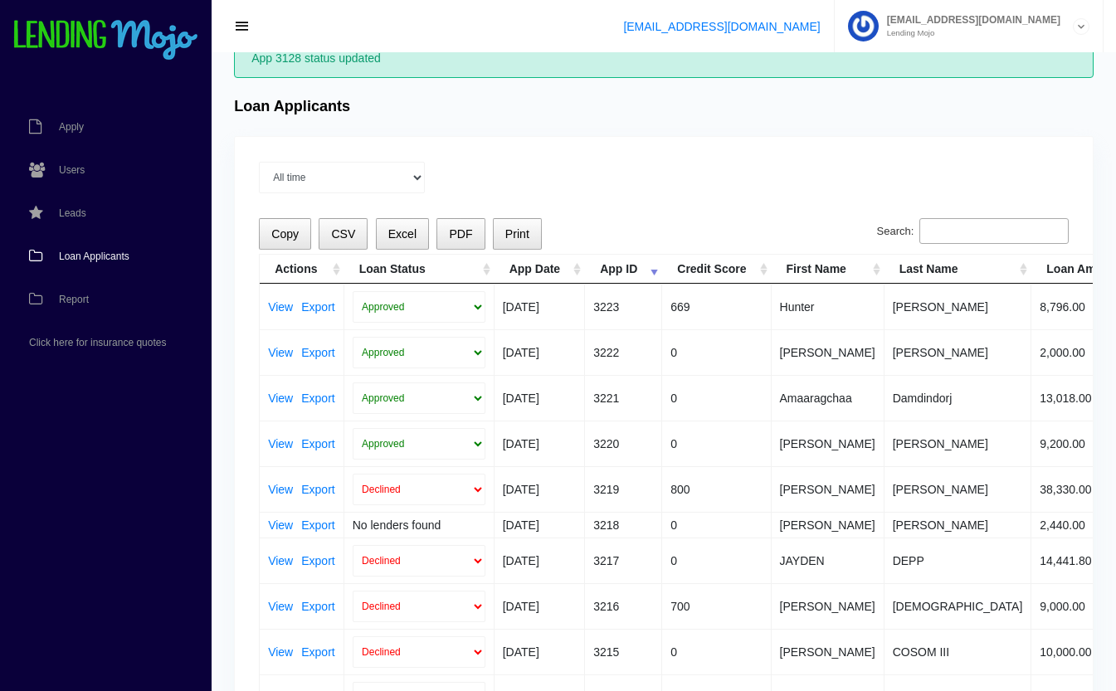
click at [485, 268] on th "Loan Status" at bounding box center [419, 269] width 150 height 29
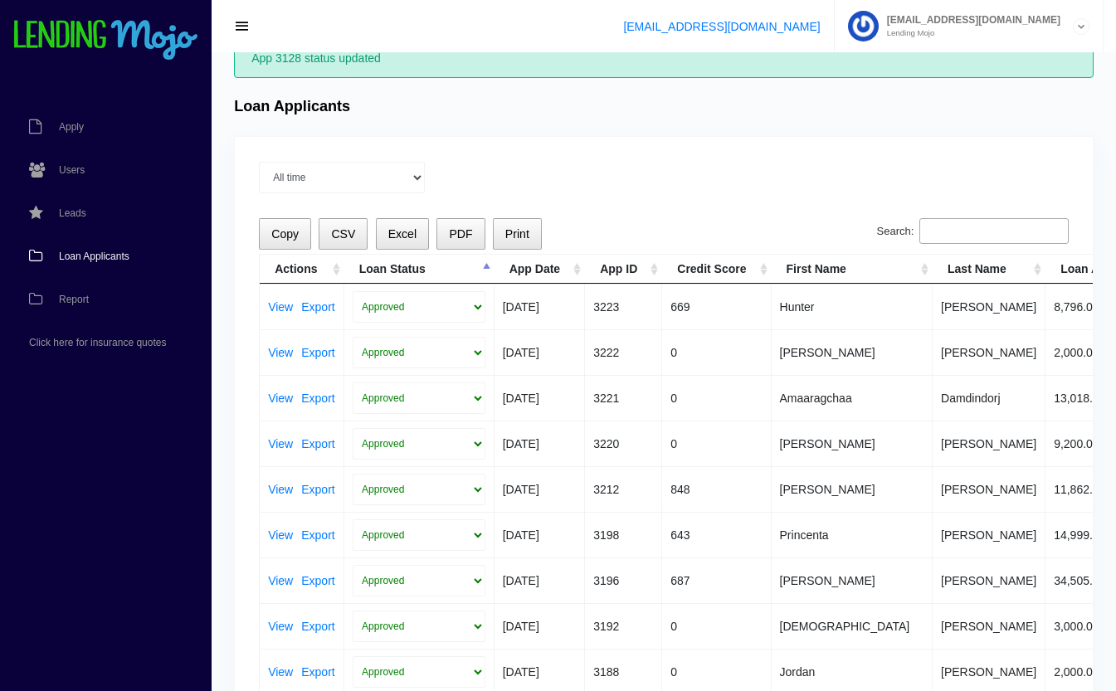
click at [485, 268] on th "Loan Status" at bounding box center [419, 269] width 150 height 29
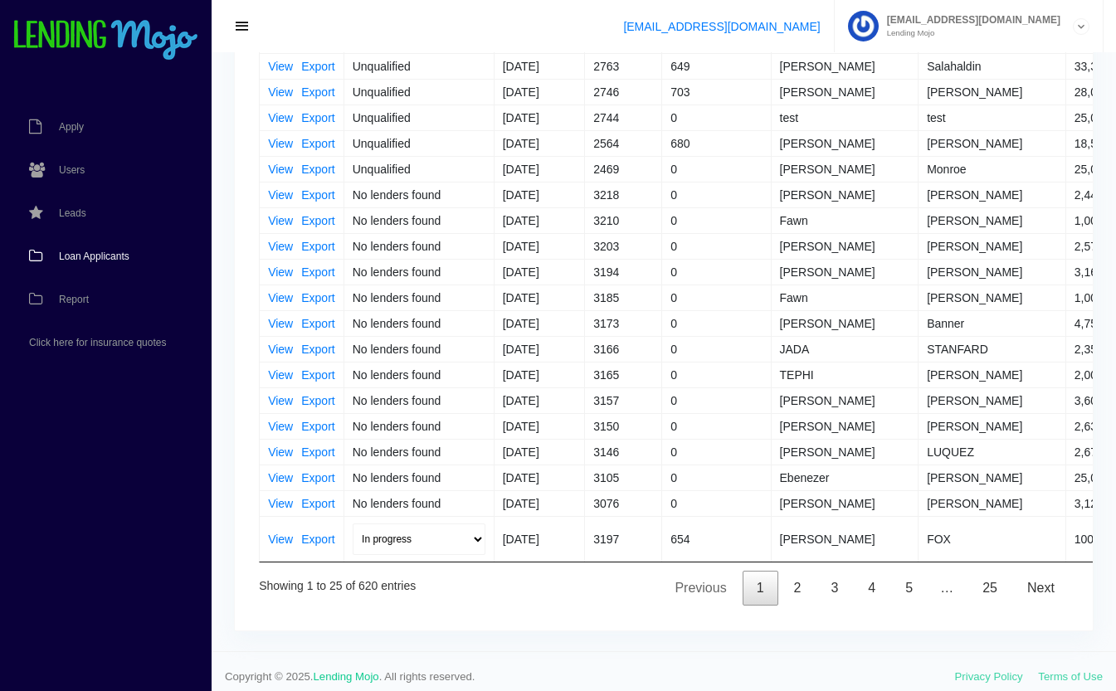
scroll to position [442, 0]
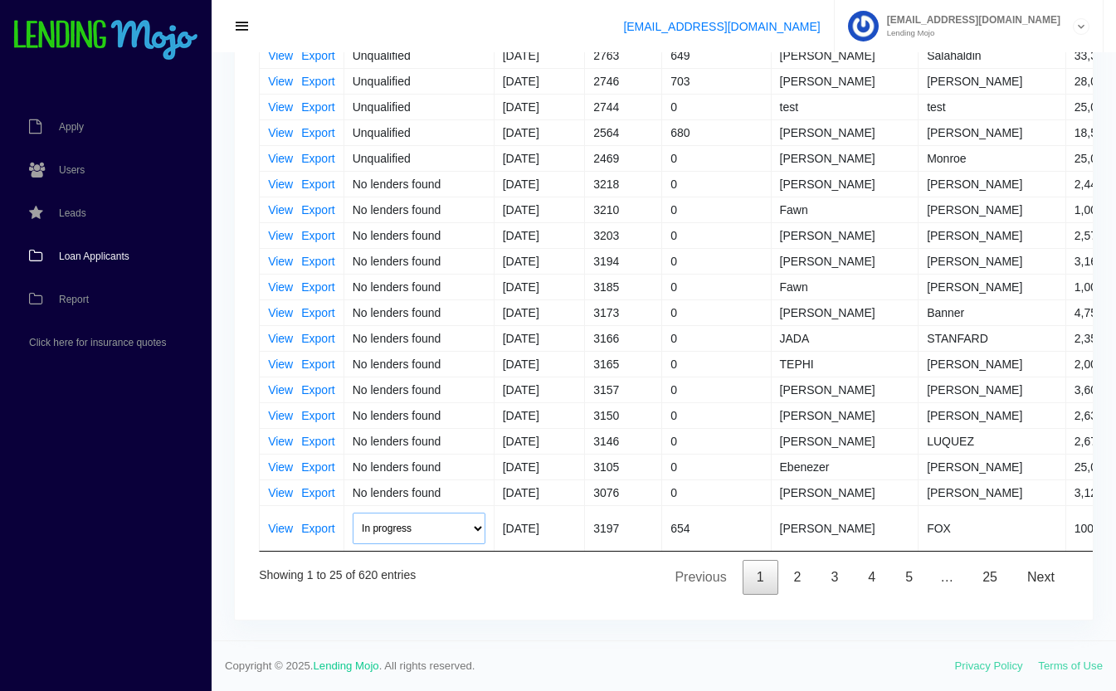
click at [429, 517] on select "In progress Funded Did not fund" at bounding box center [419, 529] width 133 height 32
select select "did_not_fund"
click at [353, 513] on select "In progress Funded Did not fund" at bounding box center [419, 529] width 133 height 32
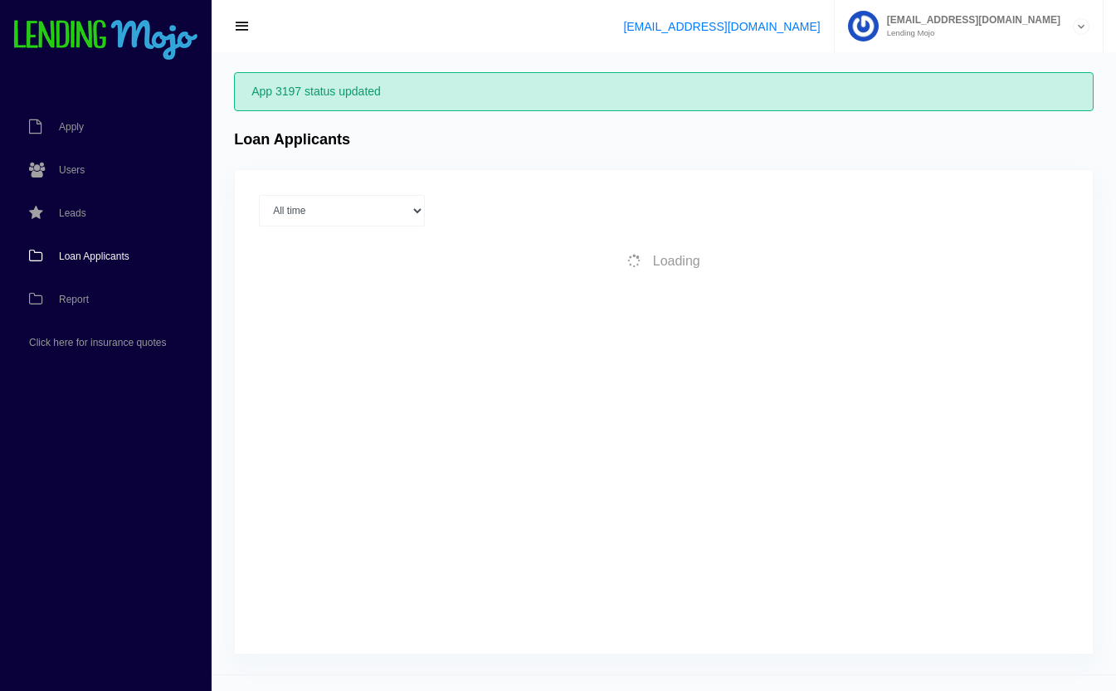
scroll to position [33, 0]
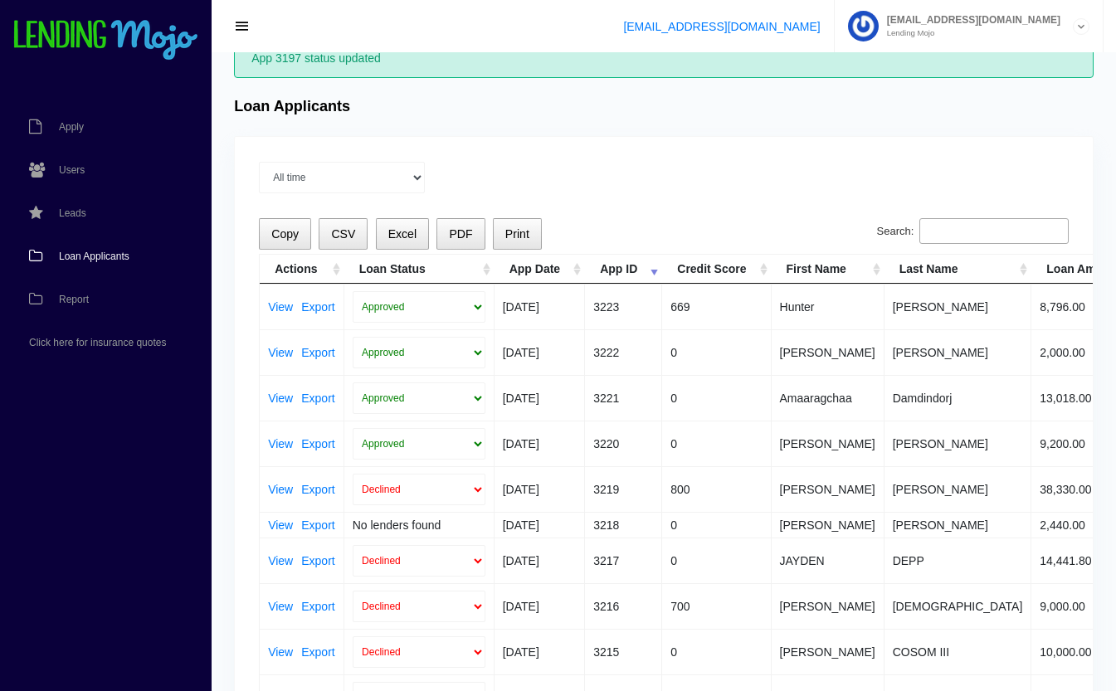
click at [445, 266] on th "Loan Status" at bounding box center [419, 269] width 150 height 29
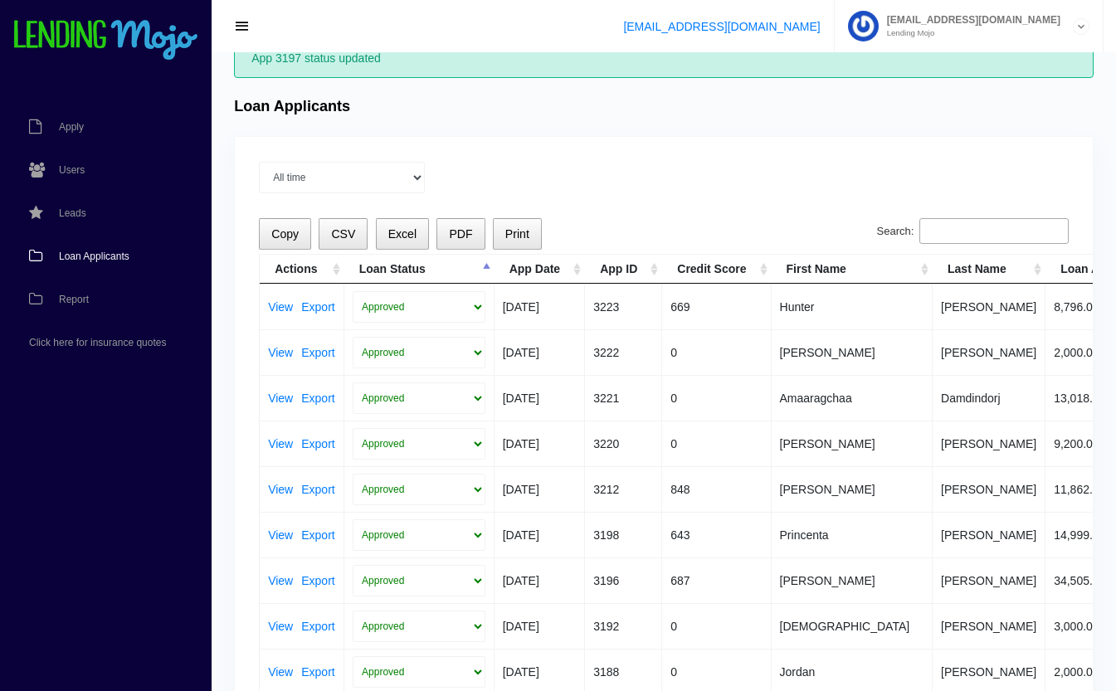
click at [445, 266] on th "Loan Status" at bounding box center [419, 269] width 150 height 29
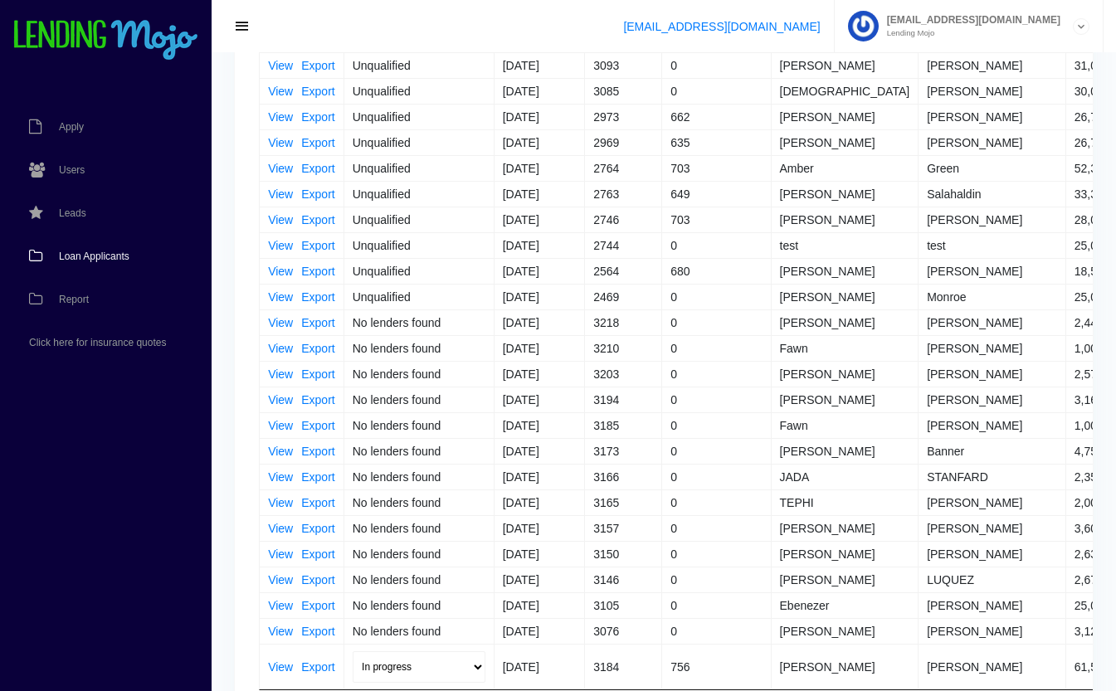
scroll to position [442, 0]
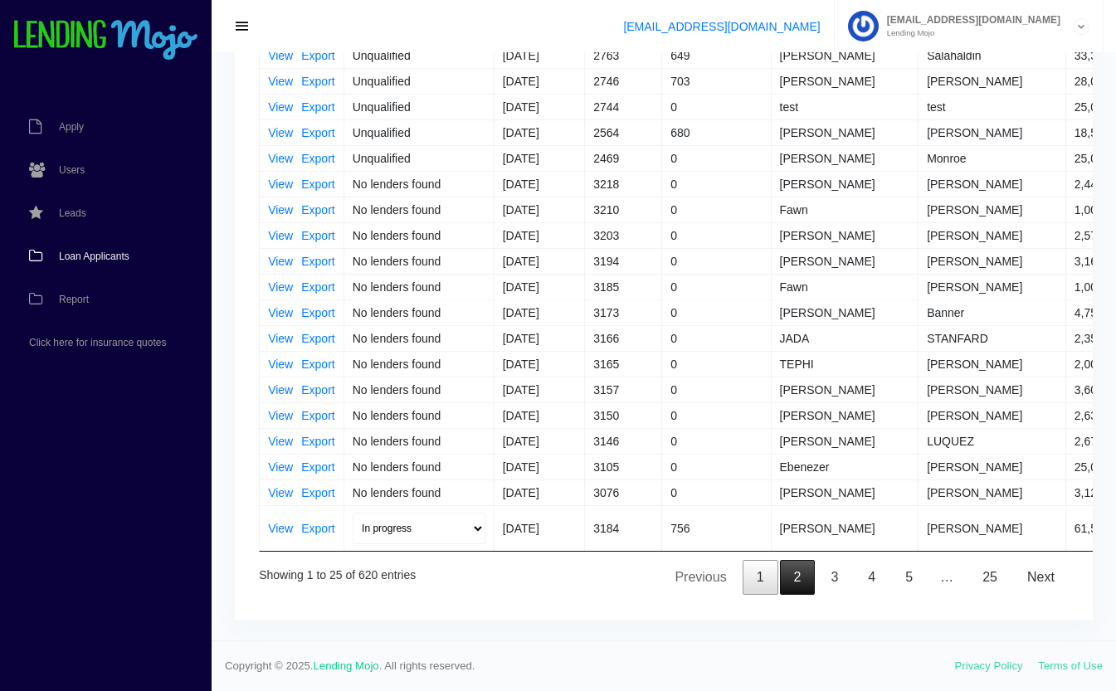
click at [798, 575] on link "2" at bounding box center [798, 577] width 36 height 35
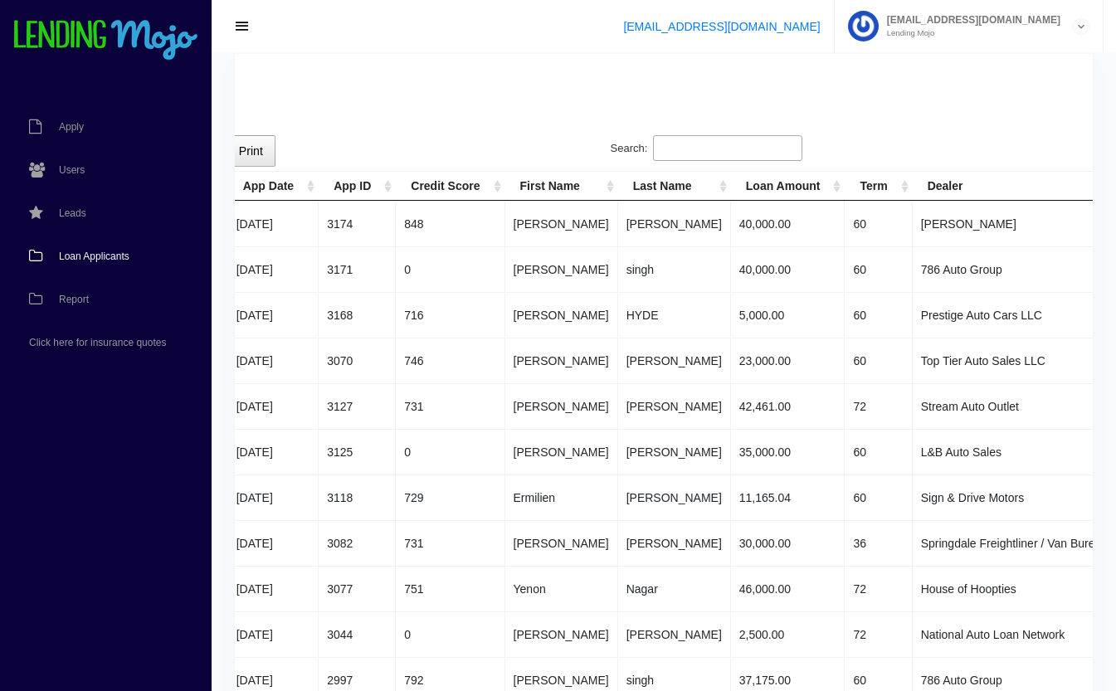
scroll to position [0, 0]
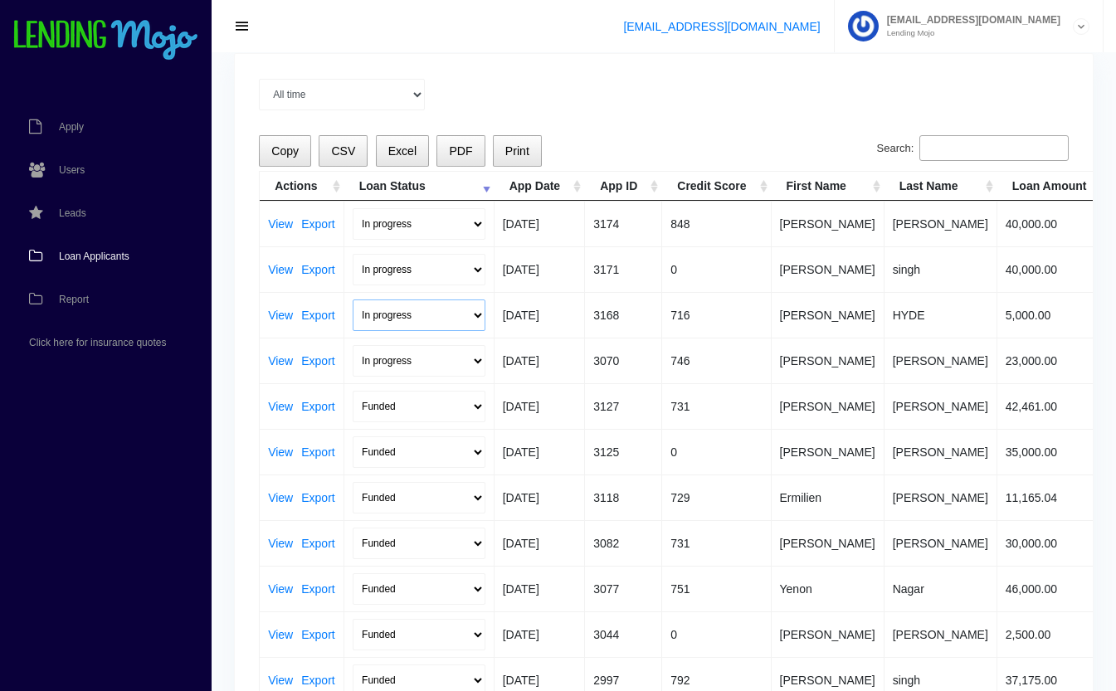
click at [458, 318] on select "In progress Funded Did not fund" at bounding box center [419, 316] width 133 height 32
select select "did_not_fund"
click at [353, 300] on select "In progress Funded Did not fund" at bounding box center [419, 316] width 133 height 32
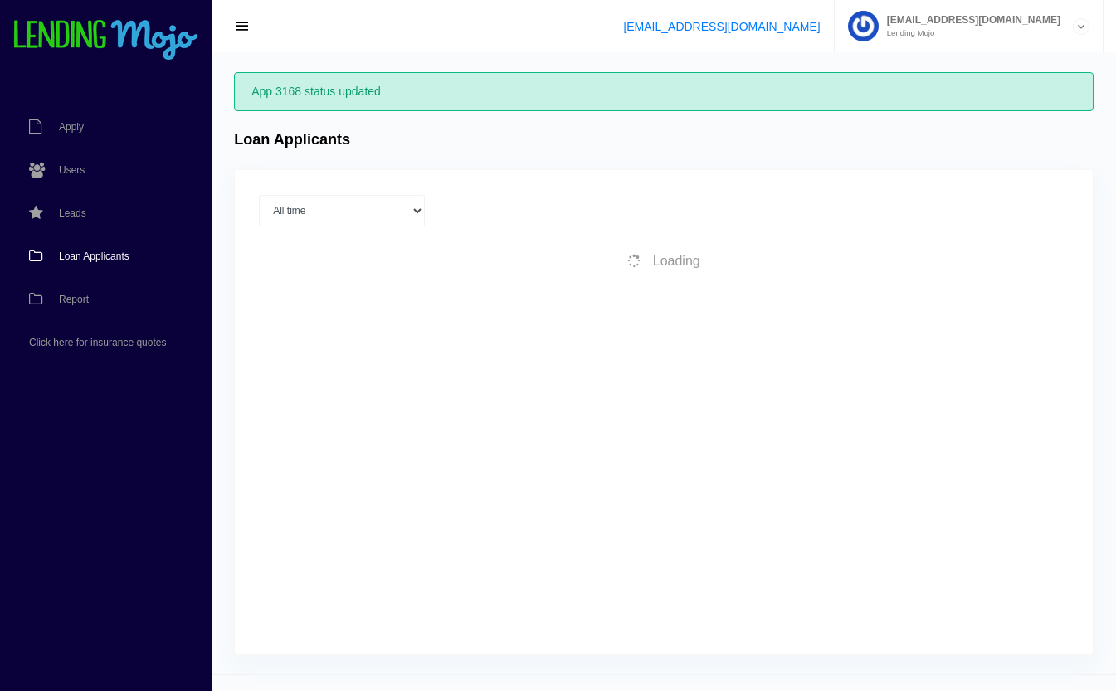
scroll to position [33, 0]
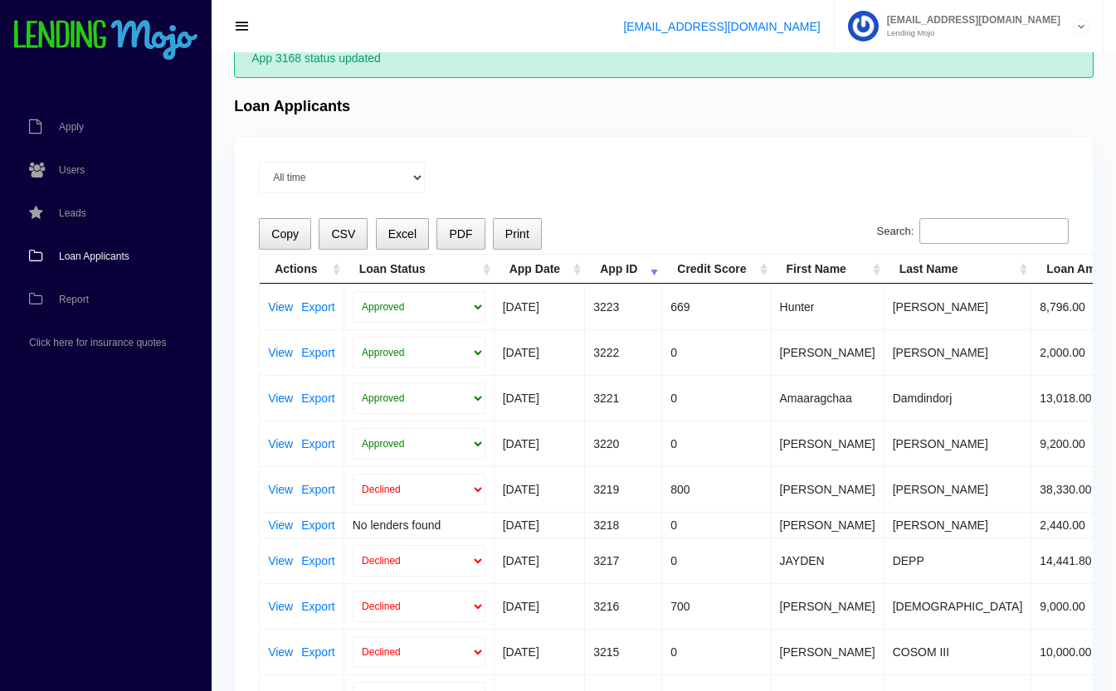
click at [468, 266] on th "Loan Status" at bounding box center [419, 269] width 150 height 29
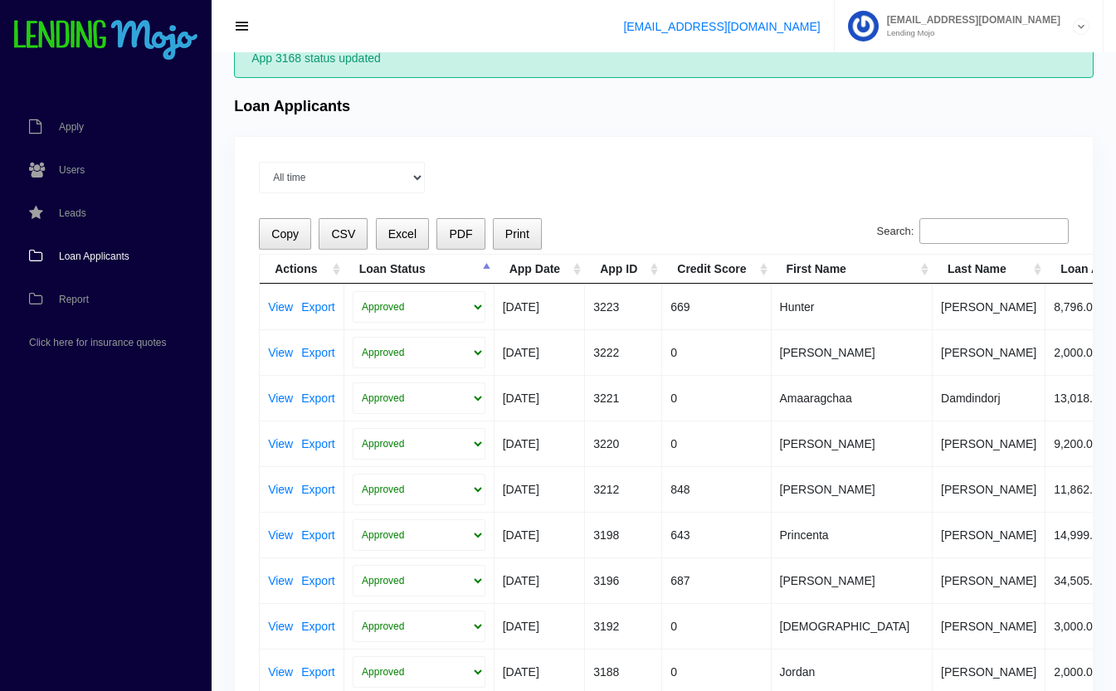
click at [486, 272] on th "Loan Status" at bounding box center [419, 269] width 150 height 29
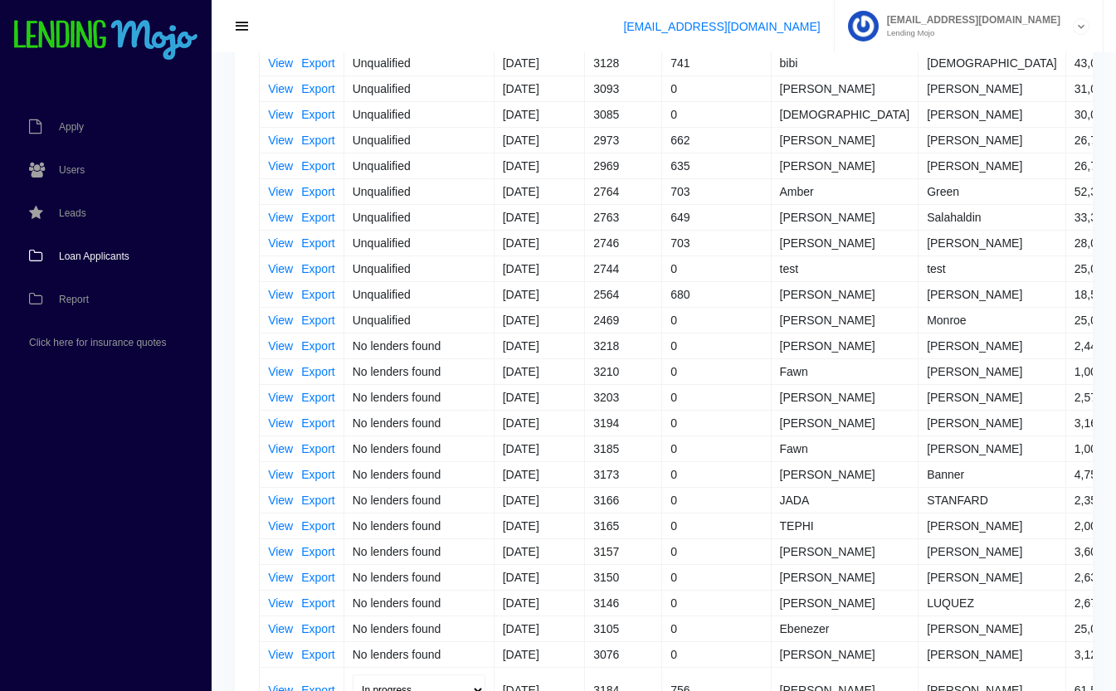
scroll to position [442, 0]
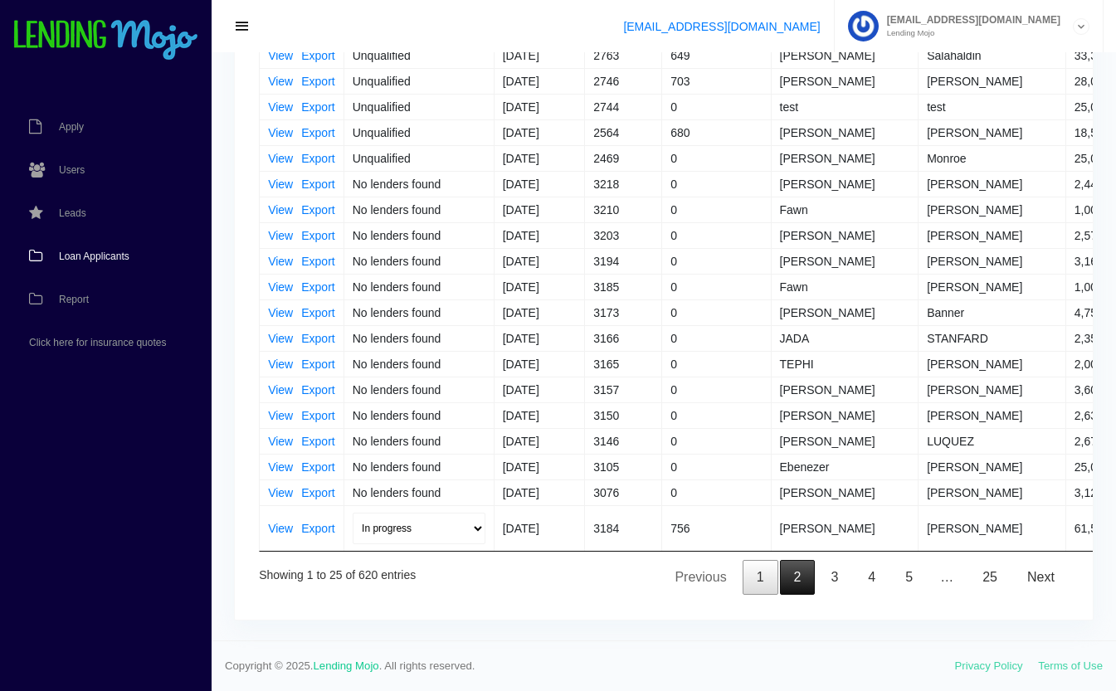
click at [803, 574] on link "2" at bounding box center [798, 577] width 36 height 35
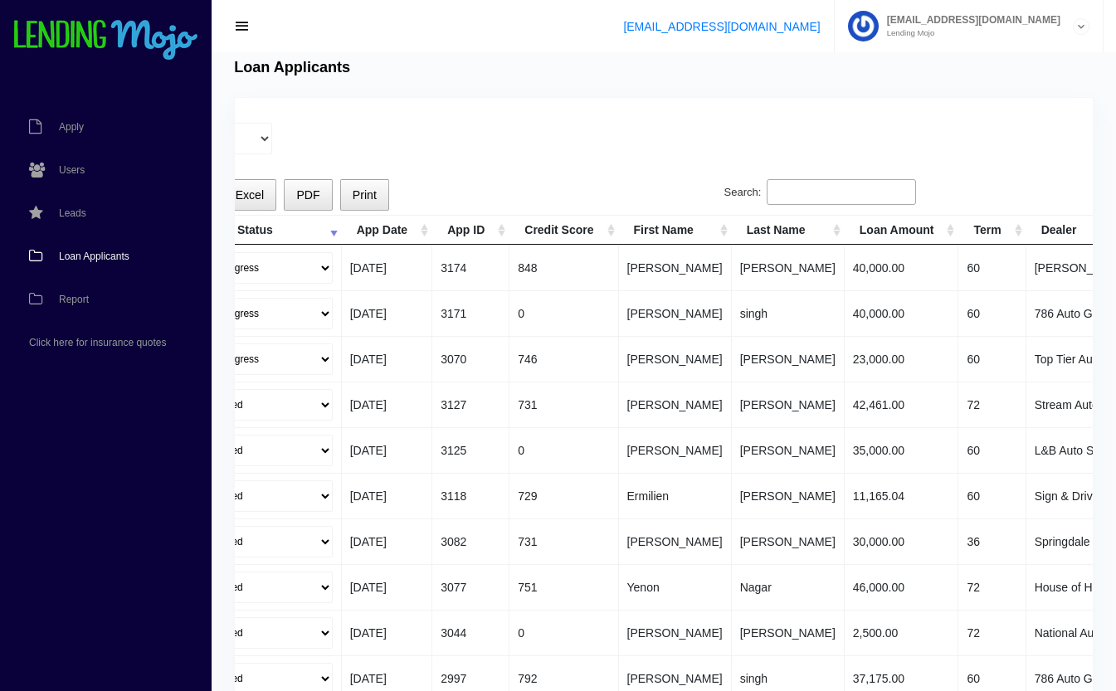
scroll to position [0, 0]
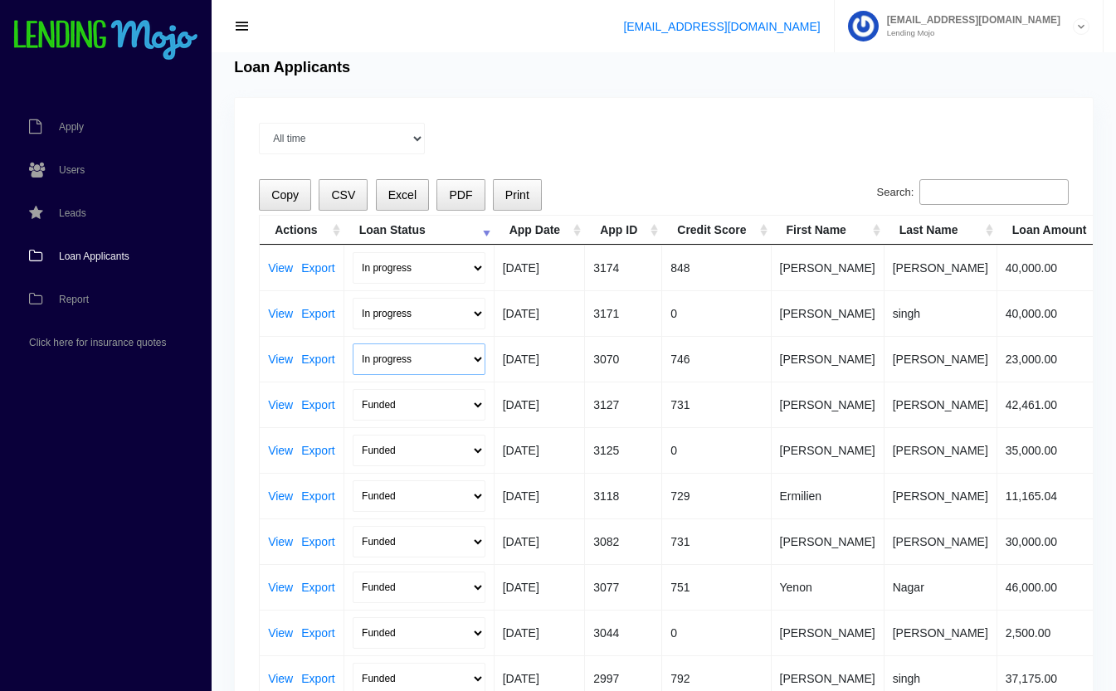
click at [437, 363] on select "In progress Funded Did not fund" at bounding box center [419, 360] width 133 height 32
select select "did_not_fund"
click at [353, 344] on select "In progress Funded Did not fund" at bounding box center [419, 360] width 133 height 32
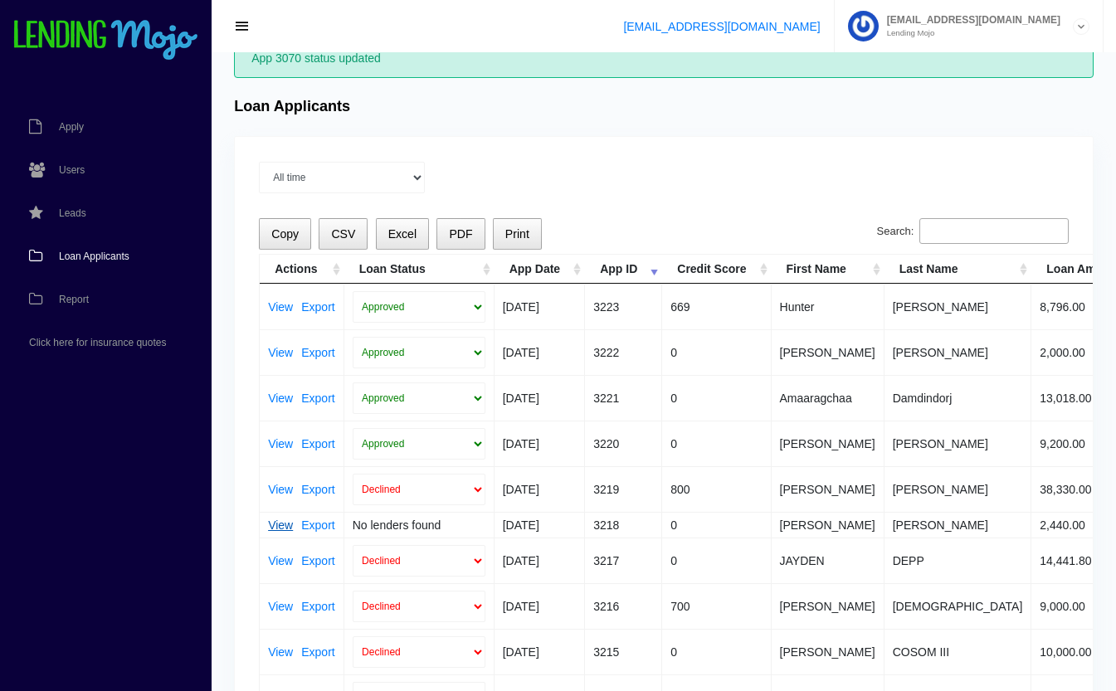
click at [275, 523] on link "View" at bounding box center [280, 526] width 25 height 12
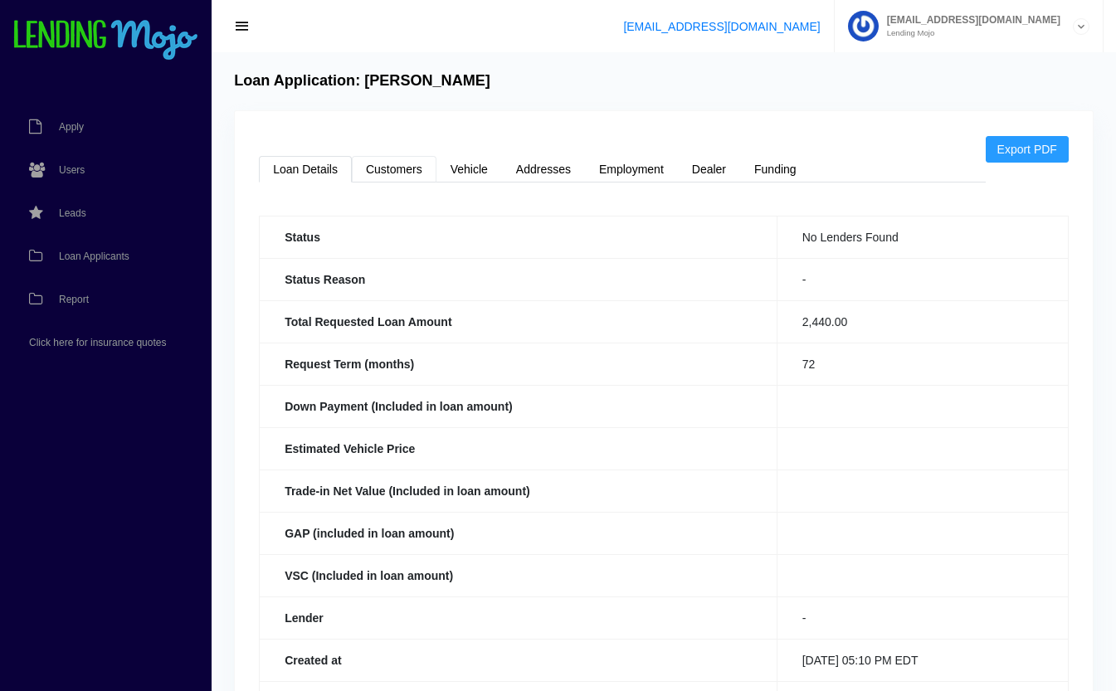
click at [369, 158] on link "Customers" at bounding box center [394, 169] width 85 height 27
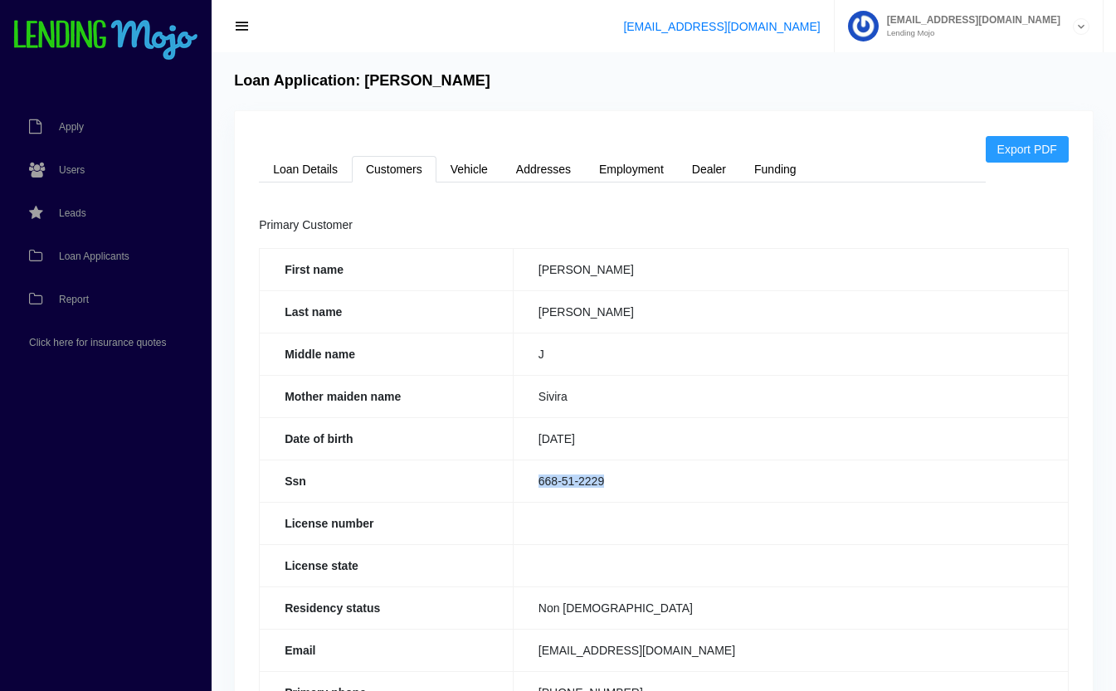
drag, startPoint x: 627, startPoint y: 478, endPoint x: 527, endPoint y: 491, distance: 100.4
click at [527, 491] on td "668-51-2229" at bounding box center [790, 481] width 555 height 42
copy td "668-51-2229"
click at [300, 173] on link "Loan Details" at bounding box center [305, 169] width 93 height 27
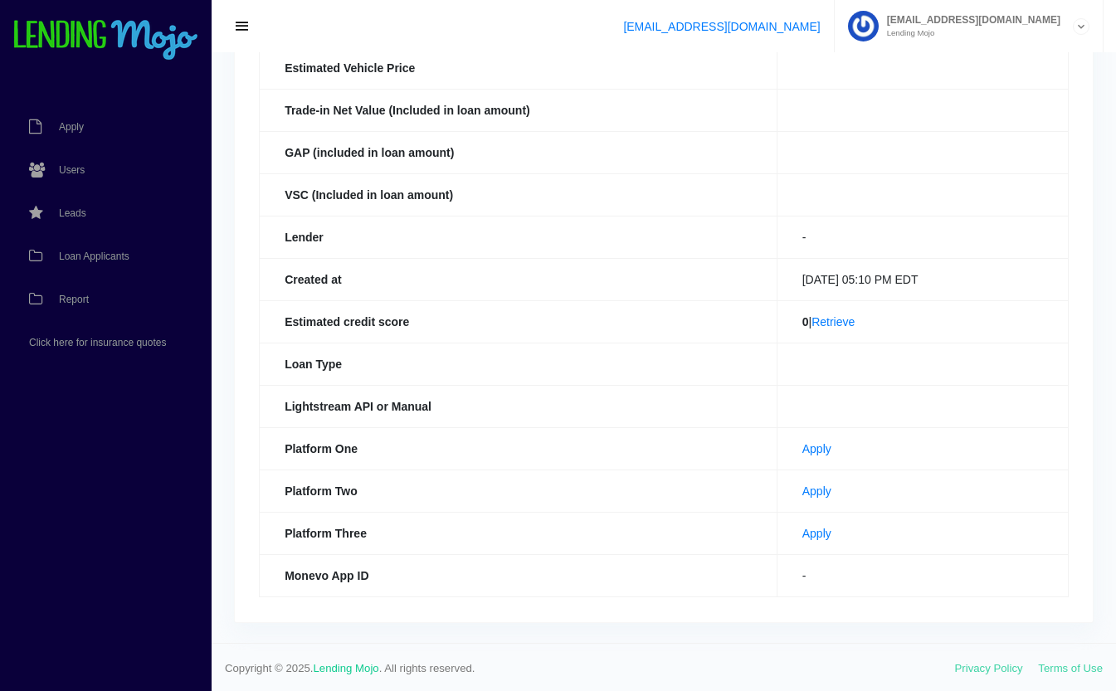
scroll to position [383, 0]
click at [803, 452] on link "Apply" at bounding box center [817, 447] width 29 height 13
click at [803, 490] on link "Apply" at bounding box center [817, 489] width 29 height 13
click at [113, 256] on span "Loan Applicants" at bounding box center [94, 256] width 71 height 10
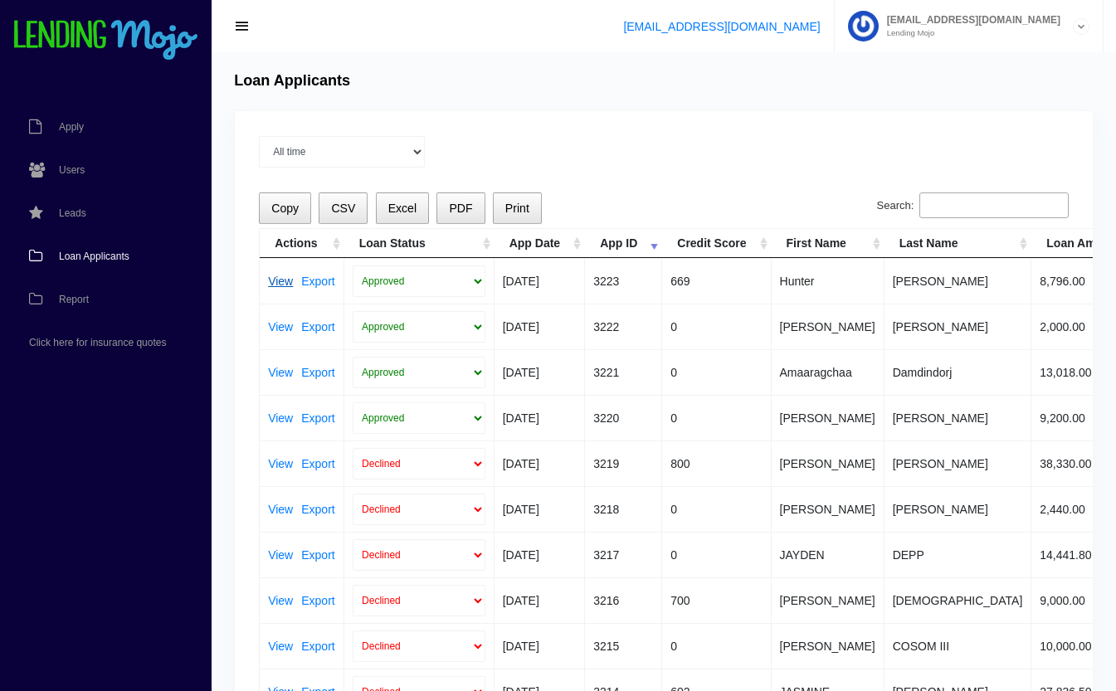
click at [283, 280] on link "View" at bounding box center [280, 282] width 25 height 12
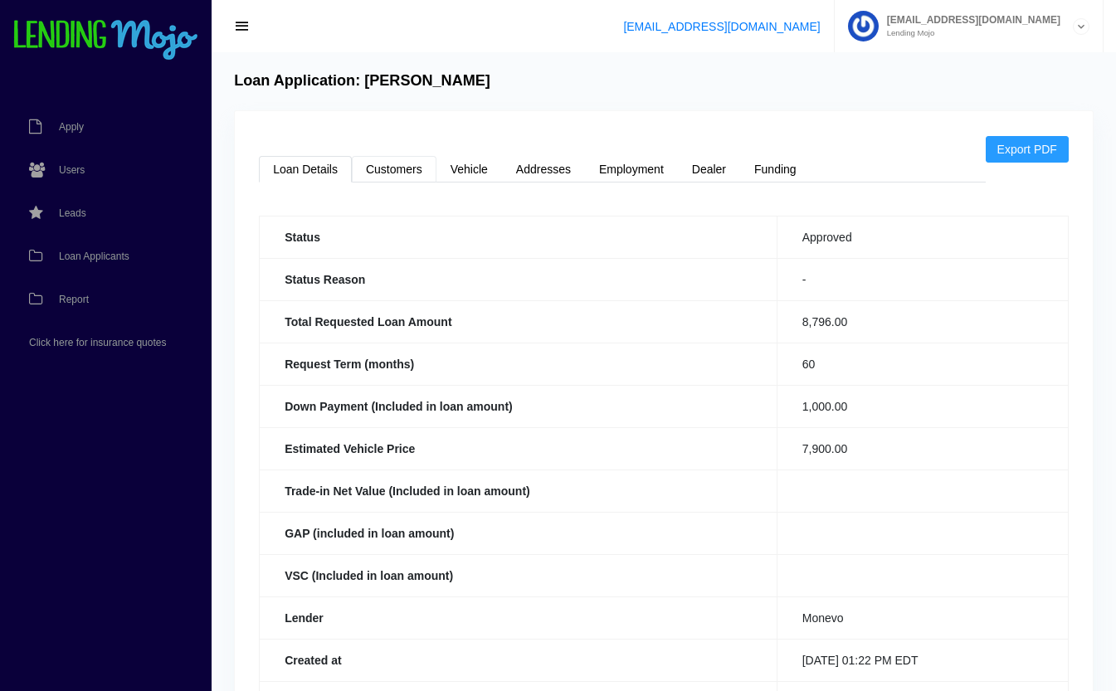
click at [396, 170] on link "Customers" at bounding box center [394, 169] width 85 height 27
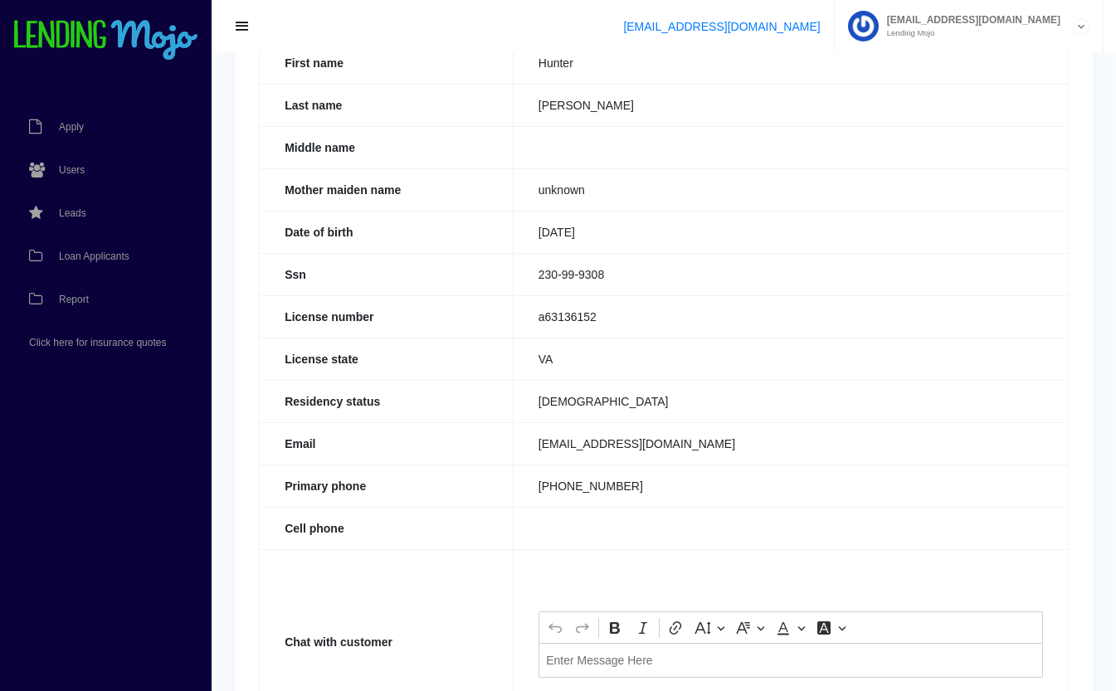
scroll to position [210, 0]
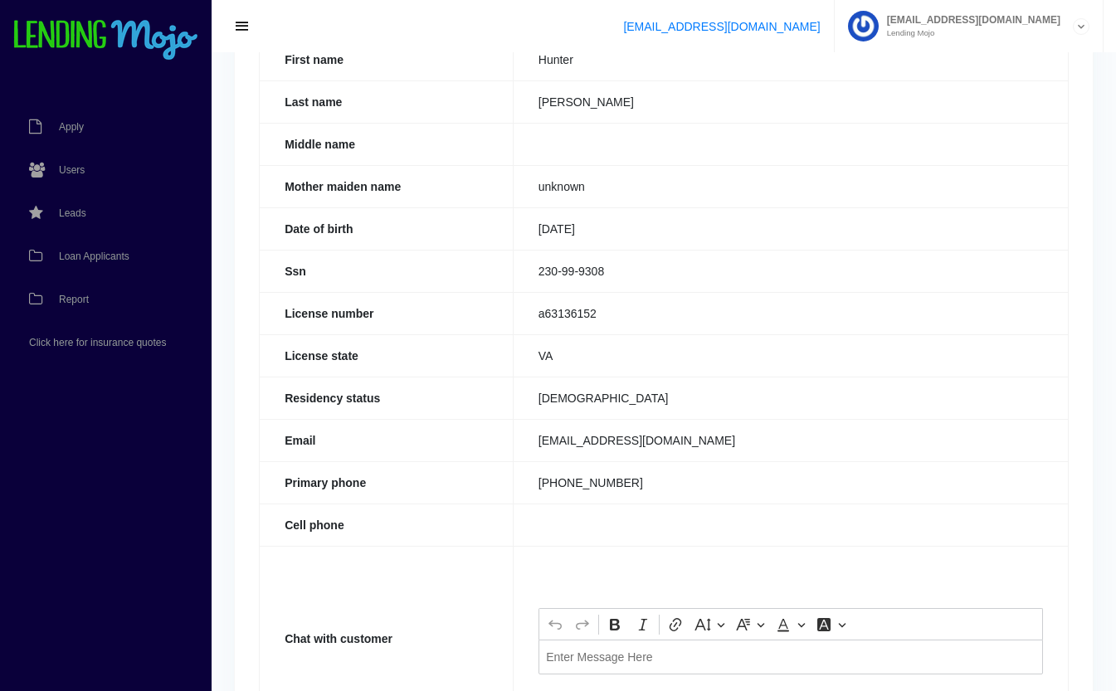
click at [714, 483] on td "(540) 931-2285" at bounding box center [790, 482] width 555 height 42
drag, startPoint x: 719, startPoint y: 442, endPoint x: 528, endPoint y: 456, distance: 191.4
click at [528, 456] on td "hunter8musselman@gmail.com" at bounding box center [790, 440] width 555 height 42
copy td "hunter8musselman@gmail.com"
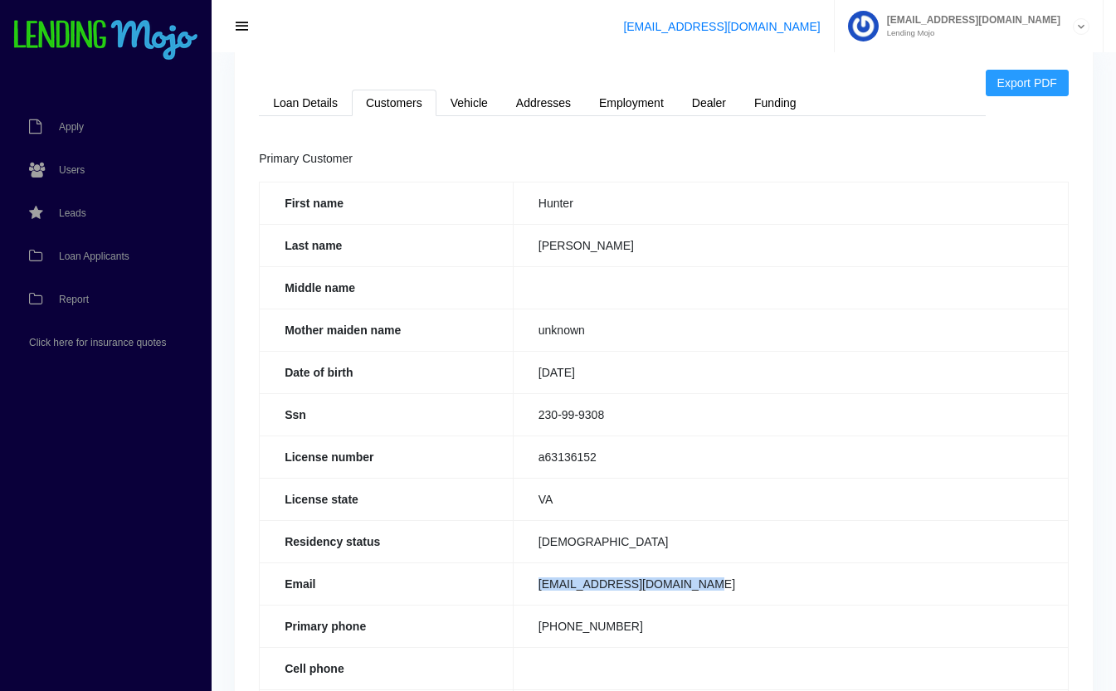
scroll to position [0, 0]
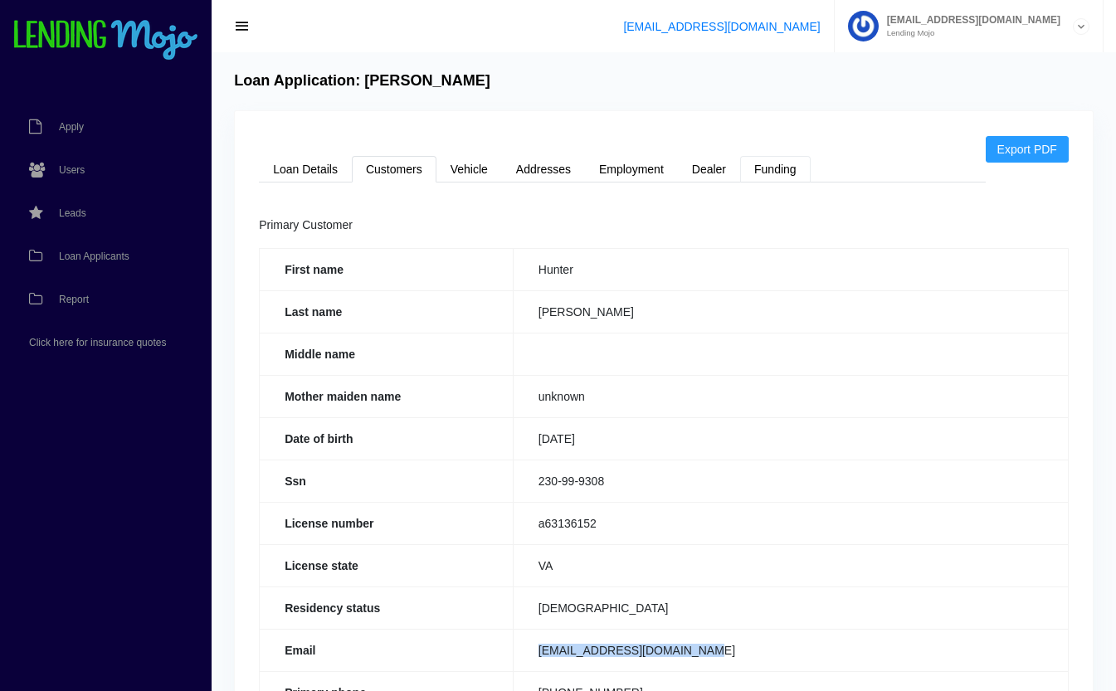
click at [767, 170] on link "Funding" at bounding box center [775, 169] width 71 height 27
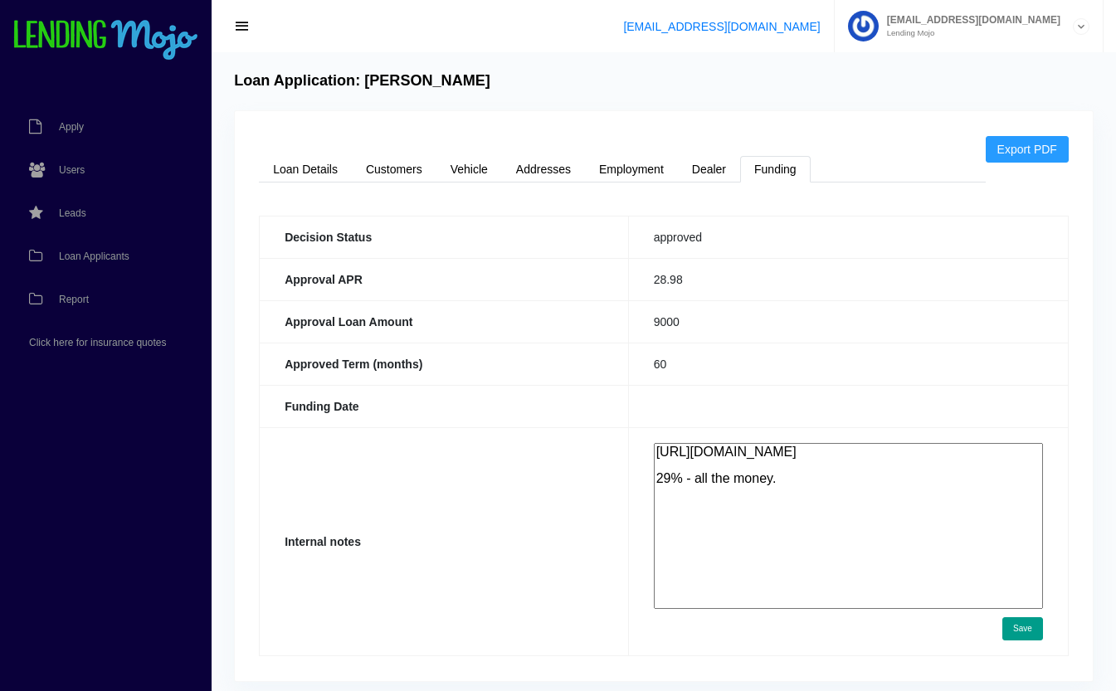
drag, startPoint x: 739, startPoint y: 465, endPoint x: 611, endPoint y: 428, distance: 132.9
click at [611, 428] on tr "Internal notes https://app.monevo.us/result/2ea464d7855481853cbaf593fc33588c 29…" at bounding box center [664, 541] width 809 height 228
click at [508, 417] on th "Funding Date" at bounding box center [444, 406] width 369 height 42
click at [878, 507] on textarea "https://app.monevo.us/result/2ea464d7855481853cbaf593fc33588c 29% - all the mon…" at bounding box center [848, 526] width 389 height 166
type textarea "https://app.monevo.us/result/2ea464d7855481853cbaf593fc33588c 29% - all the mon…"
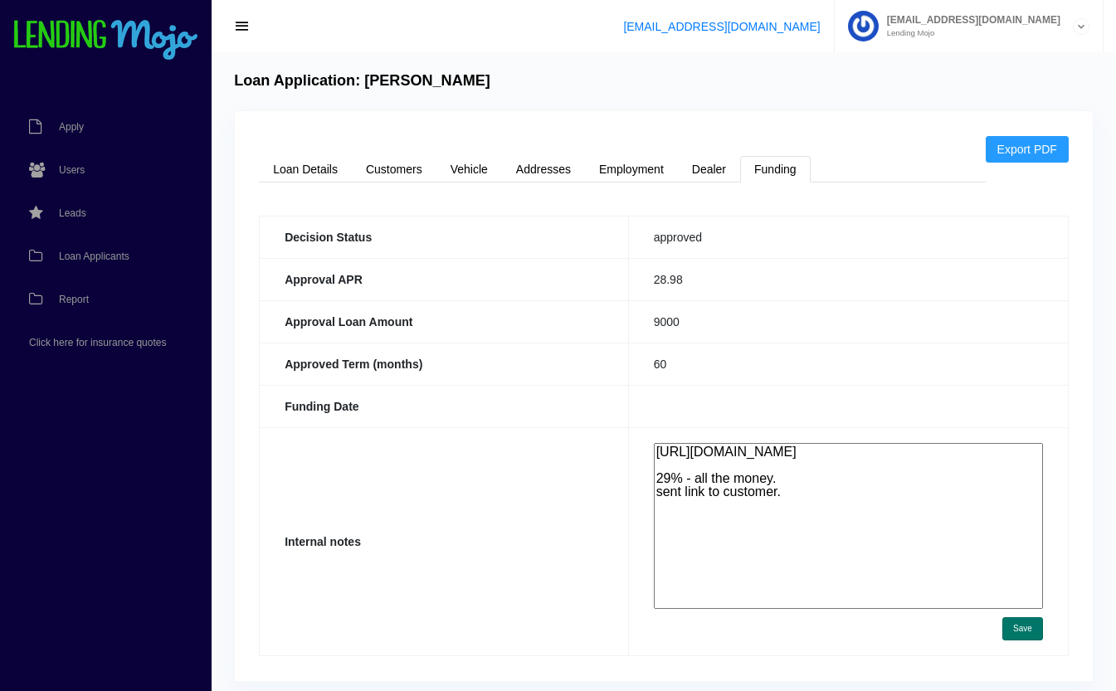
click at [1017, 629] on button "Save" at bounding box center [1023, 629] width 41 height 23
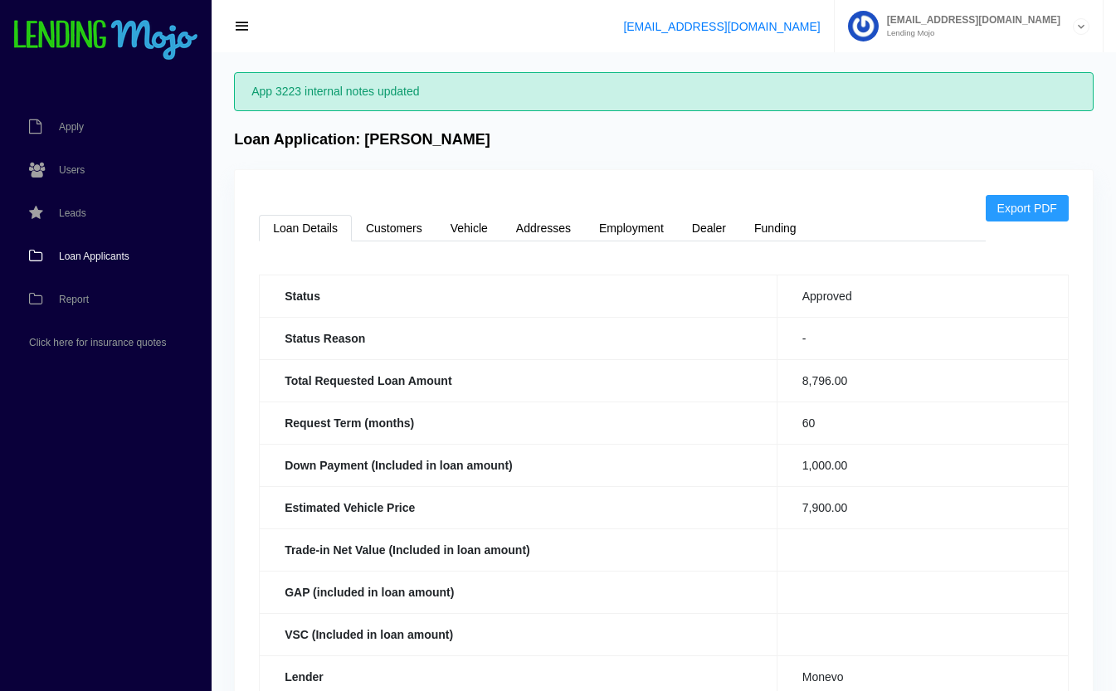
click at [81, 256] on span "Loan Applicants" at bounding box center [94, 256] width 71 height 10
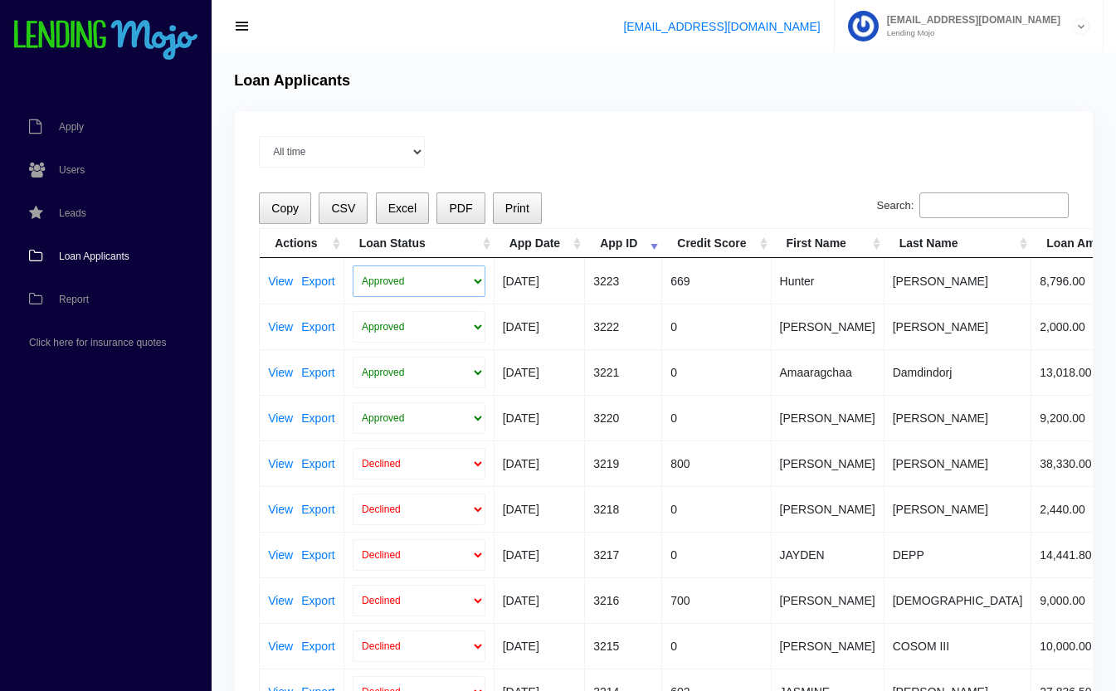
click at [373, 280] on select "Approved In Progress Funded Did not fund Declined" at bounding box center [419, 282] width 133 height 32
select select "in_progress"
click at [353, 266] on select "Approved In Progress Funded Did not fund Declined" at bounding box center [419, 282] width 133 height 32
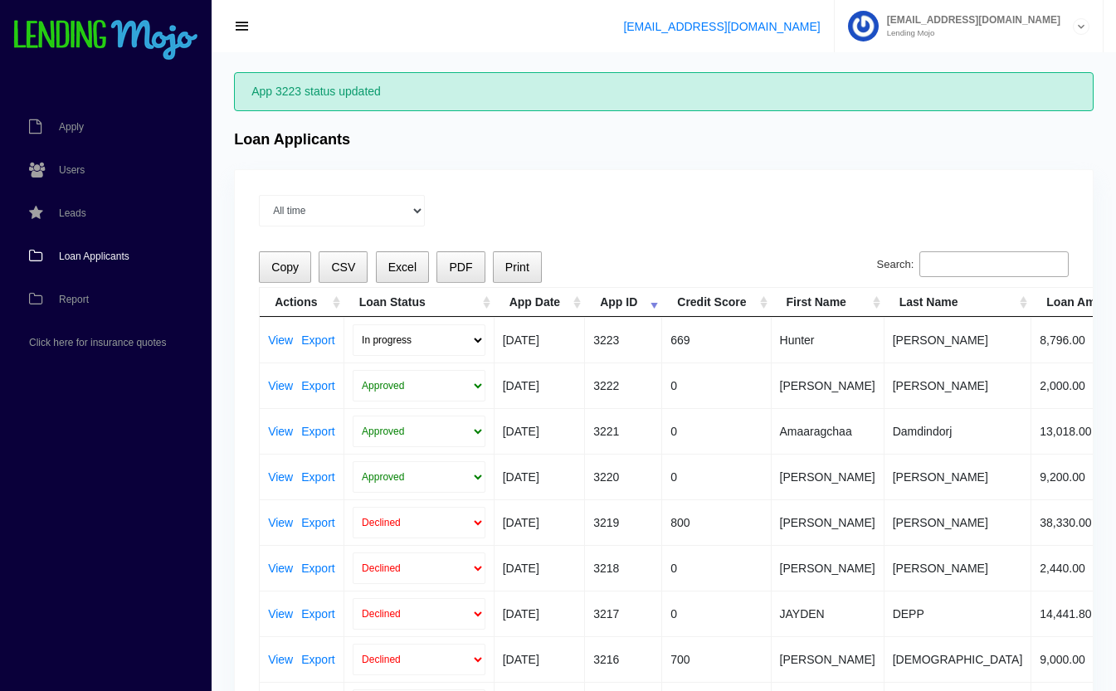
click at [624, 106] on div "App 3223 status updated" at bounding box center [664, 91] width 860 height 39
click at [283, 471] on link "View" at bounding box center [280, 477] width 25 height 12
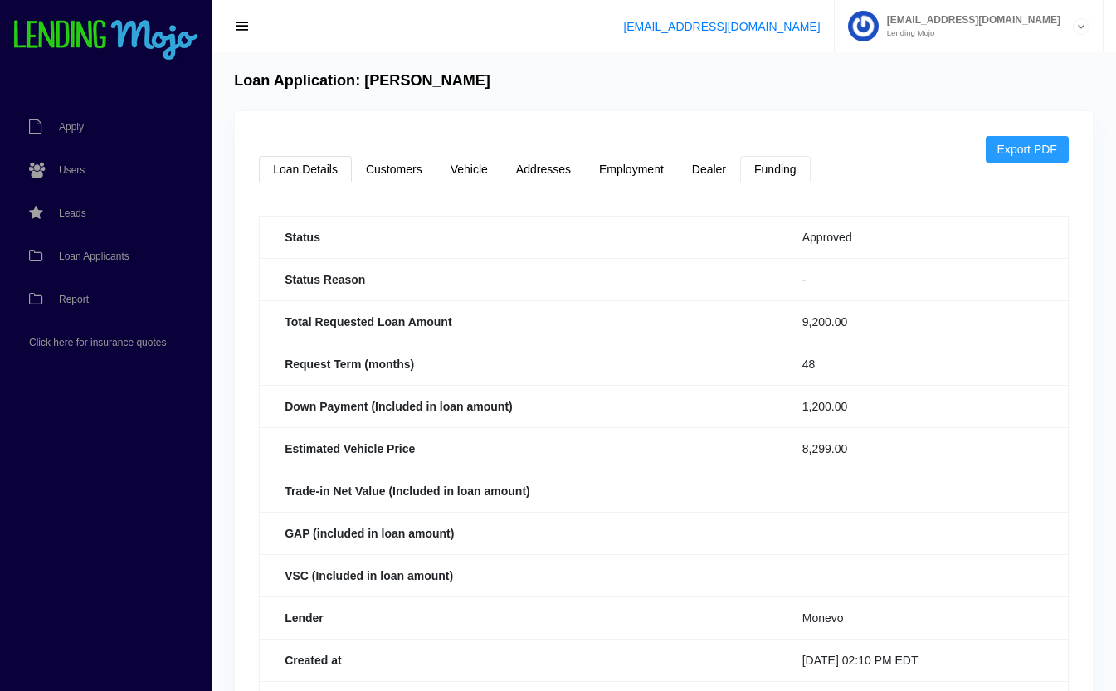
click at [796, 160] on link "Funding" at bounding box center [775, 169] width 71 height 27
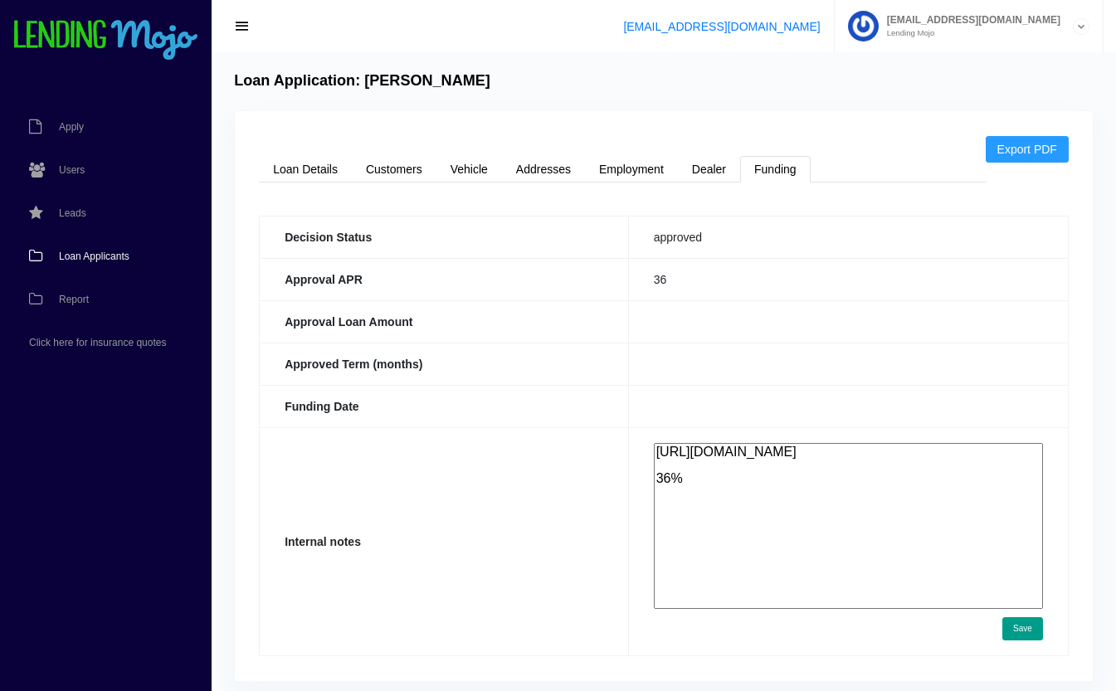
click at [81, 257] on span "Loan Applicants" at bounding box center [94, 256] width 71 height 10
click at [457, 178] on link "Vehicle" at bounding box center [470, 169] width 66 height 27
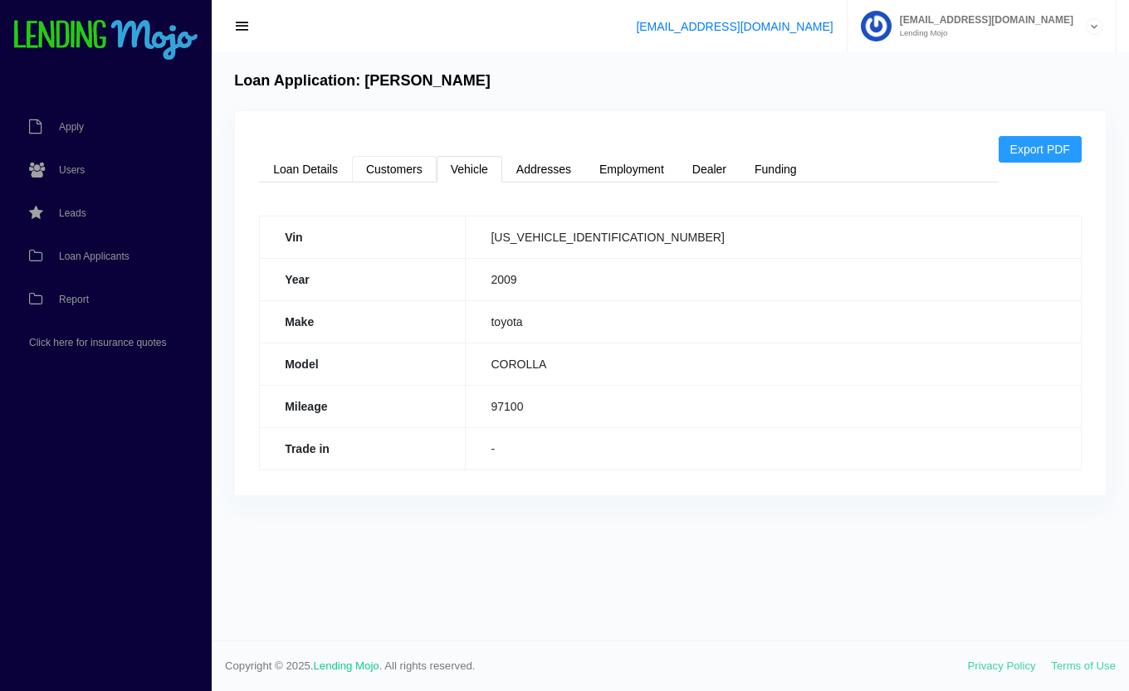
click at [389, 178] on link "Customers" at bounding box center [394, 169] width 85 height 27
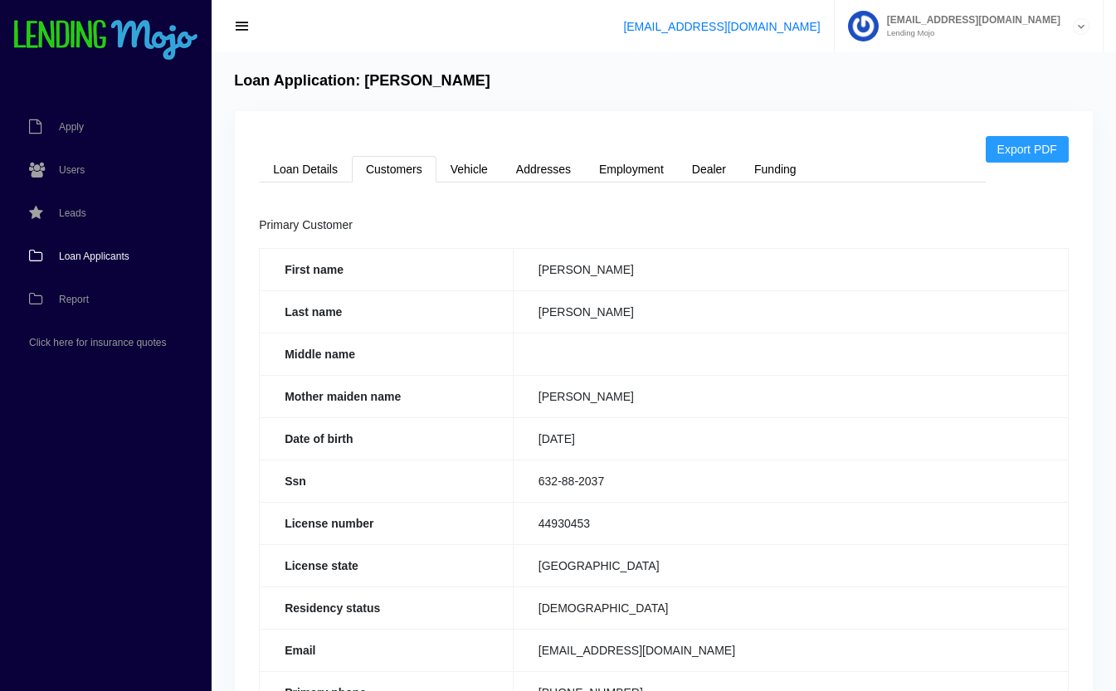
click at [99, 256] on span "Loan Applicants" at bounding box center [94, 256] width 71 height 10
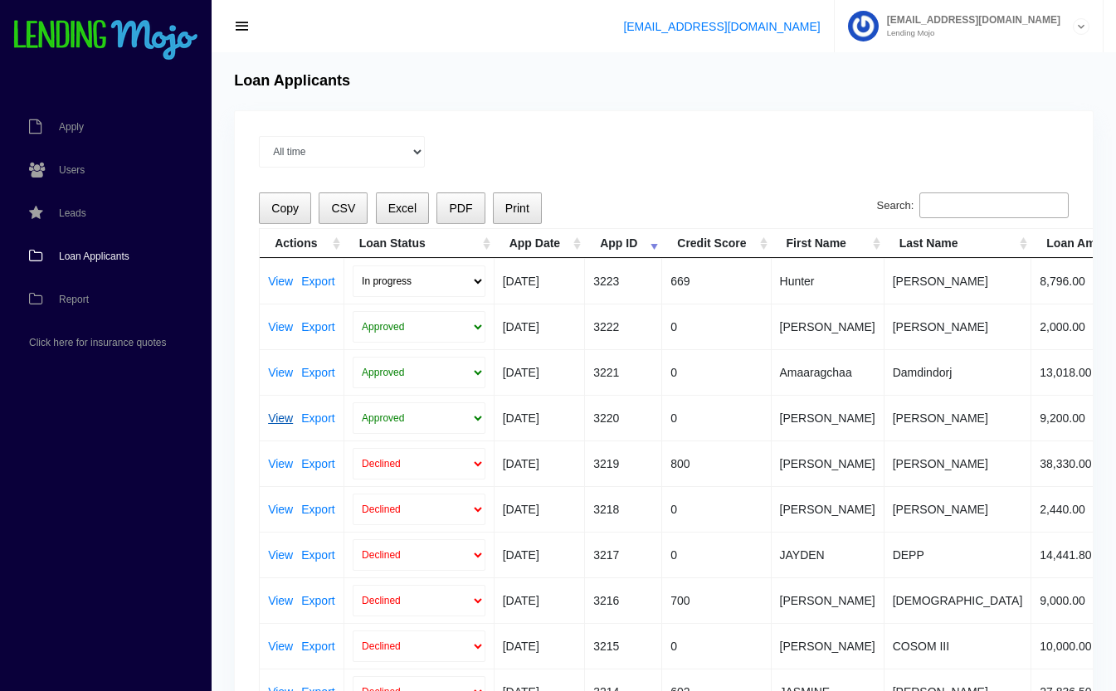
click at [282, 414] on link "View" at bounding box center [280, 419] width 25 height 12
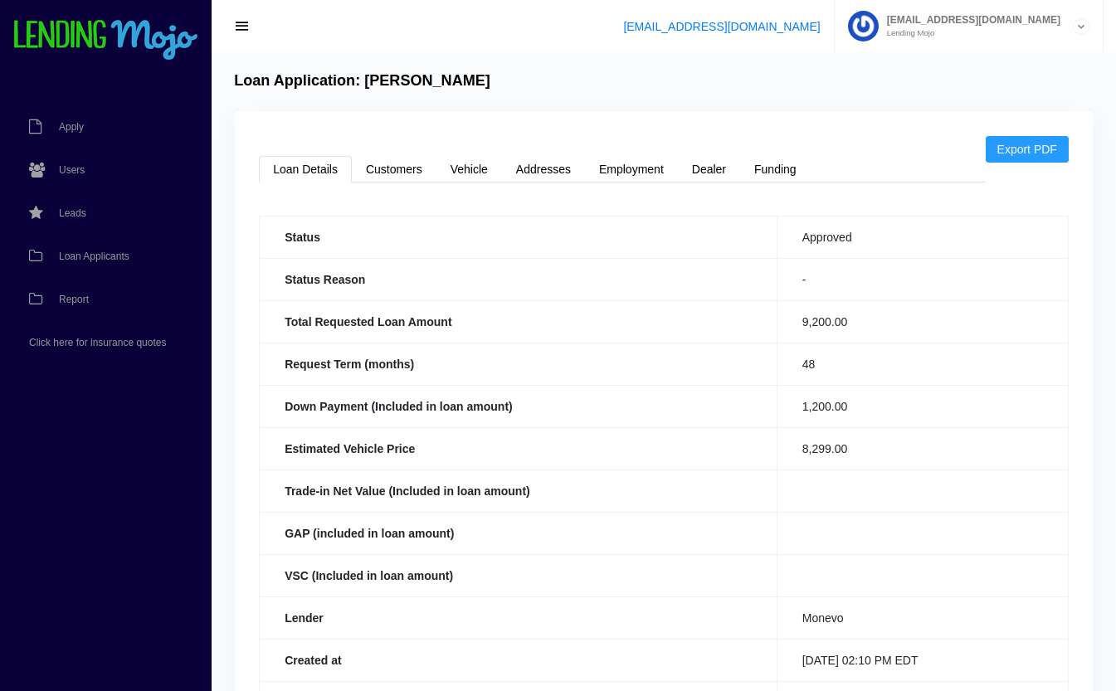
scroll to position [2, 0]
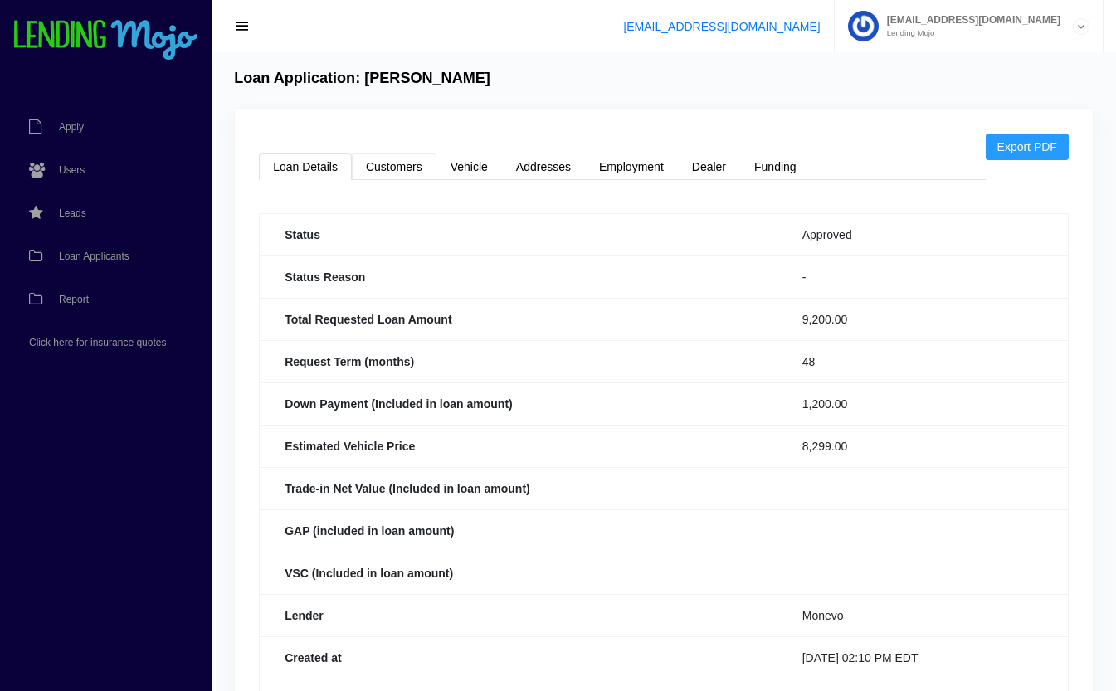
click at [373, 162] on link "Customers" at bounding box center [394, 167] width 85 height 27
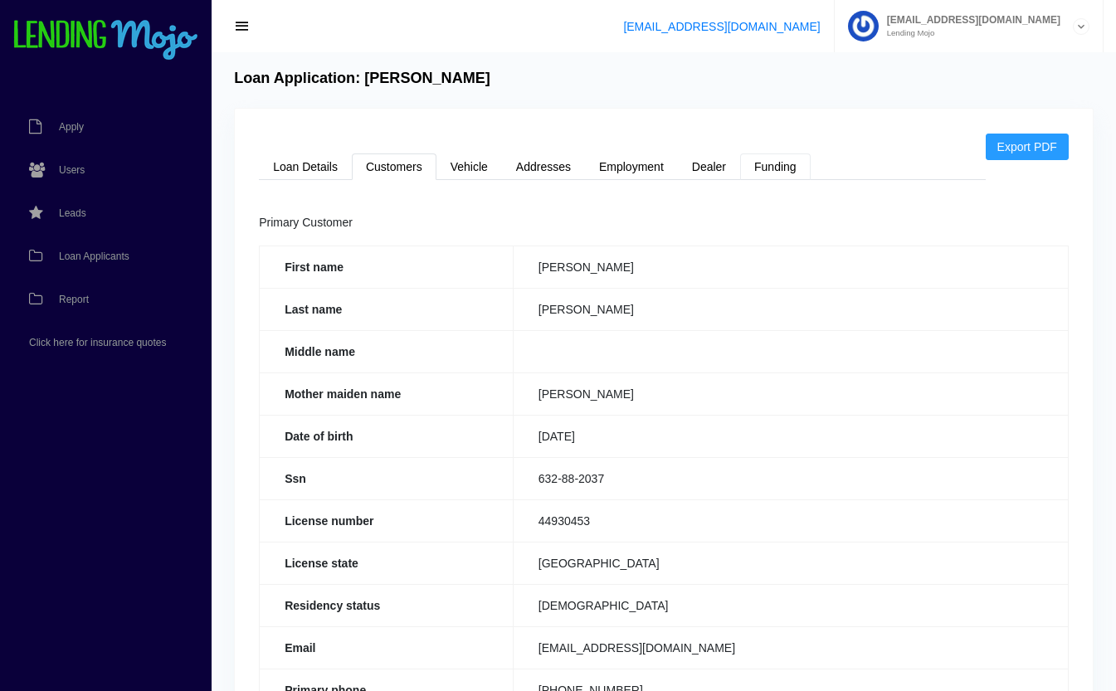
click at [789, 169] on link "Funding" at bounding box center [775, 167] width 71 height 27
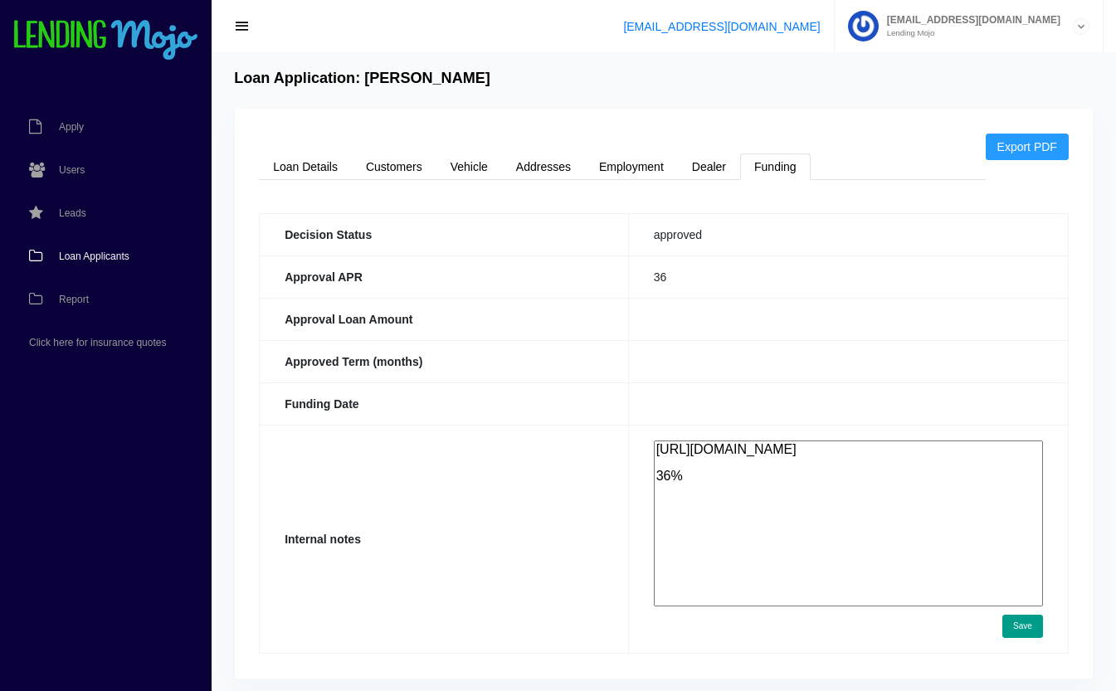
click at [82, 256] on span "Loan Applicants" at bounding box center [94, 256] width 71 height 10
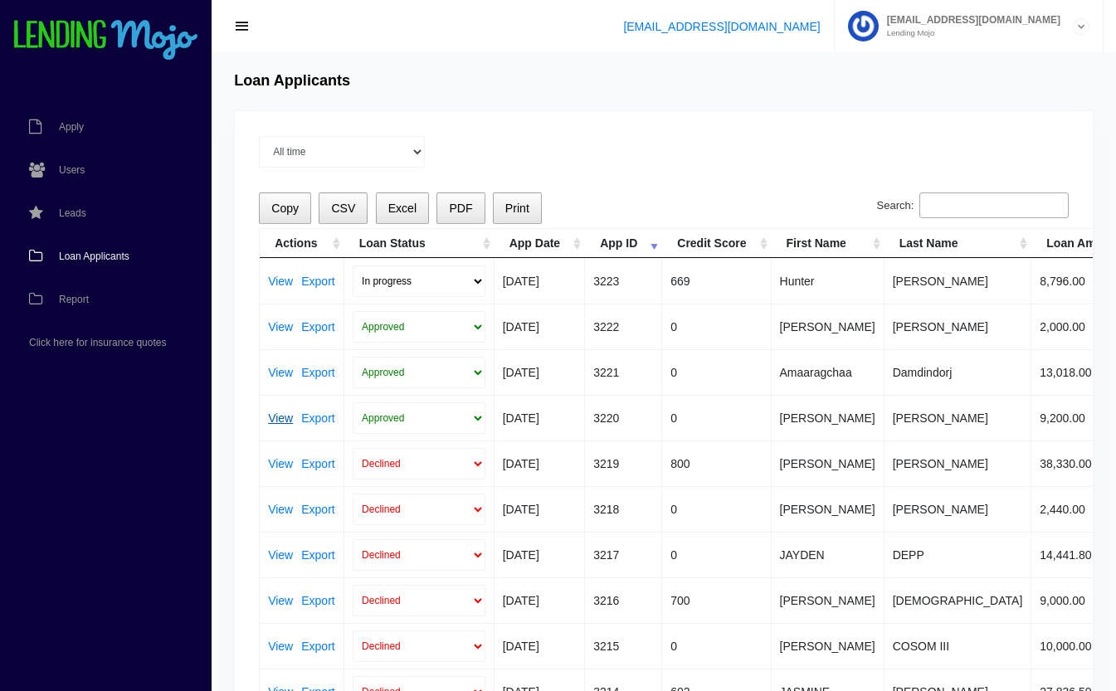
click at [280, 424] on link "View" at bounding box center [280, 419] width 25 height 12
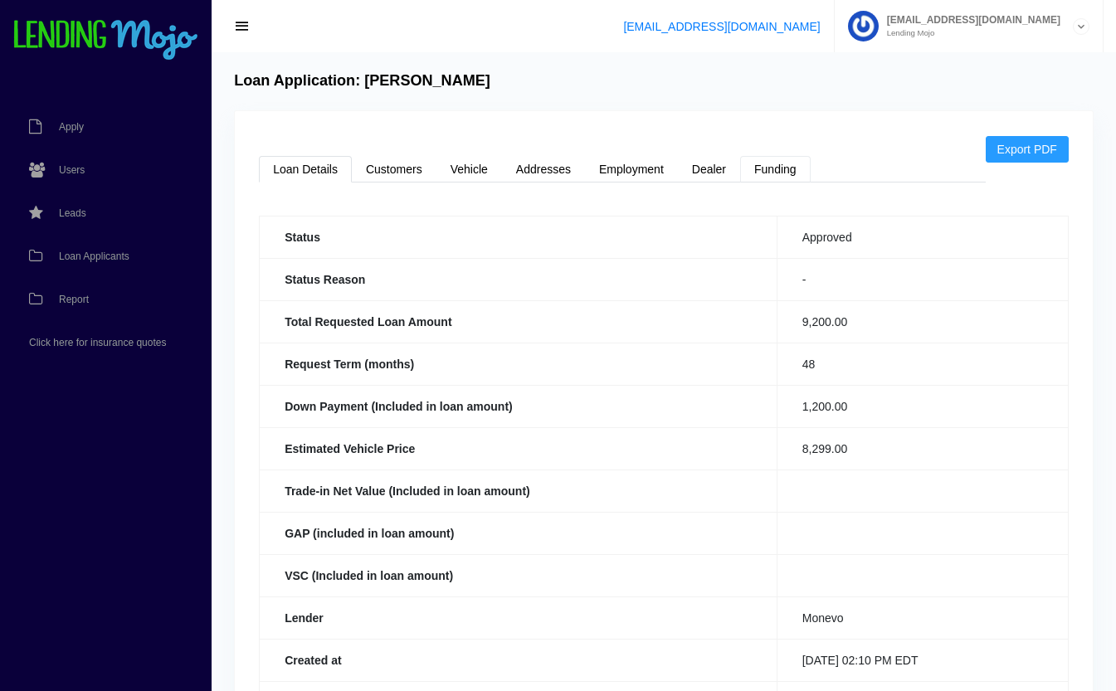
click at [775, 167] on link "Funding" at bounding box center [775, 169] width 71 height 27
